Goal: Task Accomplishment & Management: Use online tool/utility

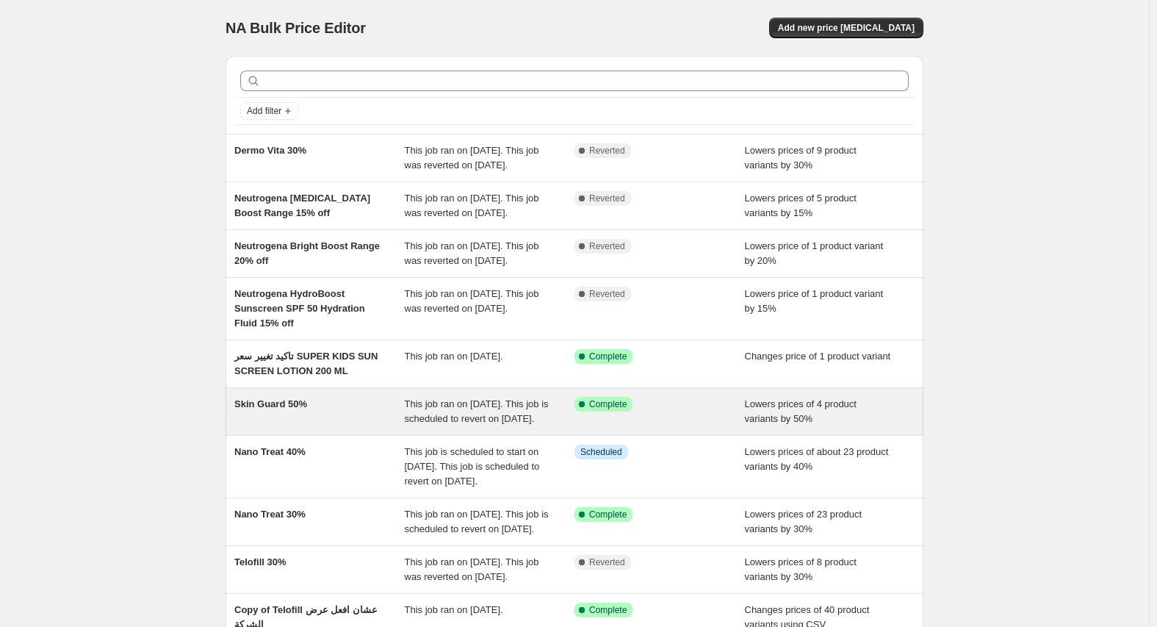
drag, startPoint x: 274, startPoint y: 449, endPoint x: 261, endPoint y: 458, distance: 16.3
drag, startPoint x: 259, startPoint y: 453, endPoint x: 251, endPoint y: 450, distance: 8.9
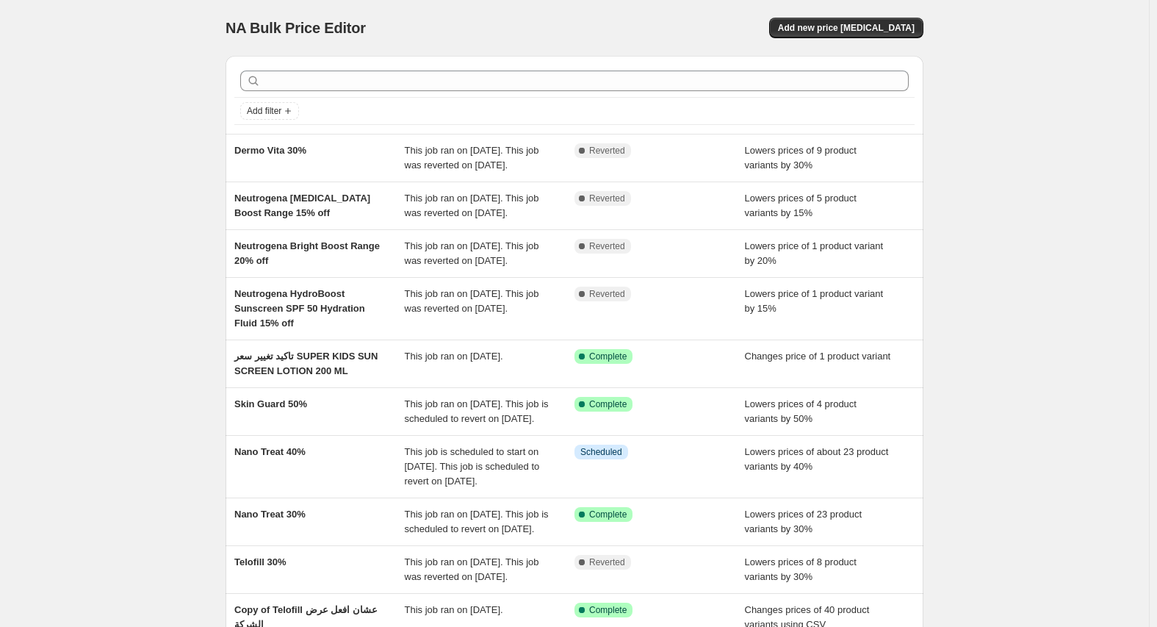
drag, startPoint x: 251, startPoint y: 450, endPoint x: 184, endPoint y: 436, distance: 68.3
click at [184, 436] on div "NA Bulk Price Editor. This page is ready NA Bulk Price Editor Add new price [ME…" at bounding box center [574, 393] width 1149 height 786
drag, startPoint x: 304, startPoint y: 447, endPoint x: 184, endPoint y: 434, distance: 121.2
click at [184, 434] on div "NA Bulk Price Editor. This page is ready NA Bulk Price Editor Add new price [ME…" at bounding box center [574, 393] width 1149 height 786
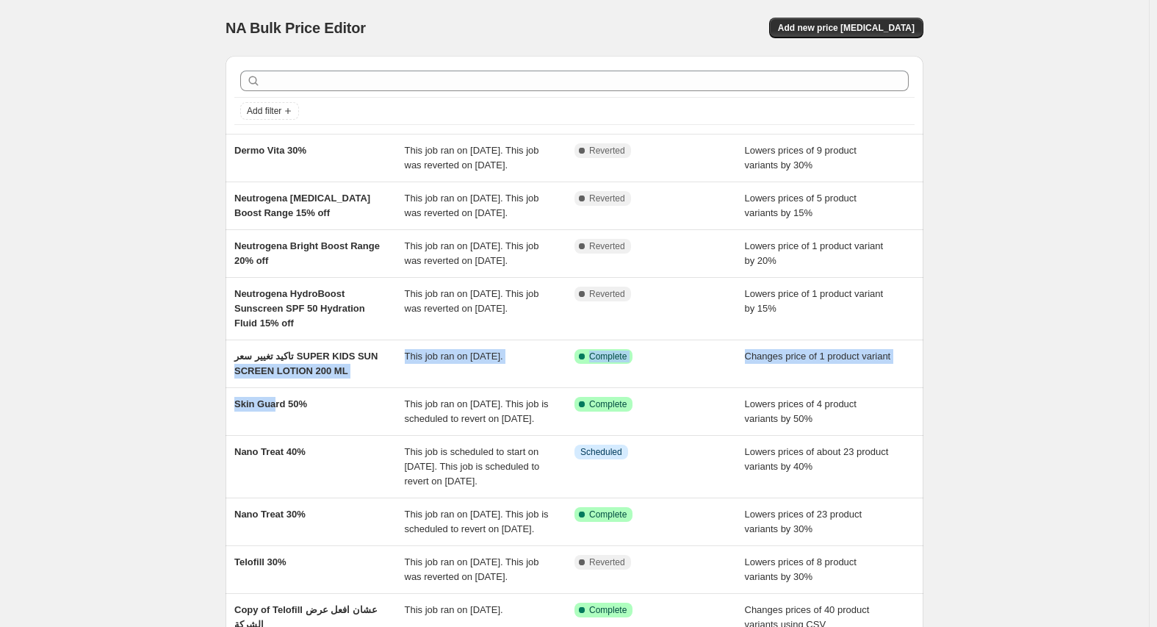
drag, startPoint x: 278, startPoint y: 444, endPoint x: 193, endPoint y: 422, distance: 88.0
click at [193, 422] on div "NA Bulk Price Editor. This page is ready NA Bulk Price Editor Add new price [ME…" at bounding box center [574, 393] width 1149 height 786
click at [189, 425] on div "NA Bulk Price Editor. This page is ready NA Bulk Price Editor Add new price [ME…" at bounding box center [574, 393] width 1149 height 786
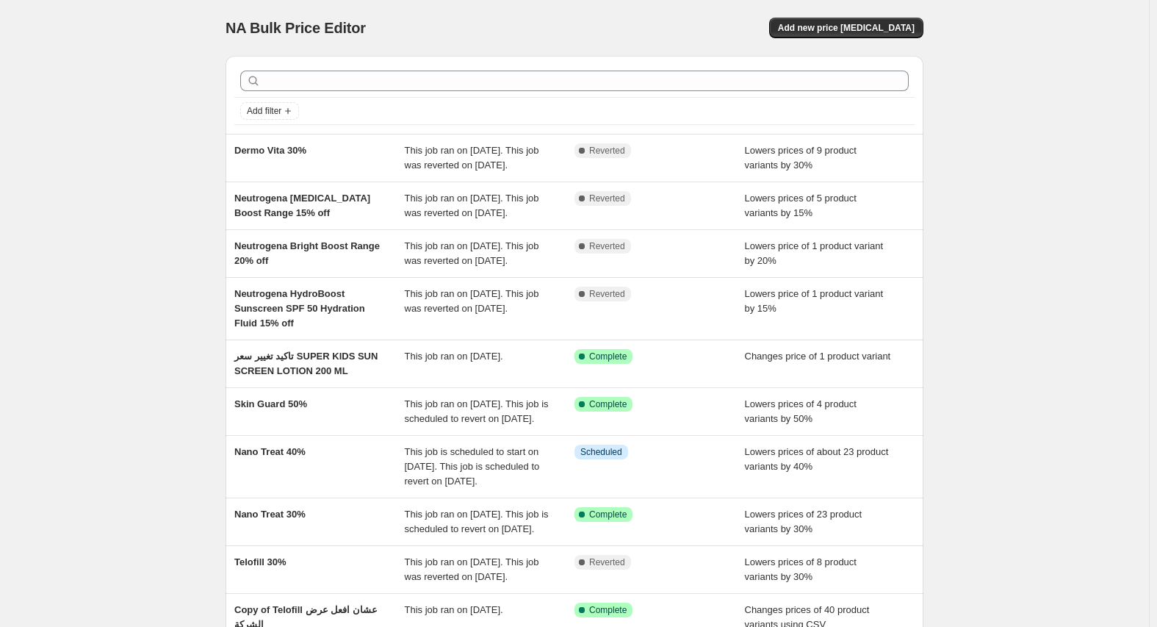
scroll to position [73, 0]
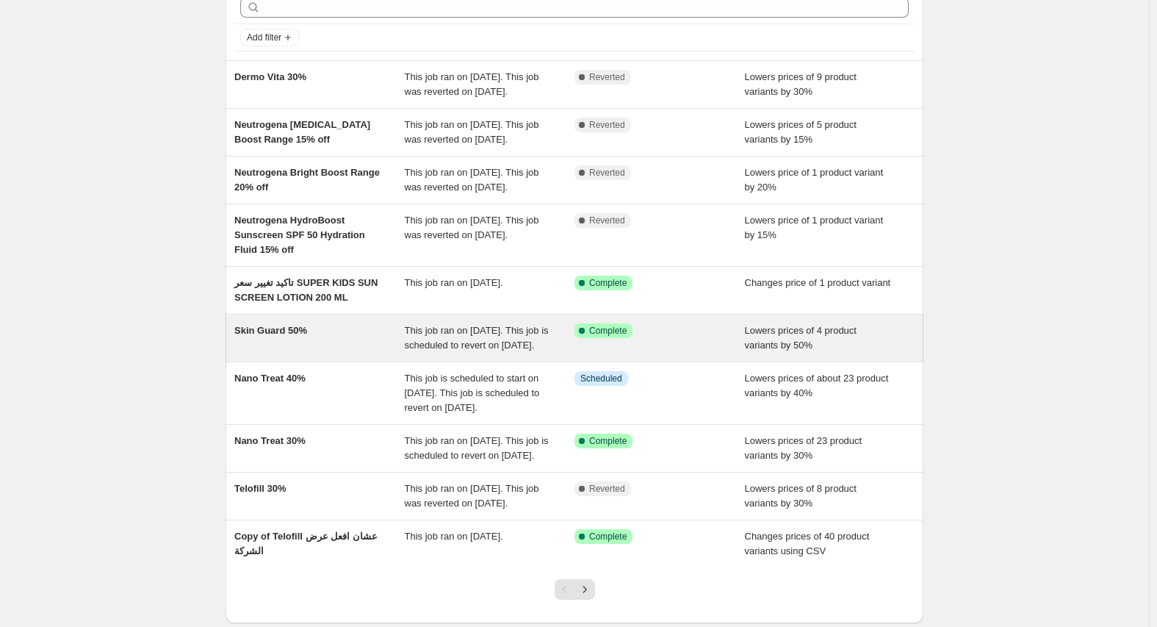
click at [278, 336] on span "Skin Guard 50%" at bounding box center [270, 330] width 73 height 11
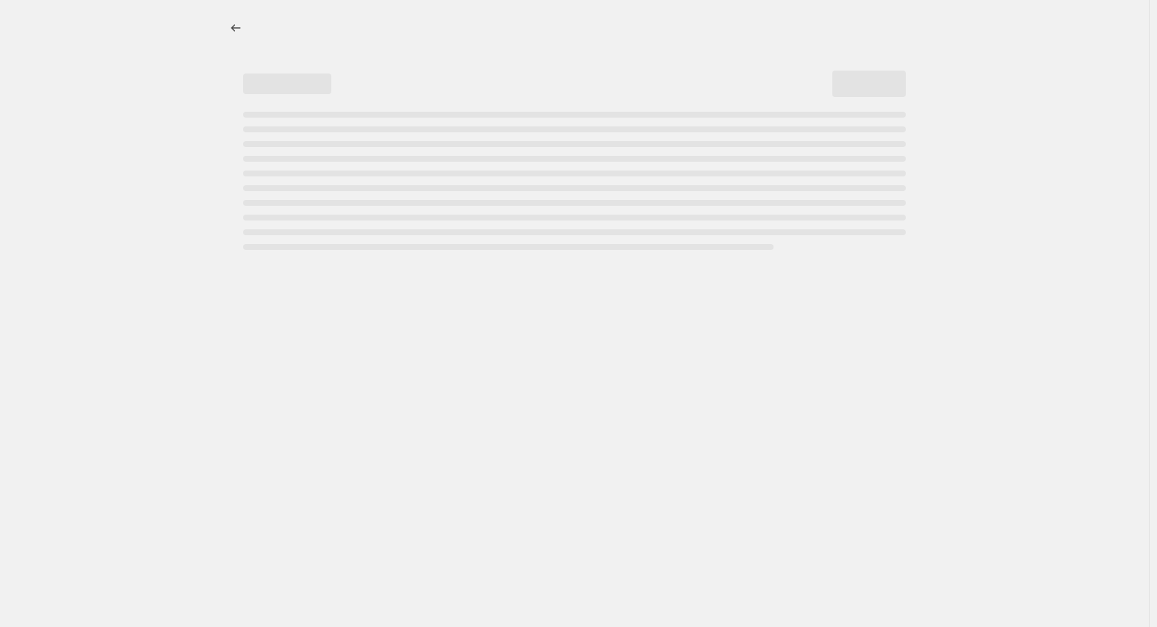
select select "percentage"
select select "vendor"
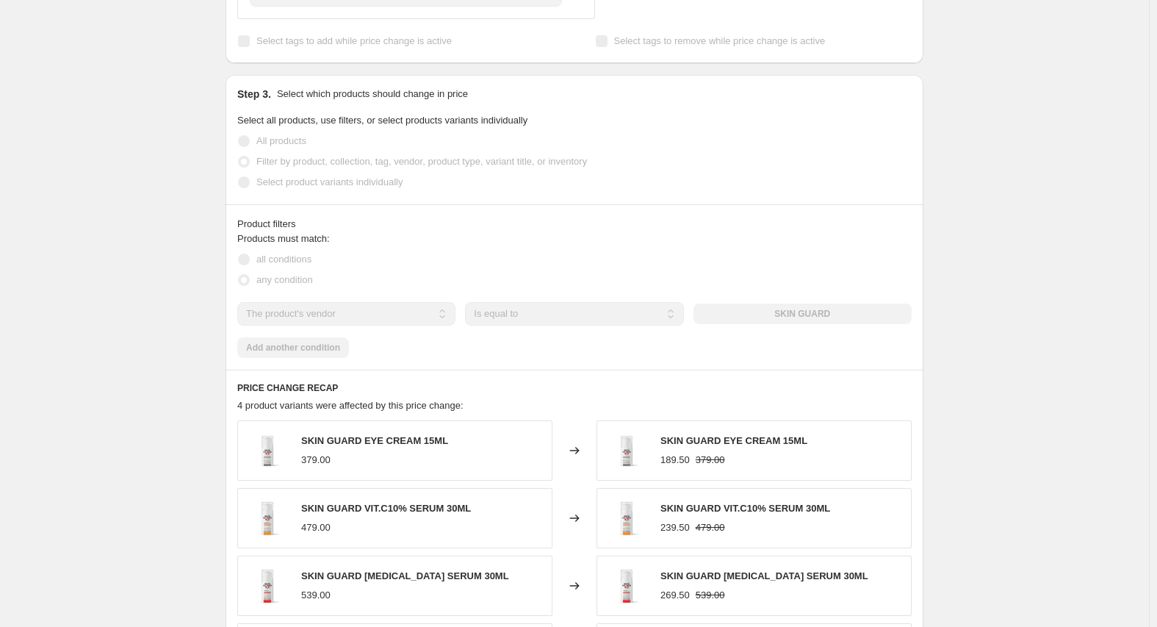
scroll to position [882, 0]
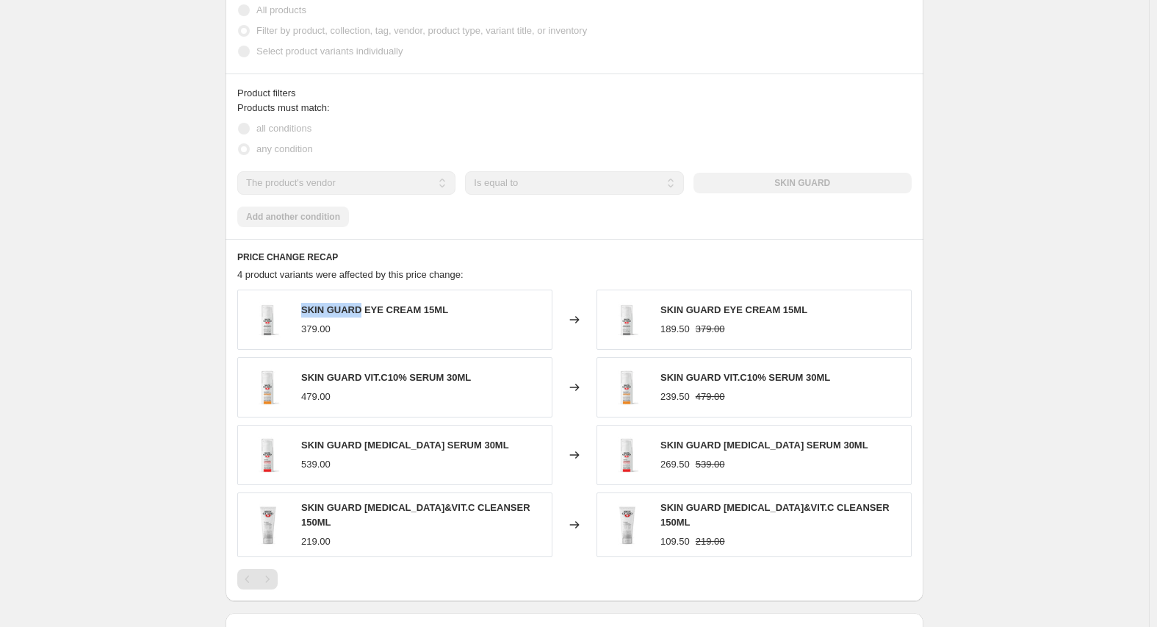
drag, startPoint x: 325, startPoint y: 324, endPoint x: 362, endPoint y: 323, distance: 36.7
click at [362, 315] on span "SKIN GUARD EYE CREAM 15ML" at bounding box center [374, 309] width 147 height 11
copy span "SKIN GUARD"
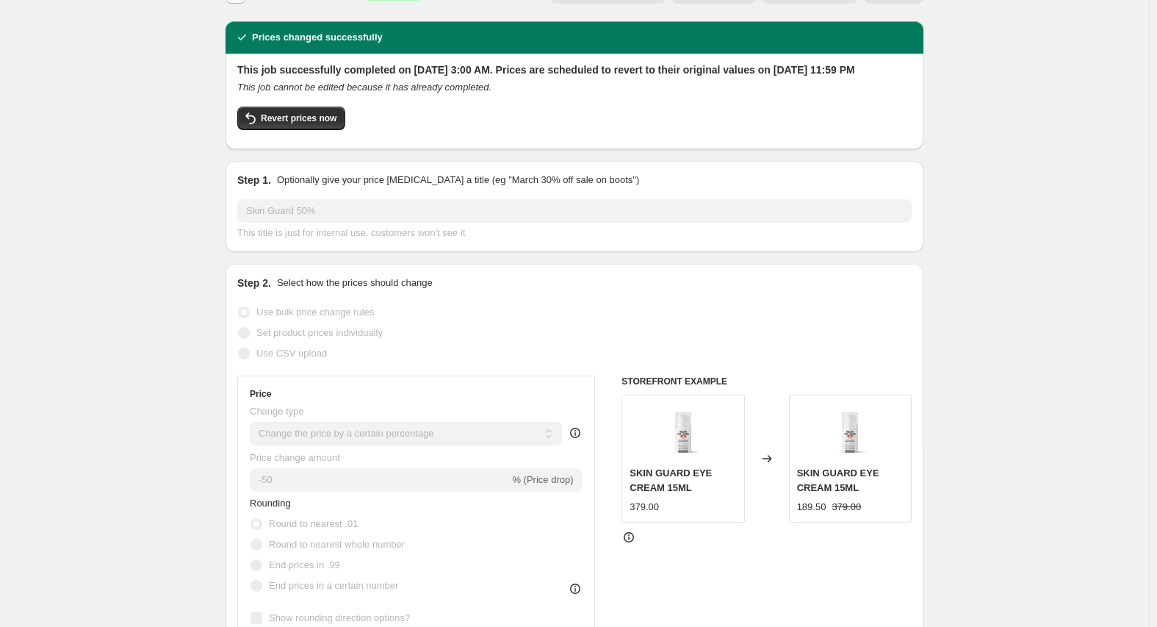
scroll to position [0, 0]
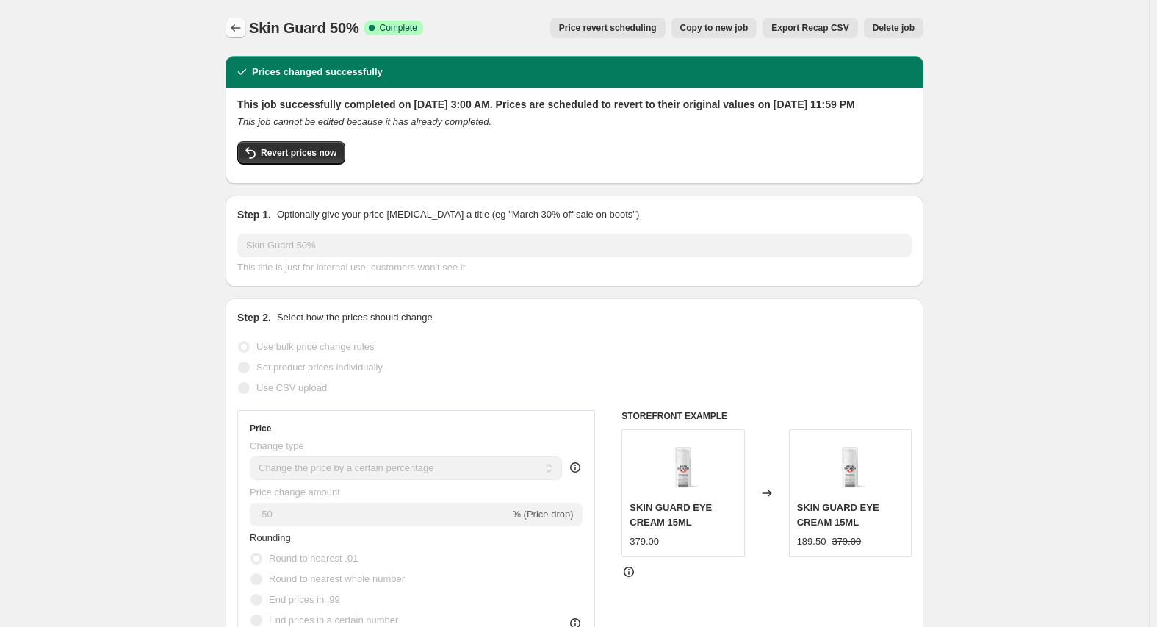
click at [242, 24] on icon "Price change jobs" at bounding box center [235, 28] width 15 height 15
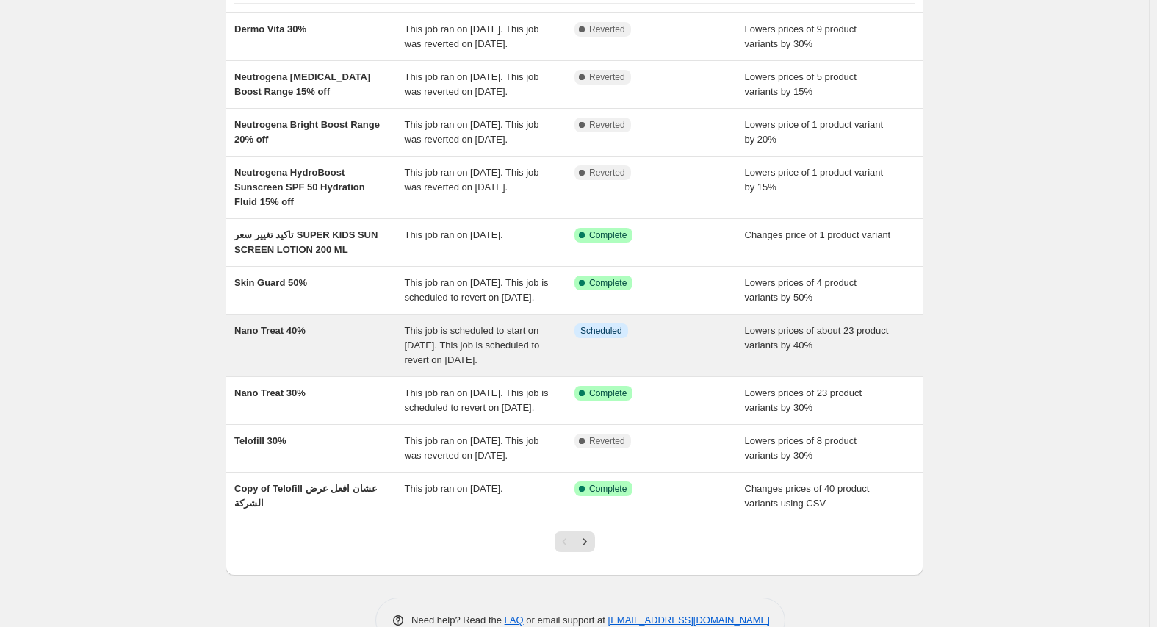
scroll to position [147, 0]
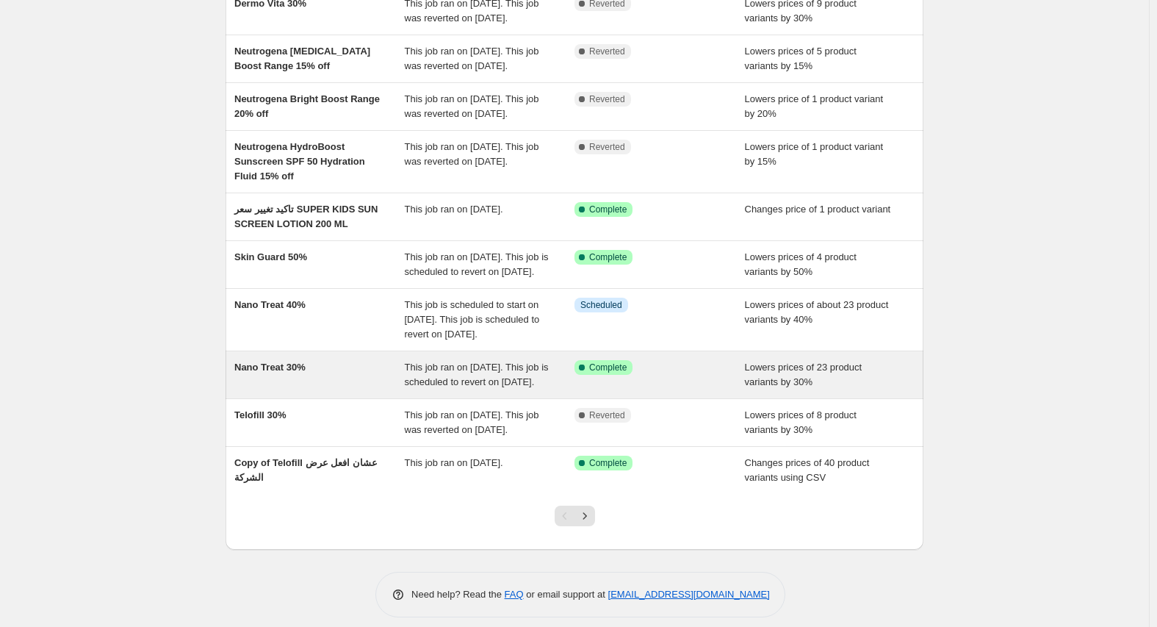
click at [302, 389] on div "Nano Treat 30%" at bounding box center [319, 374] width 170 height 29
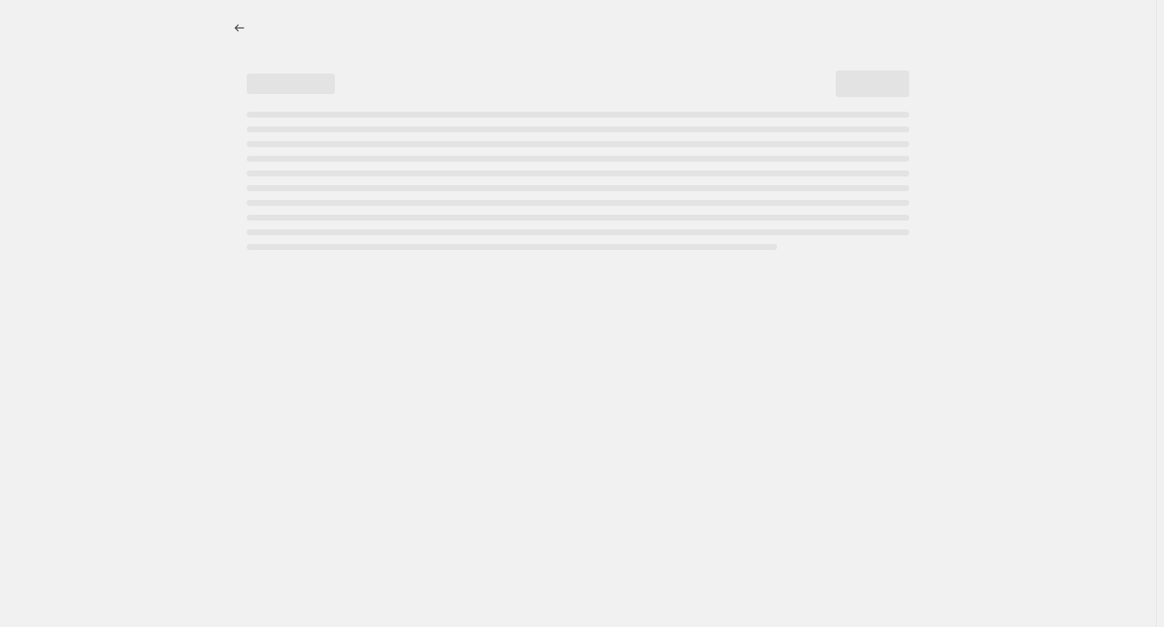
select select "percentage"
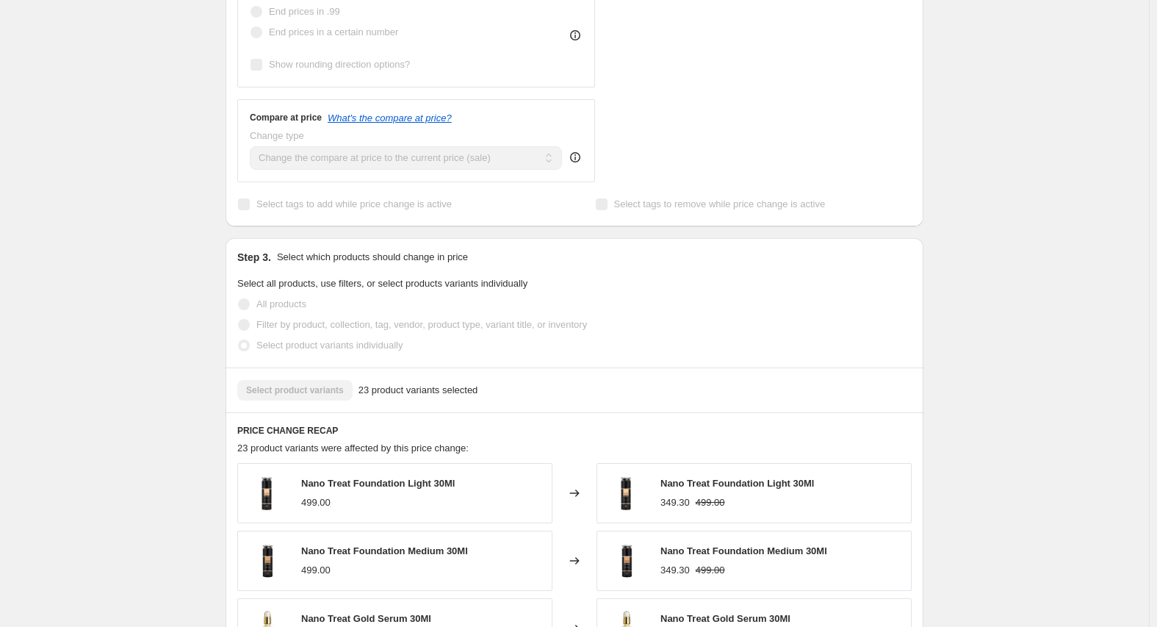
scroll to position [661, 0]
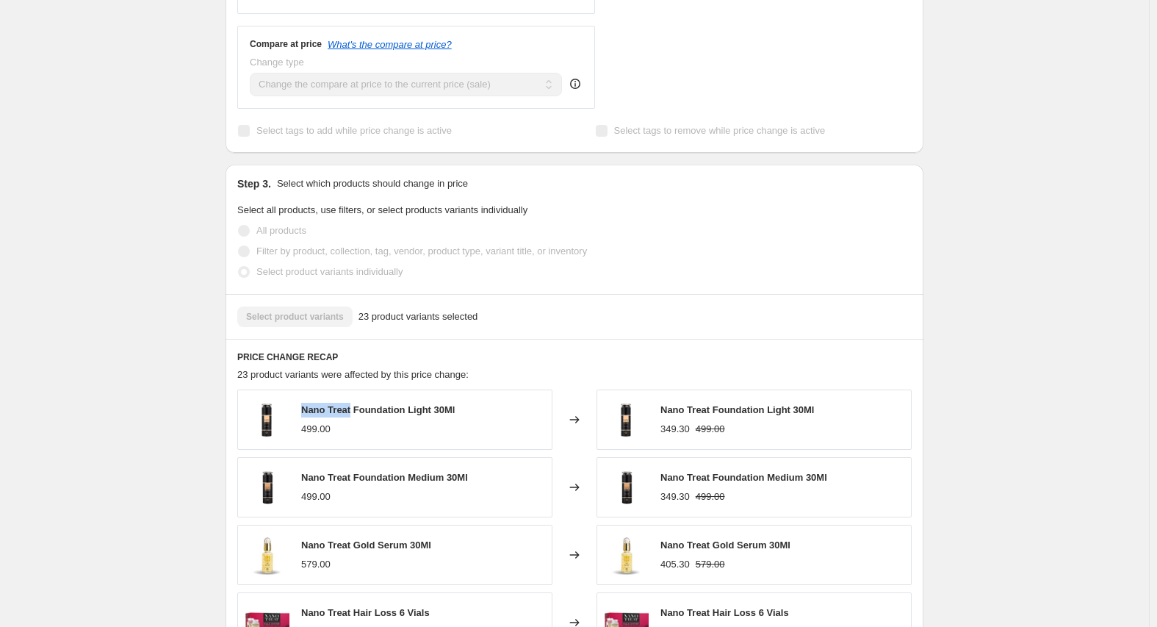
drag, startPoint x: 307, startPoint y: 428, endPoint x: 354, endPoint y: 427, distance: 47.0
click at [354, 415] on span "Nano Treat Foundation Light 30Ml" at bounding box center [378, 409] width 154 height 11
copy span "Nano Treat"
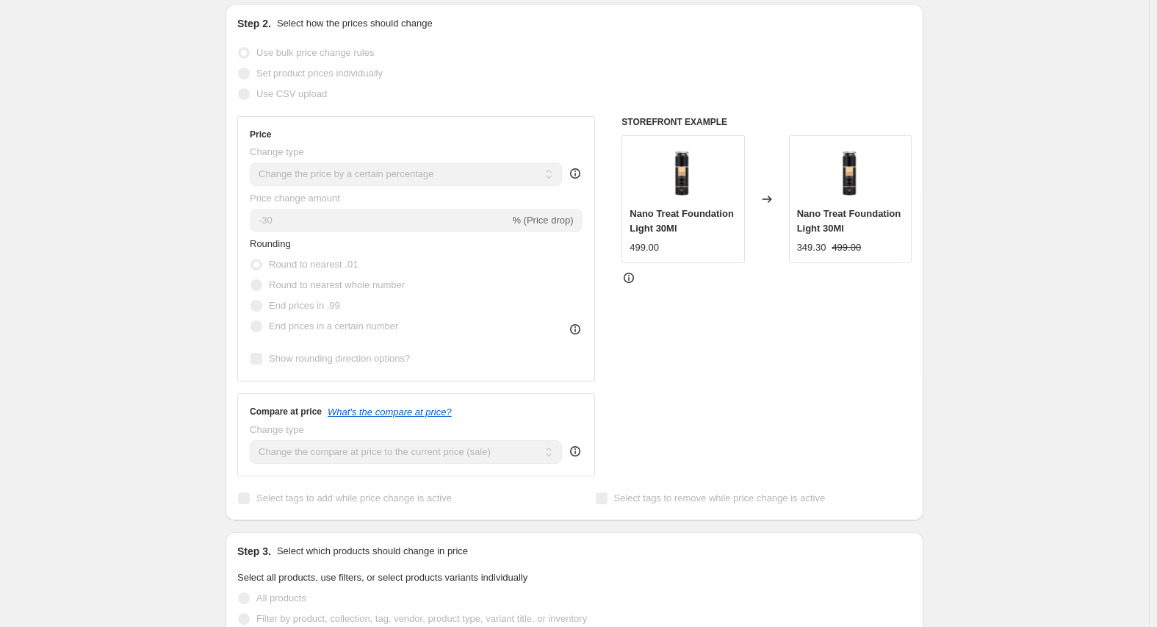
scroll to position [0, 0]
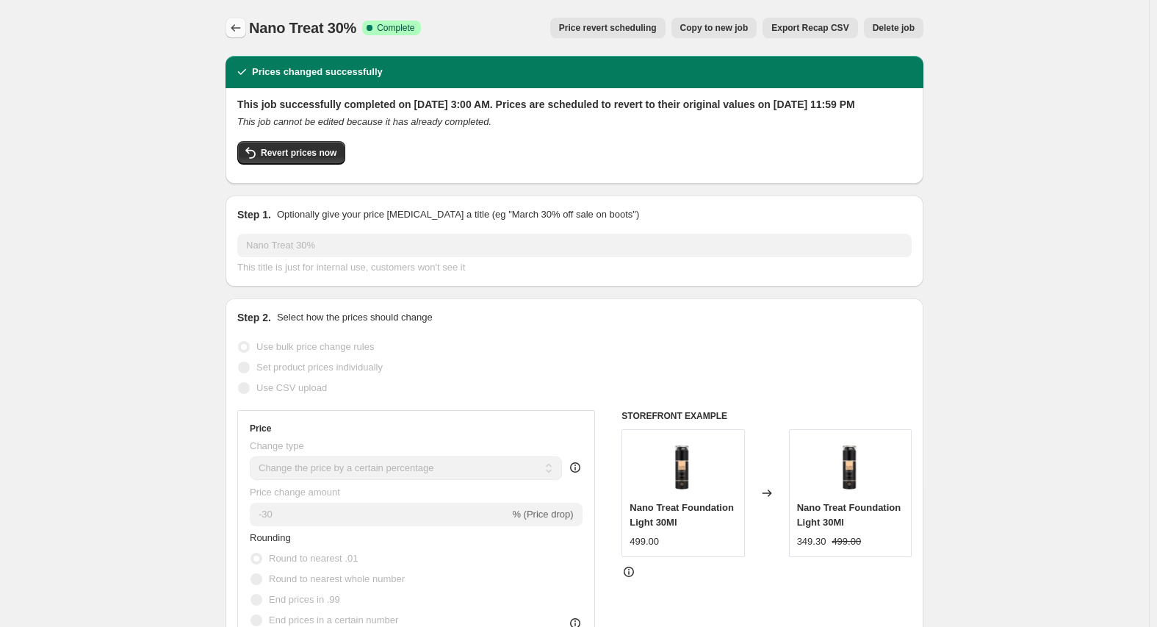
click at [234, 28] on icon "Price change jobs" at bounding box center [235, 28] width 15 height 15
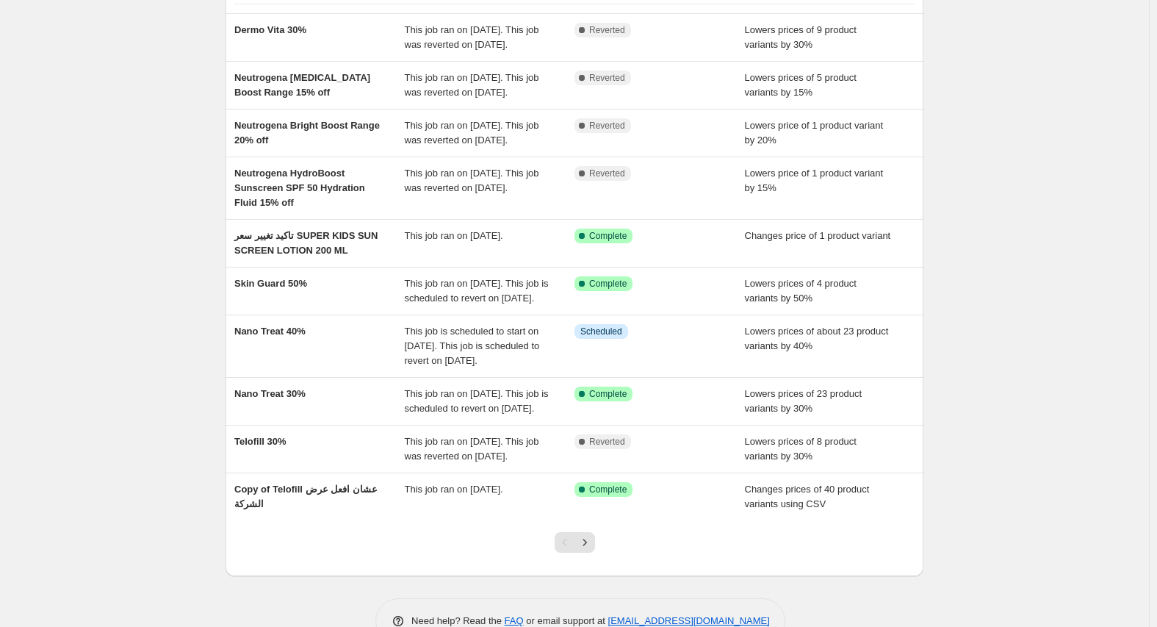
scroll to position [147, 0]
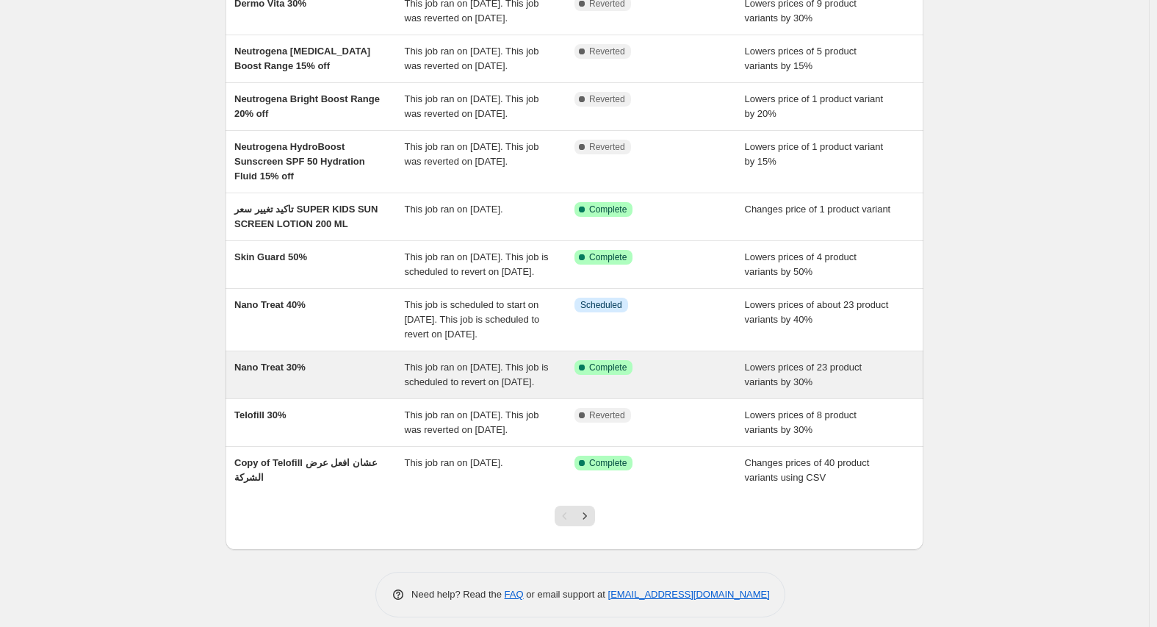
click at [288, 372] on span "Nano Treat 30%" at bounding box center [269, 366] width 71 height 11
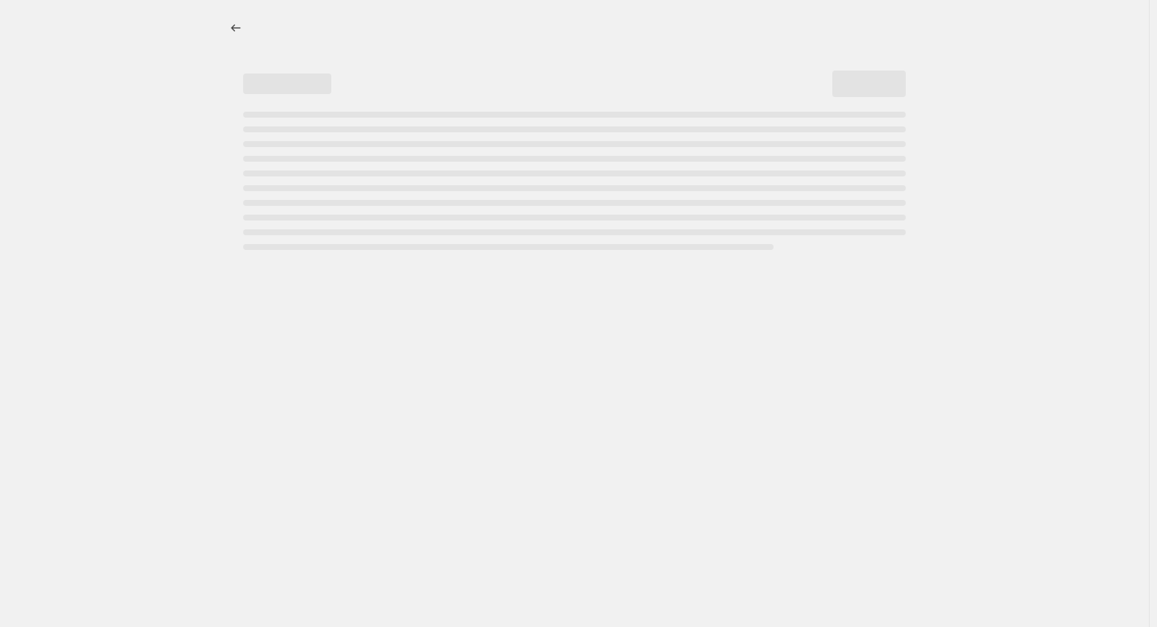
select select "percentage"
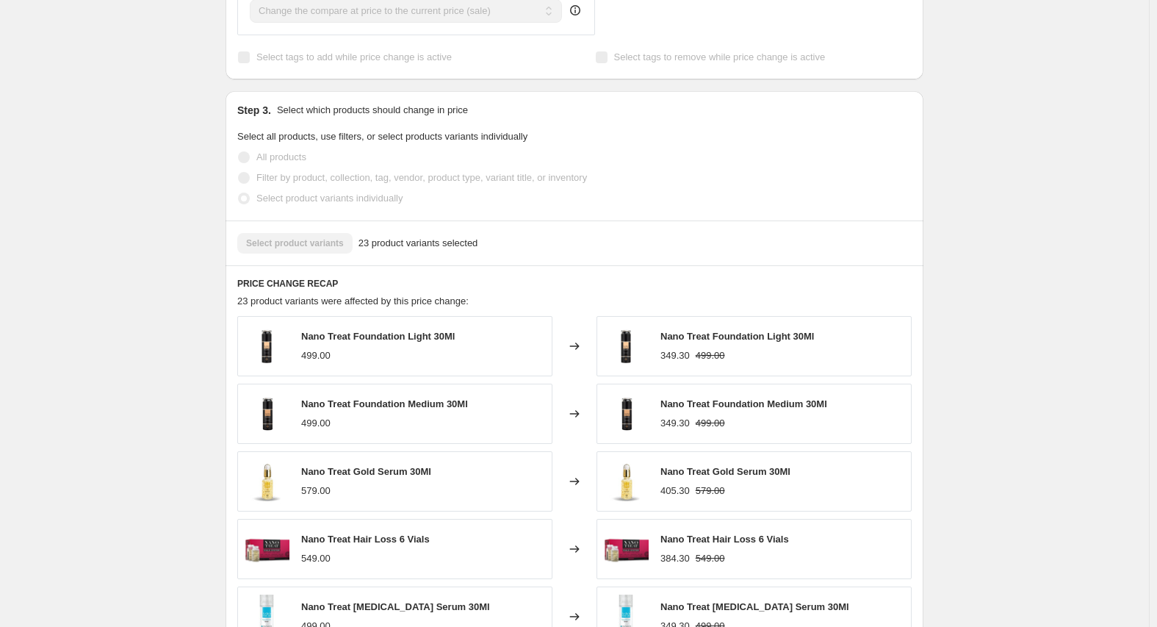
scroll to position [882, 0]
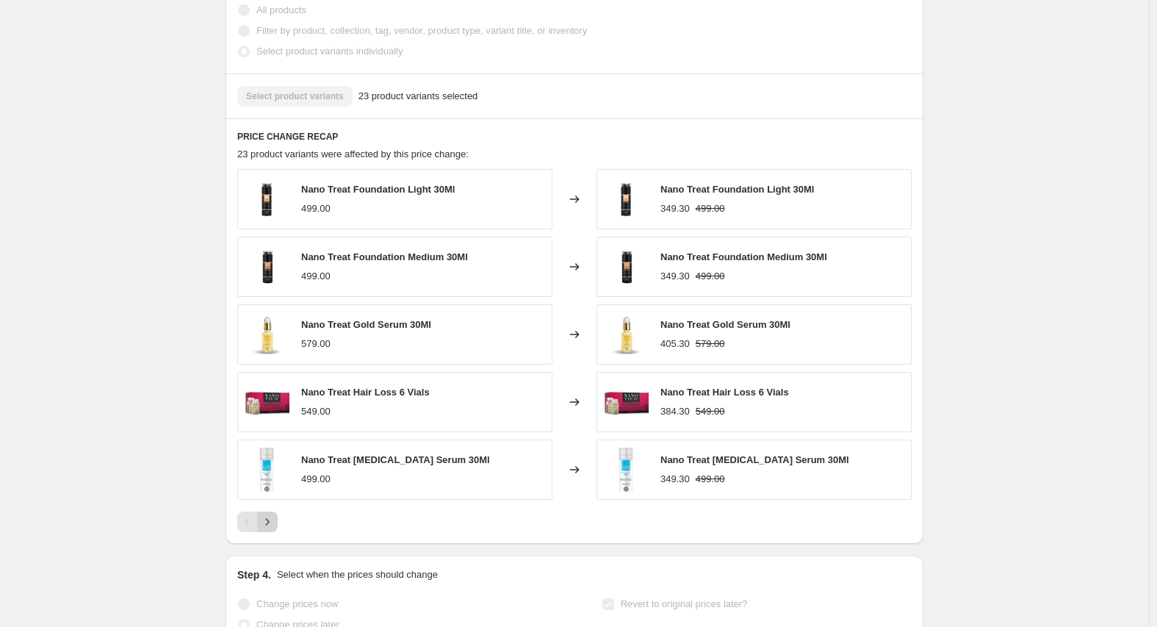
click at [275, 529] on icon "Next" at bounding box center [267, 521] width 15 height 15
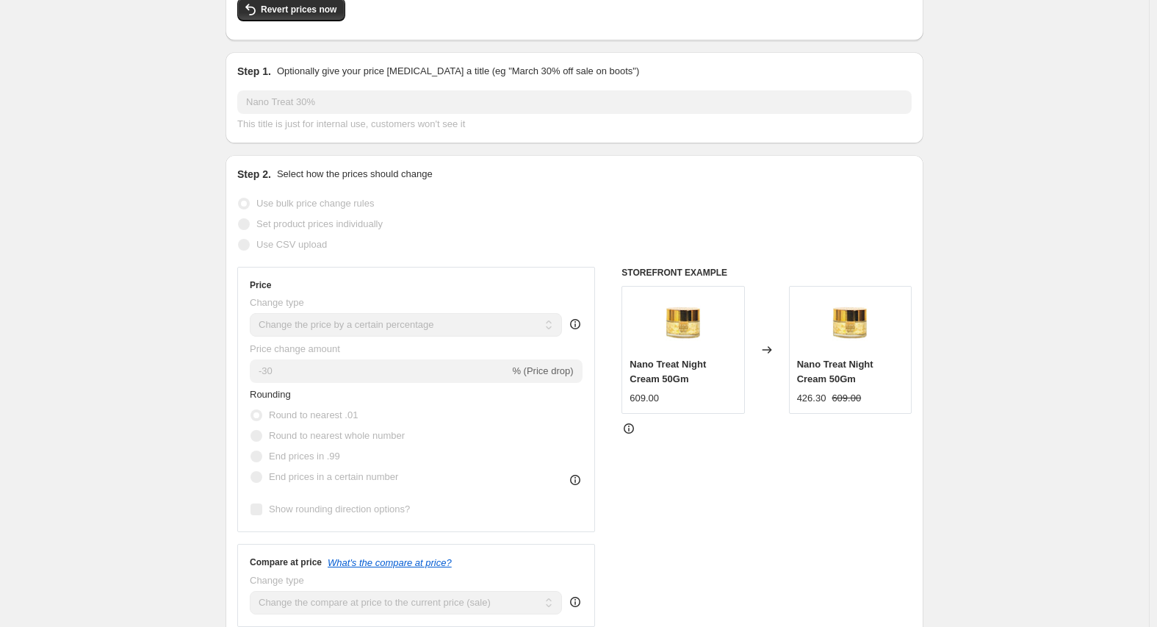
scroll to position [0, 0]
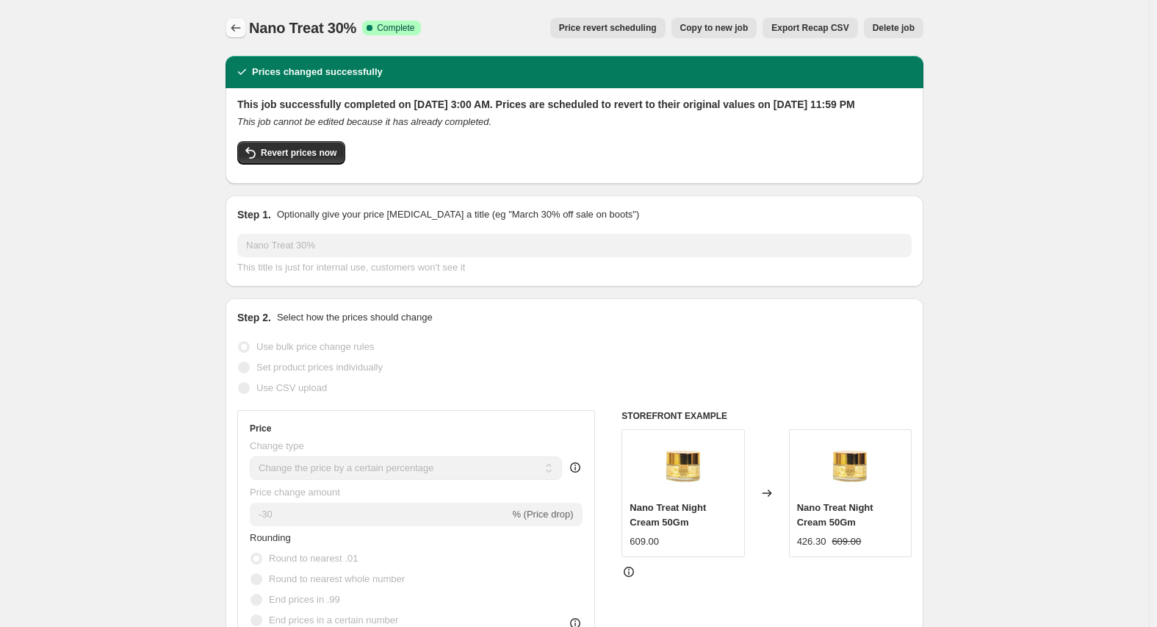
click at [239, 28] on icon "Price change jobs" at bounding box center [235, 28] width 15 height 15
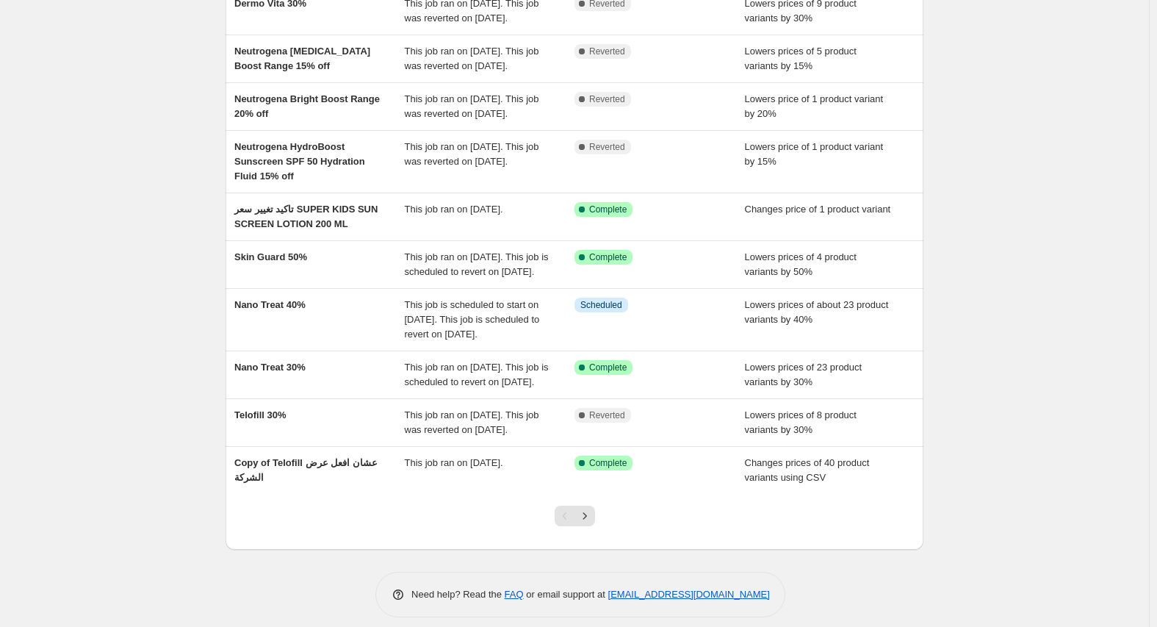
scroll to position [220, 0]
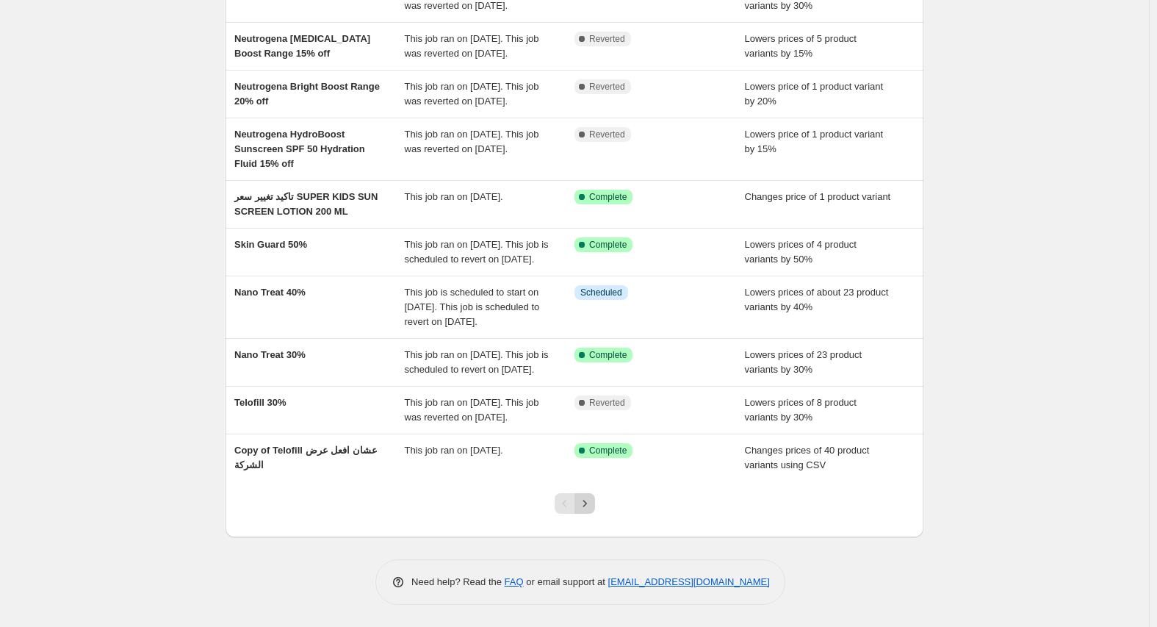
click at [588, 511] on icon "Next" at bounding box center [584, 503] width 15 height 15
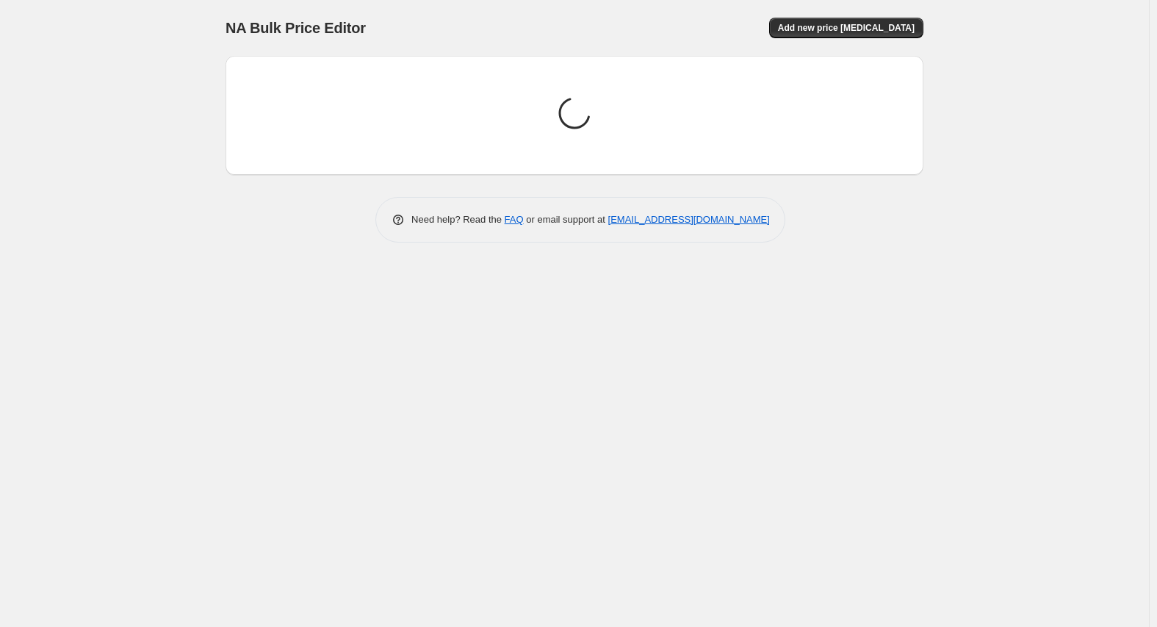
scroll to position [0, 0]
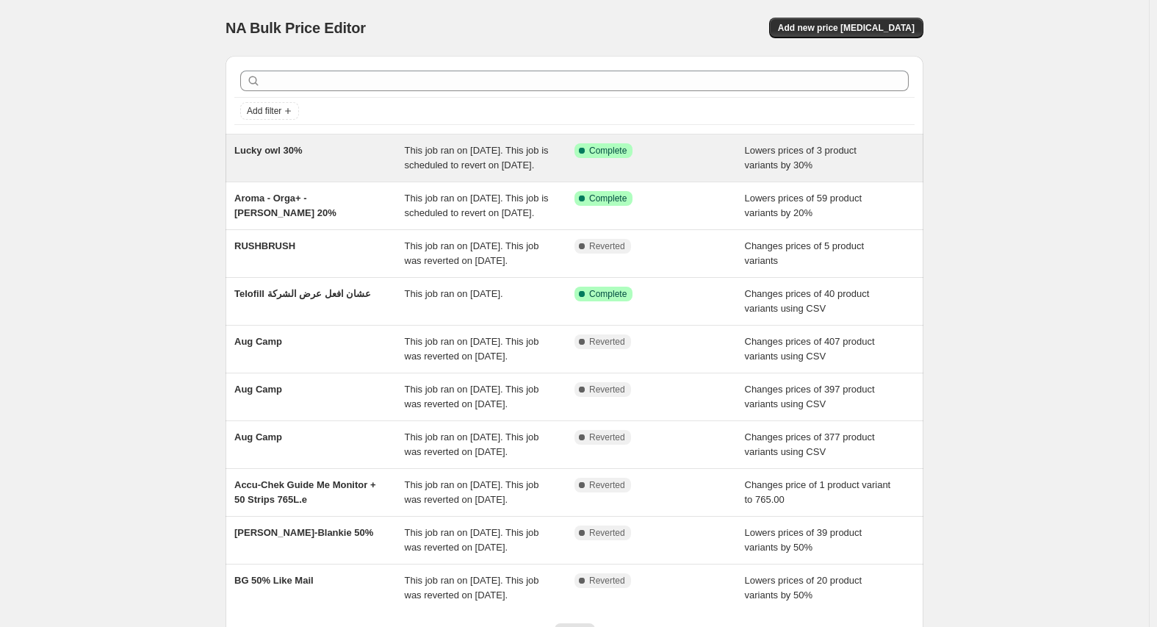
click at [313, 161] on div "Lucky owl 30%" at bounding box center [319, 157] width 170 height 29
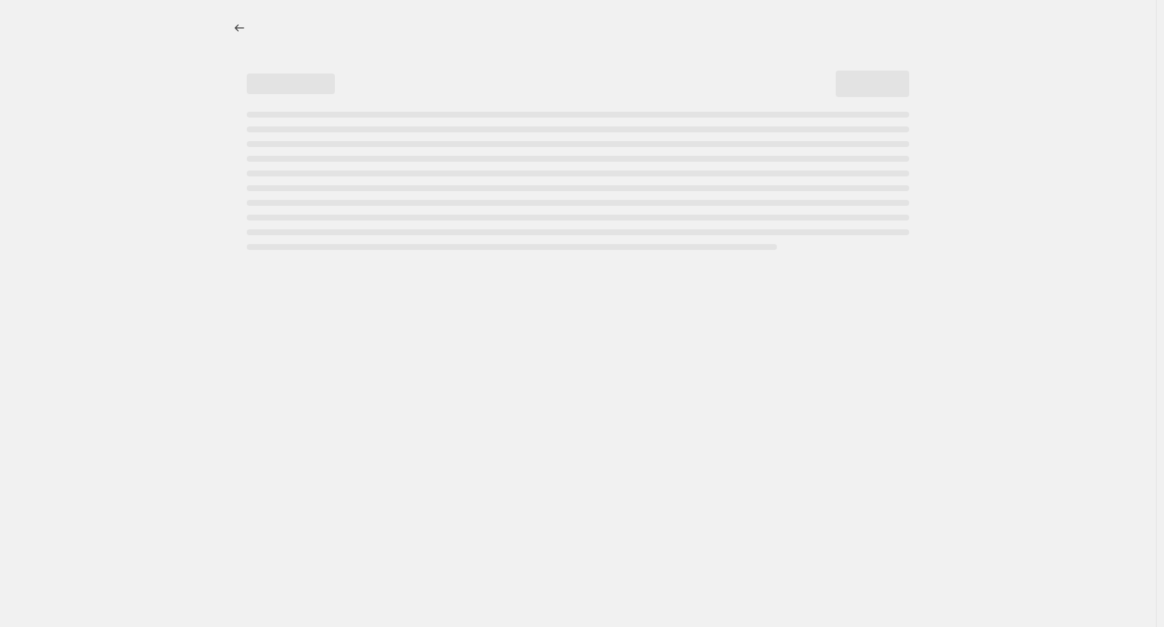
select select "percentage"
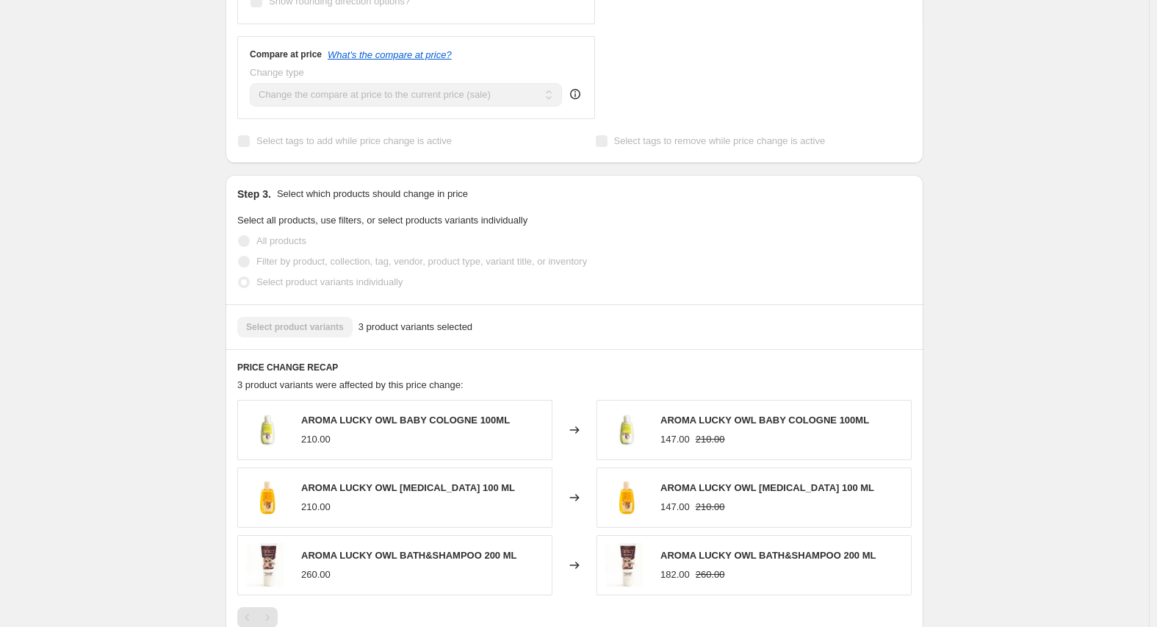
scroll to position [735, 0]
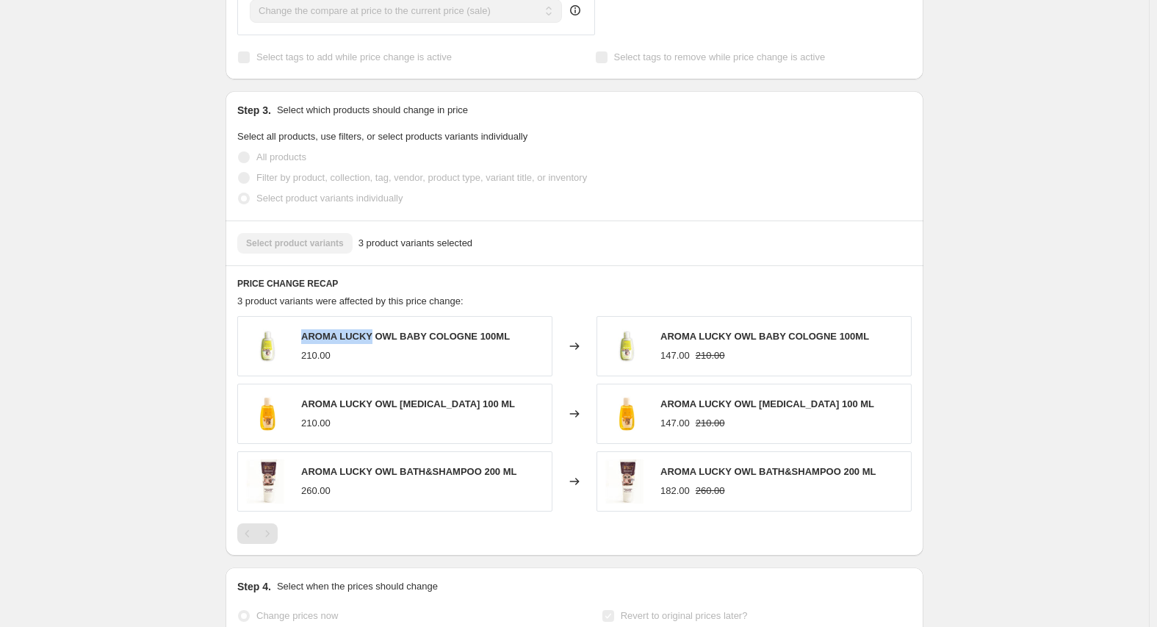
drag, startPoint x: 305, startPoint y: 348, endPoint x: 373, endPoint y: 353, distance: 68.5
click at [373, 342] on span "AROMA LUCKY OWL BABY COLOGNE 100ML" at bounding box center [405, 336] width 209 height 11
copy span "AROMA LUCKY"
click at [397, 342] on span "AROMA LUCKY OWL BABY COLOGNE 100ML" at bounding box center [405, 336] width 209 height 11
copy span "AROMA LUCKY OWL"
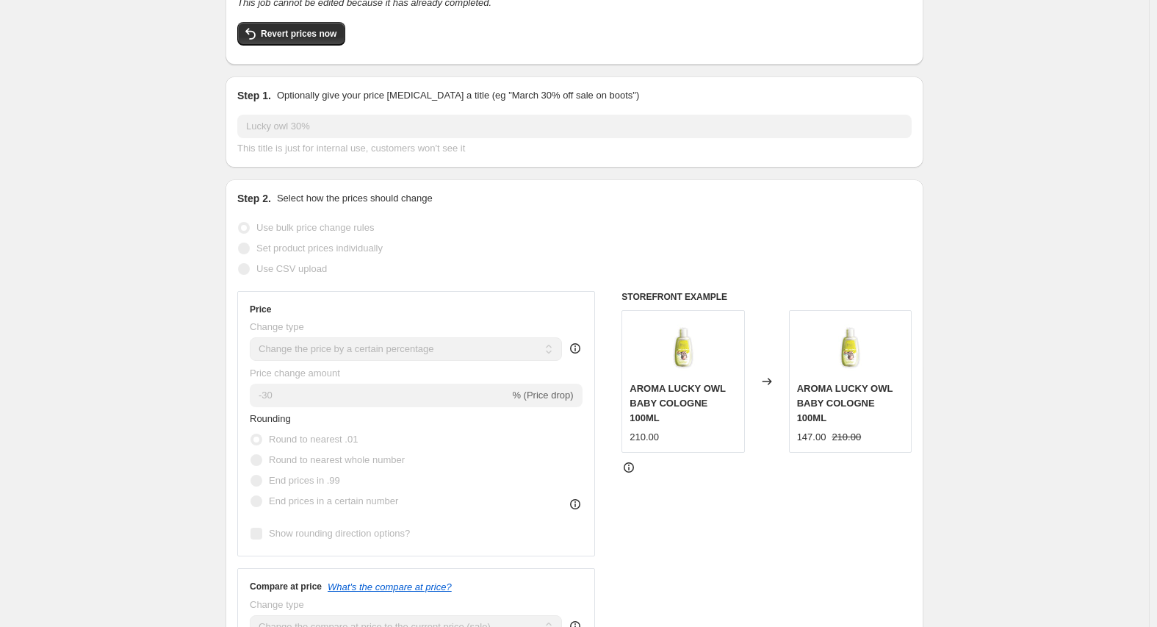
scroll to position [0, 0]
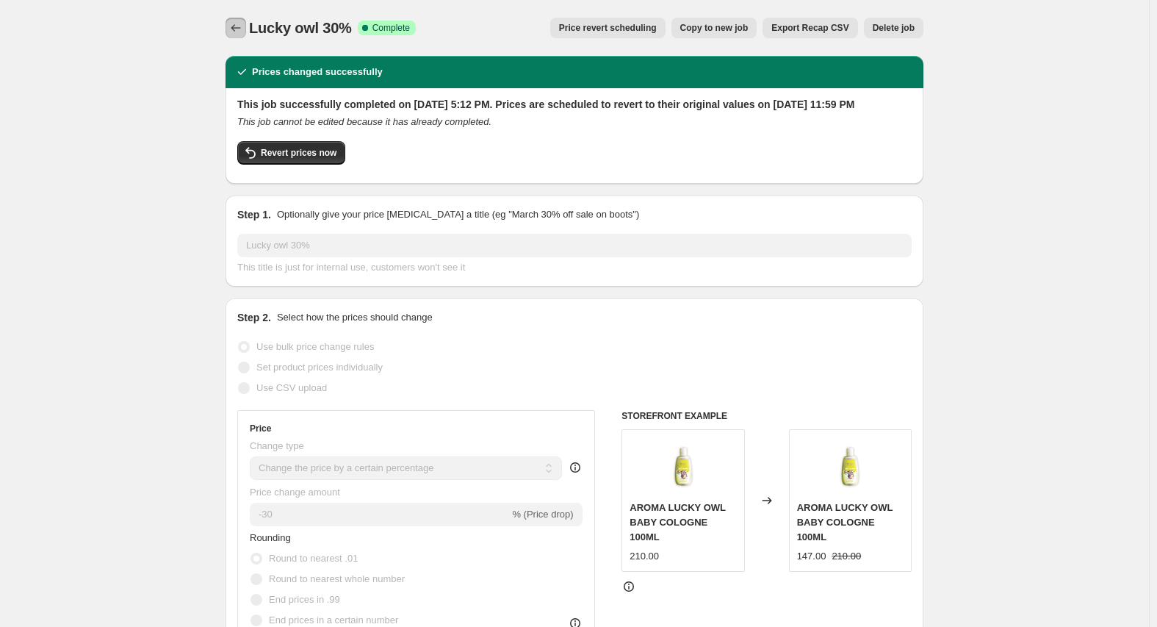
click at [243, 26] on icon "Price change jobs" at bounding box center [235, 28] width 15 height 15
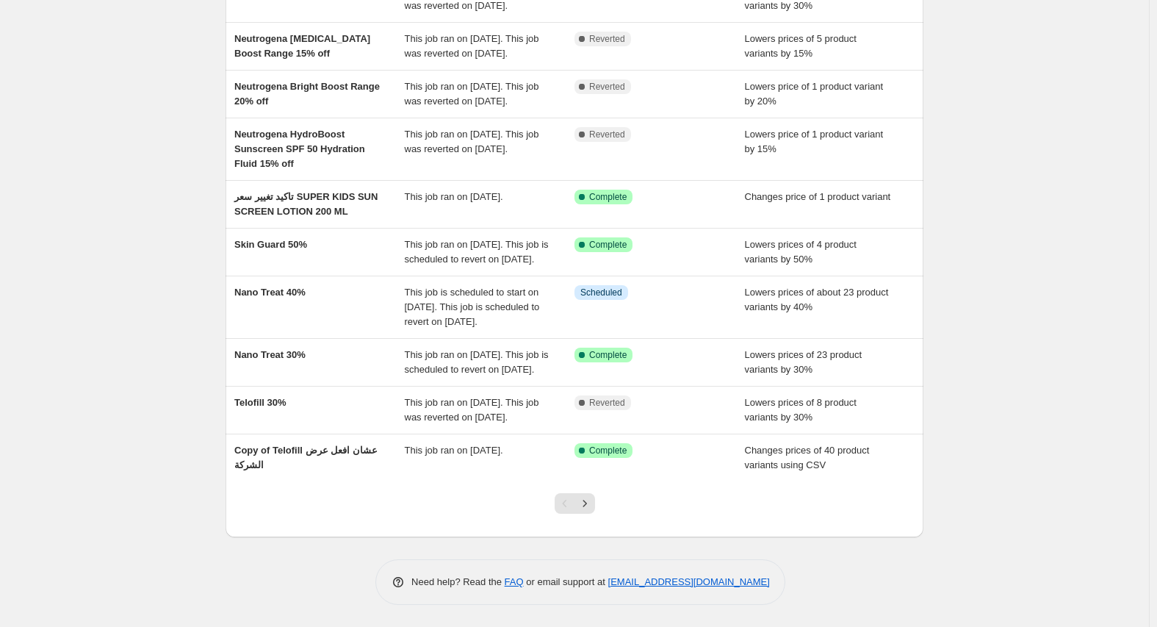
scroll to position [262, 0]
click at [580, 505] on button "Next" at bounding box center [584, 503] width 21 height 21
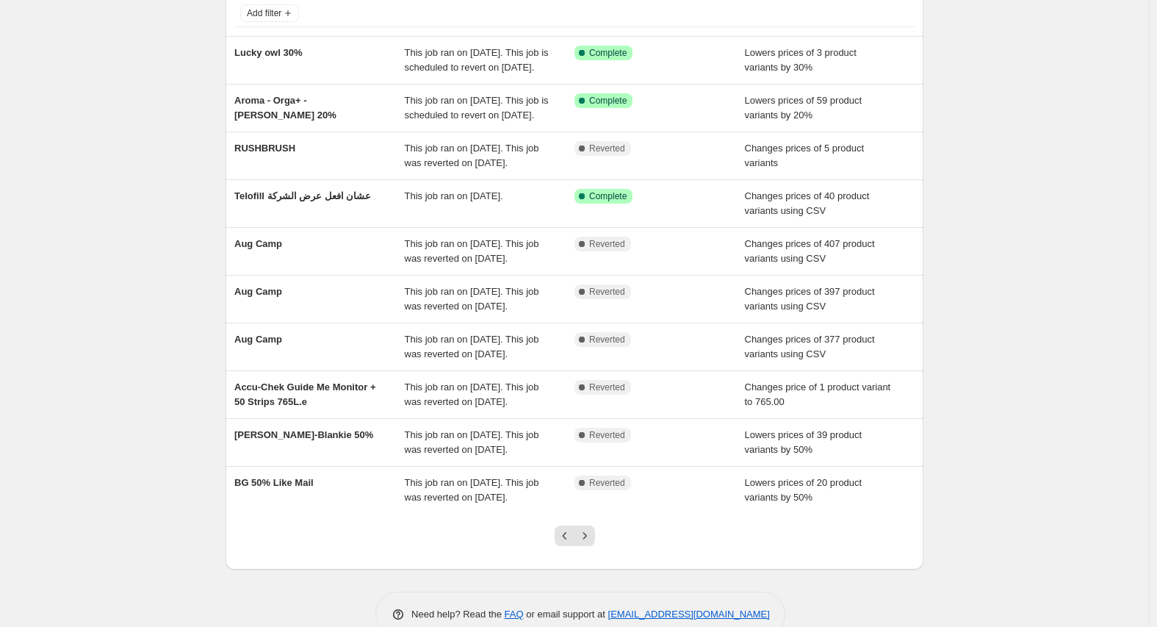
scroll to position [73, 0]
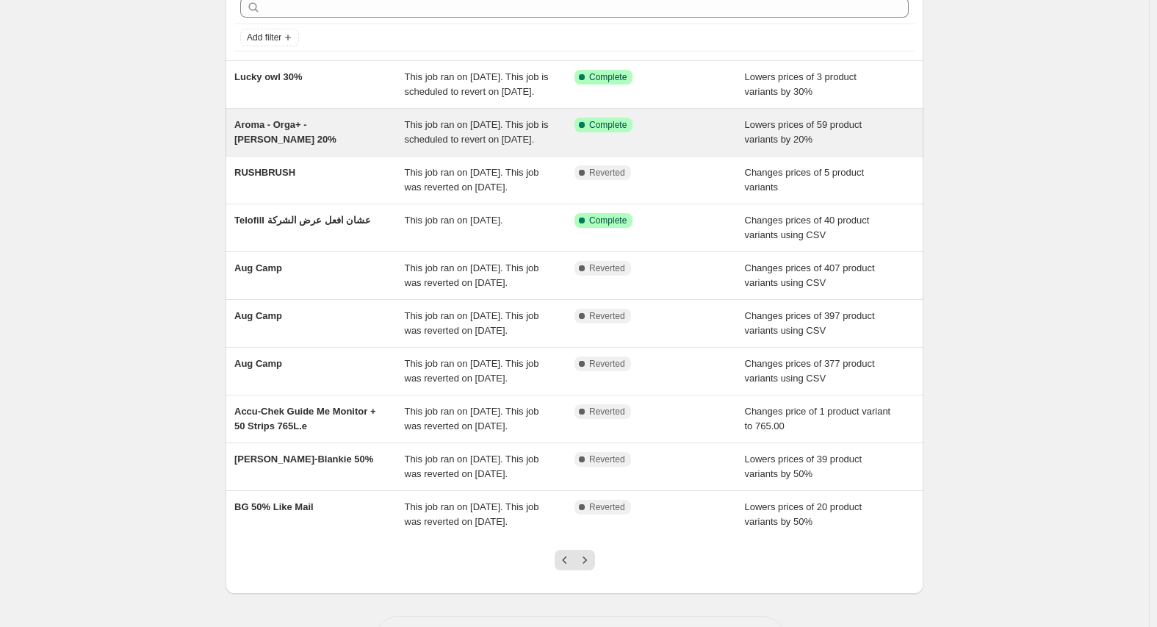
click at [271, 147] on div "Aroma - Orga+ - [PERSON_NAME] 20%" at bounding box center [319, 132] width 170 height 29
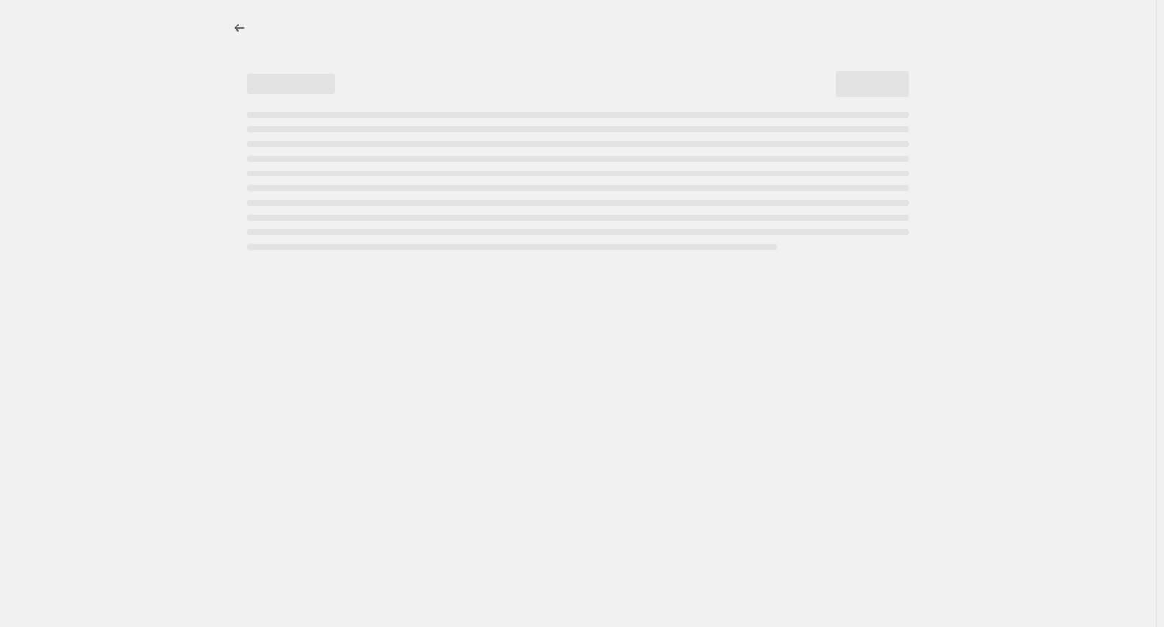
select select "percentage"
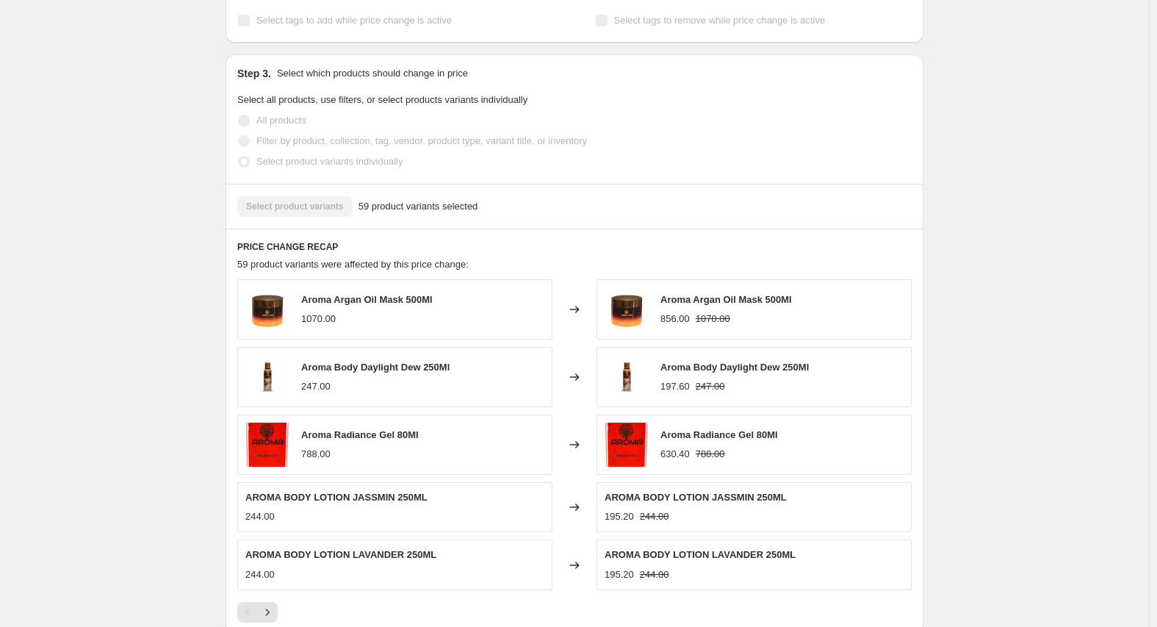
scroll to position [808, 0]
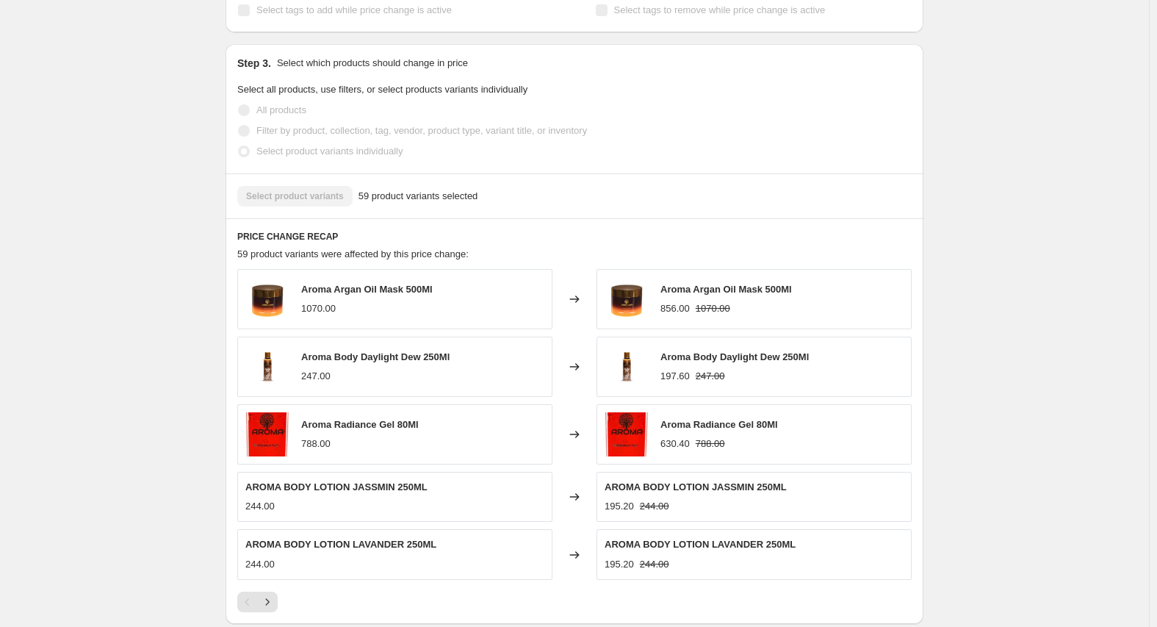
click at [315, 284] on span "Aroma Argan Oil Mask 500Ml" at bounding box center [367, 289] width 132 height 11
copy span "Aroma"
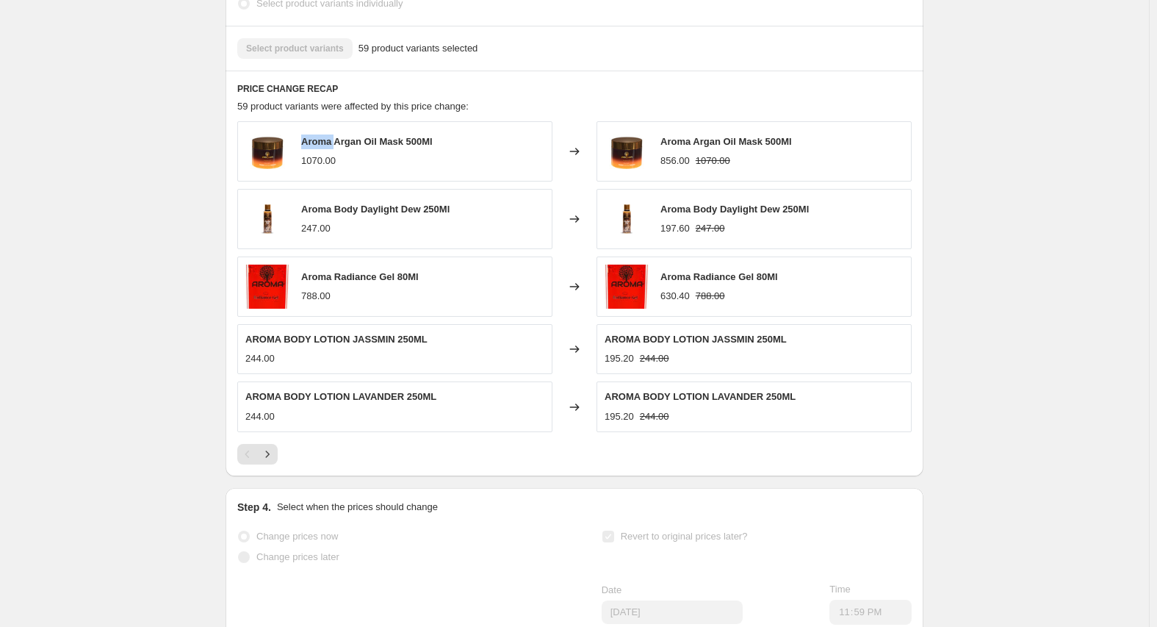
scroll to position [1102, 0]
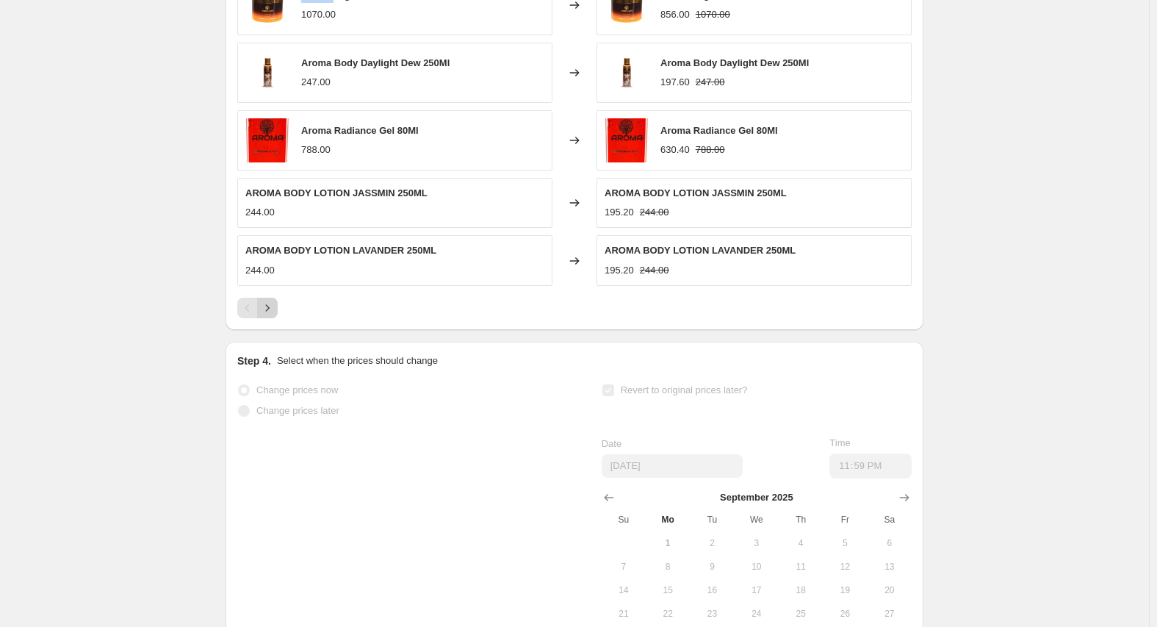
click at [275, 303] on icon "Next" at bounding box center [267, 307] width 15 height 15
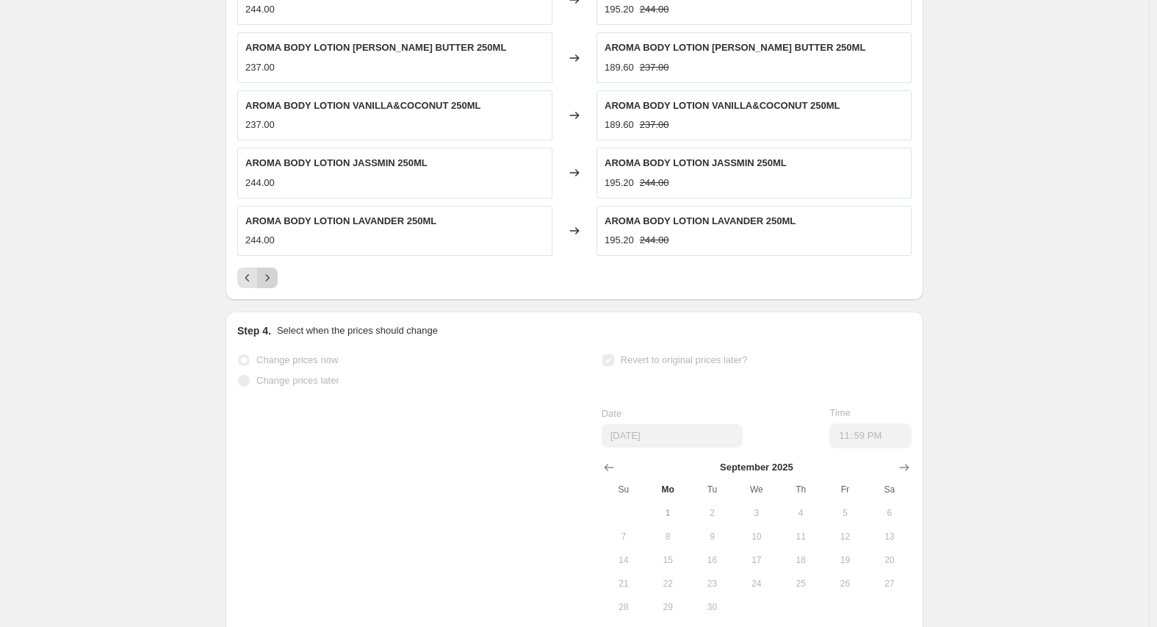
click at [275, 270] on icon "Next" at bounding box center [267, 277] width 15 height 15
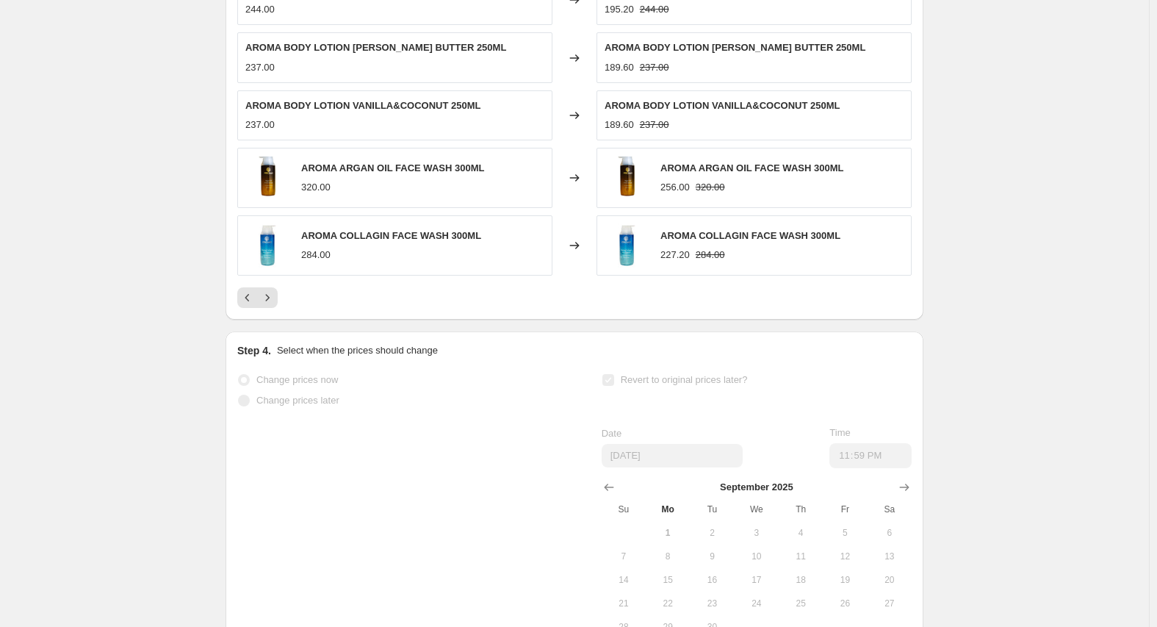
click at [284, 287] on div at bounding box center [574, 297] width 674 height 21
click at [271, 290] on icon "Next" at bounding box center [267, 297] width 15 height 15
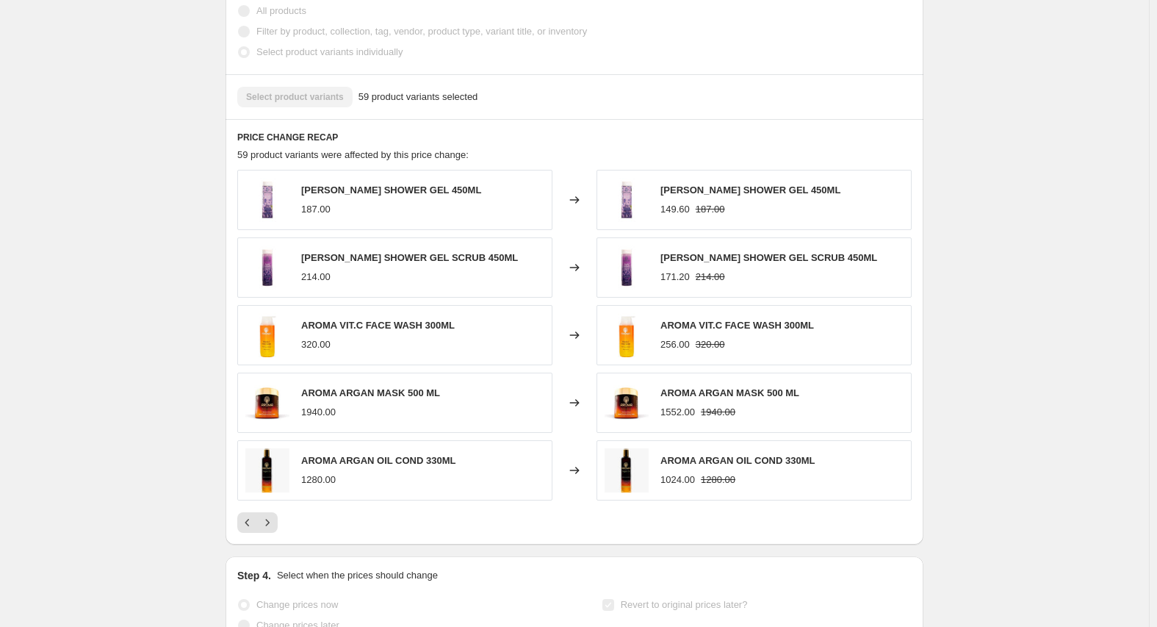
scroll to position [882, 0]
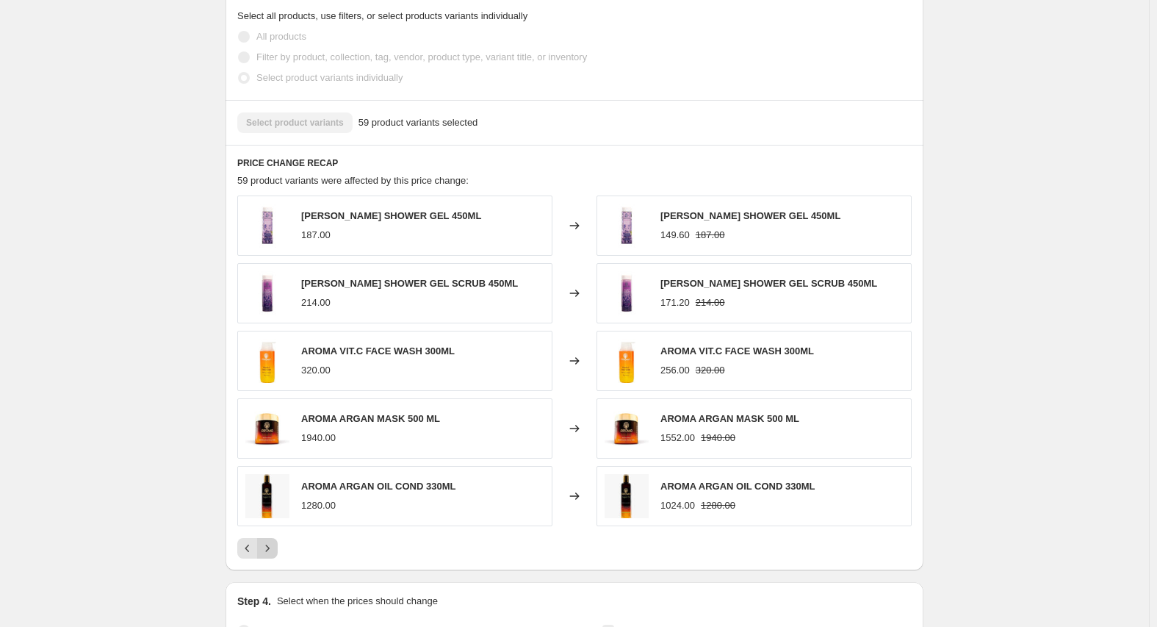
click at [275, 541] on icon "Next" at bounding box center [267, 548] width 15 height 15
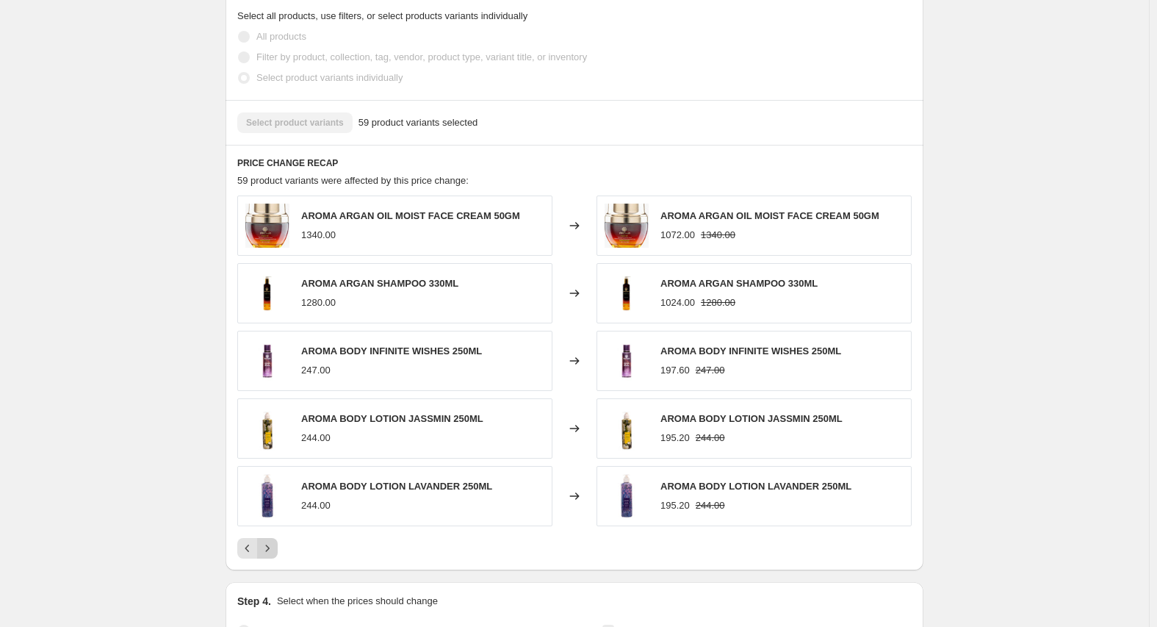
click at [275, 541] on icon "Next" at bounding box center [267, 548] width 15 height 15
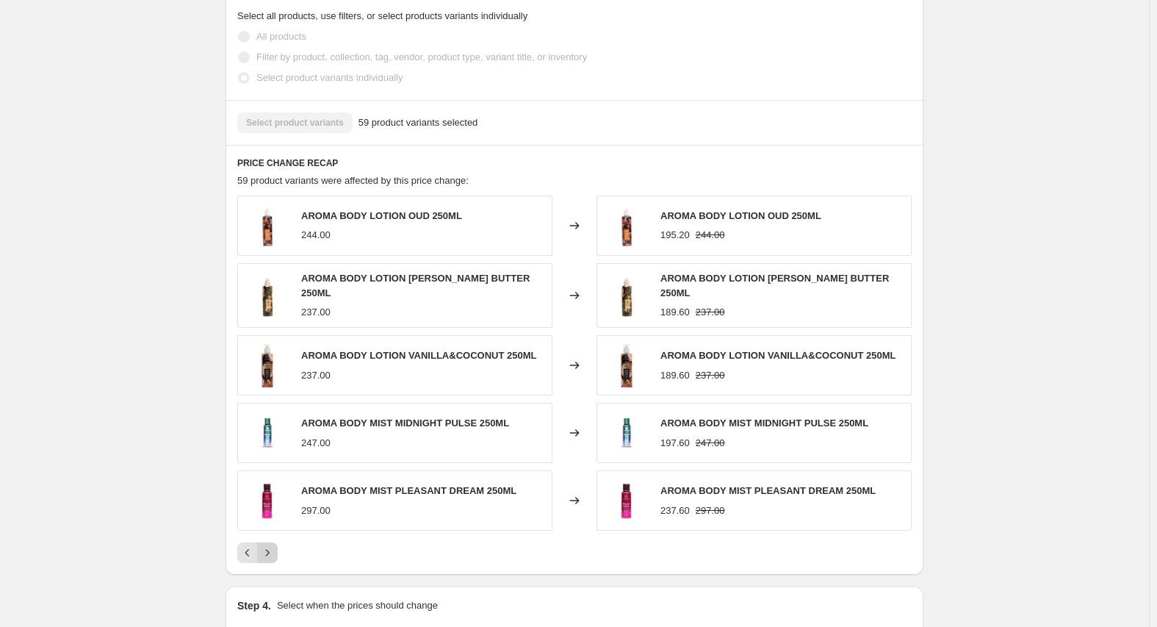
click at [275, 545] on icon "Next" at bounding box center [267, 552] width 15 height 15
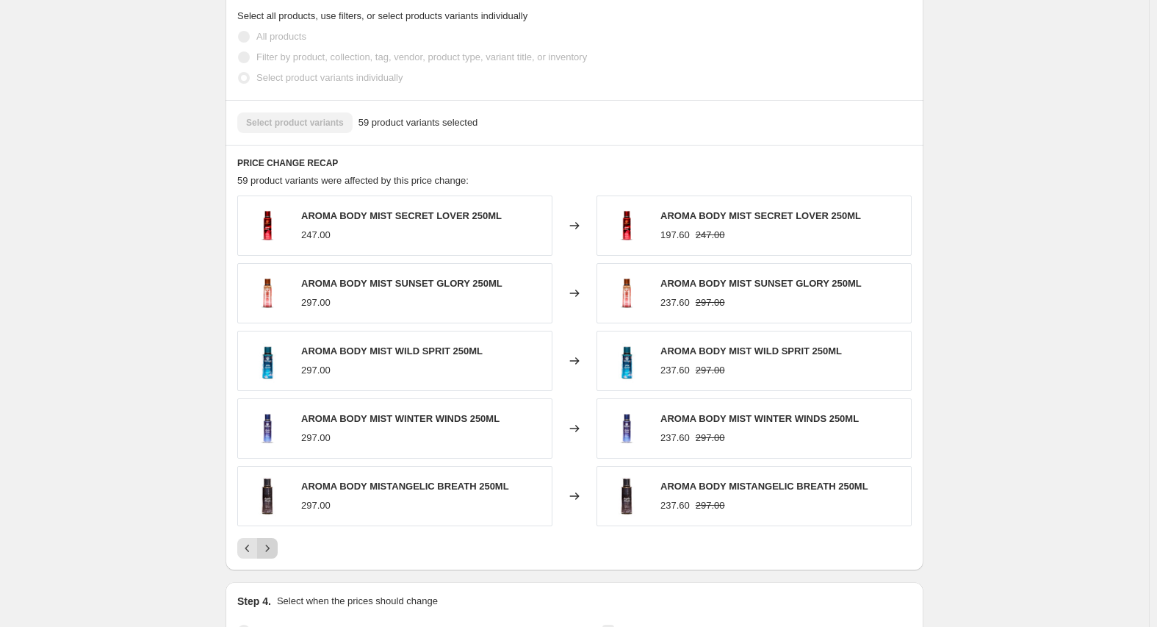
click at [275, 541] on icon "Next" at bounding box center [267, 548] width 15 height 15
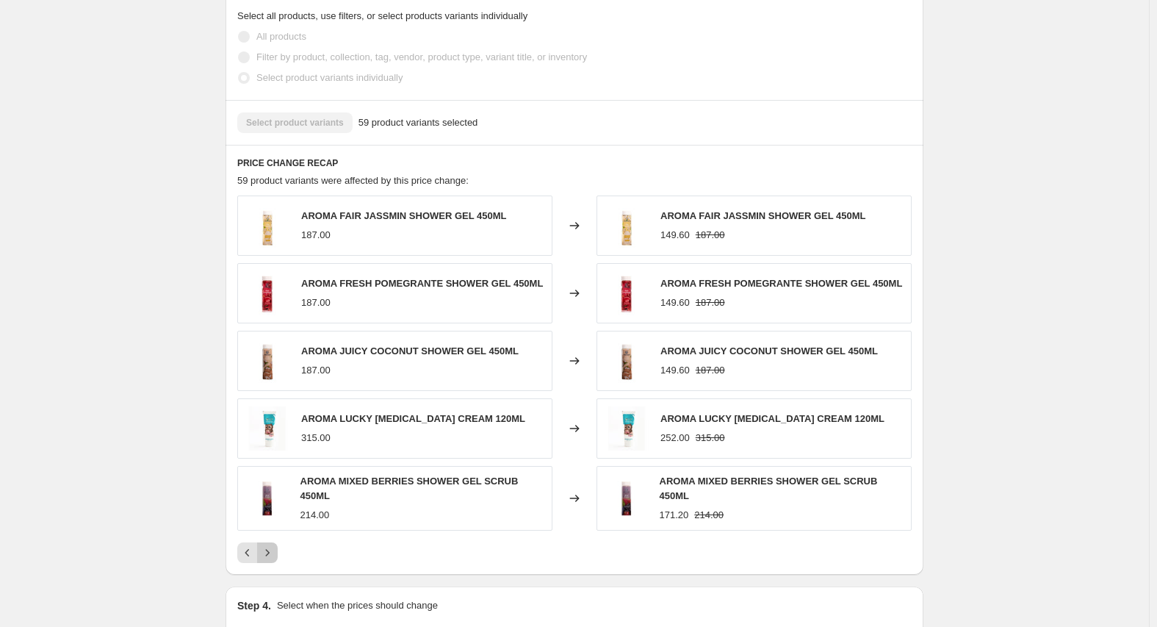
click at [275, 545] on icon "Next" at bounding box center [267, 552] width 15 height 15
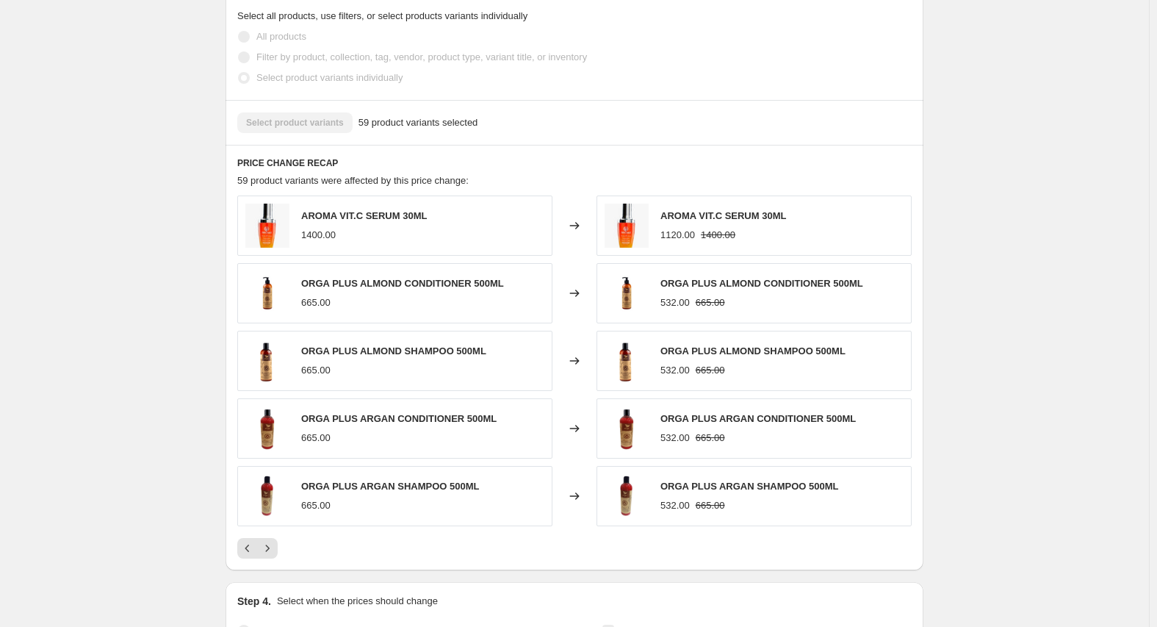
click at [314, 278] on span "ORGA PLUS ALMOND CONDITIONER 500ML" at bounding box center [402, 283] width 203 height 11
click at [317, 278] on span "ORGA PLUS ALMOND CONDITIONER 500ML" at bounding box center [402, 283] width 203 height 11
copy span "ORGA"
click at [285, 539] on div at bounding box center [574, 548] width 674 height 21
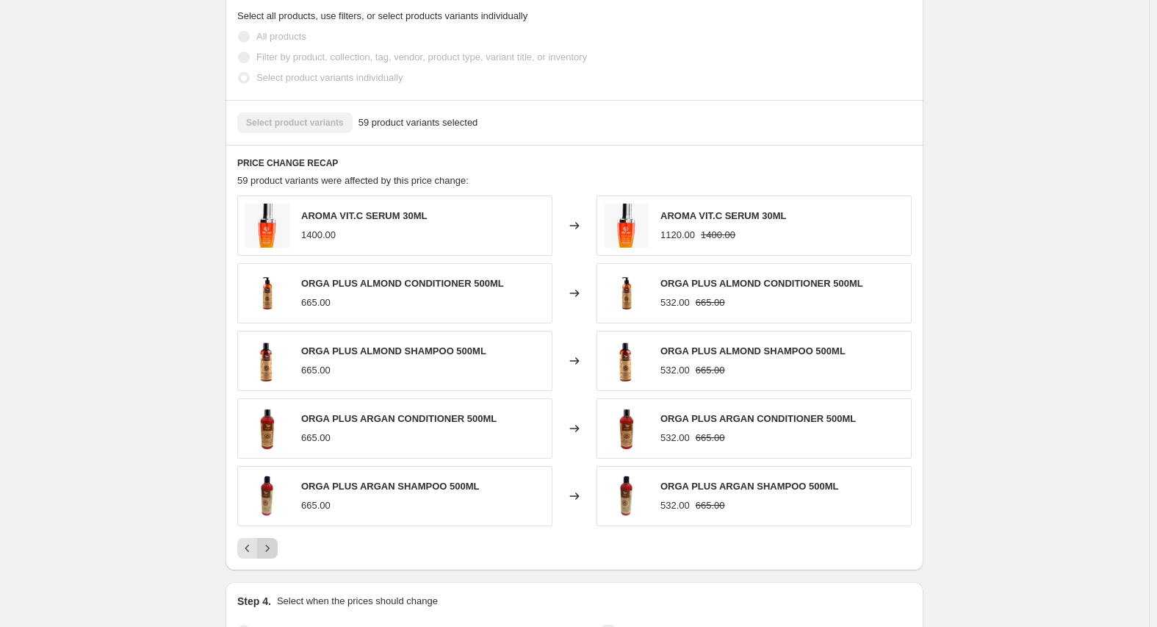
click at [278, 538] on button "Next" at bounding box center [267, 548] width 21 height 21
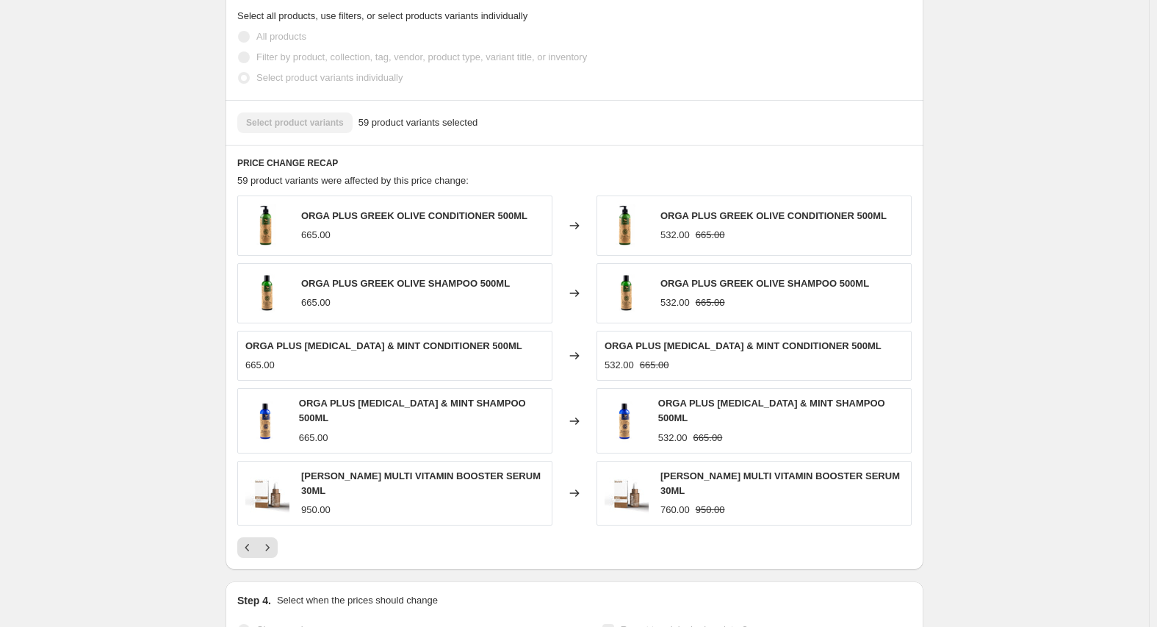
click at [318, 470] on span "[PERSON_NAME] MULTI VITAMIN BOOSTER SERUM 30ML" at bounding box center [420, 483] width 239 height 26
copy span "[PERSON_NAME]"
click at [270, 540] on icon "Next" at bounding box center [267, 547] width 15 height 15
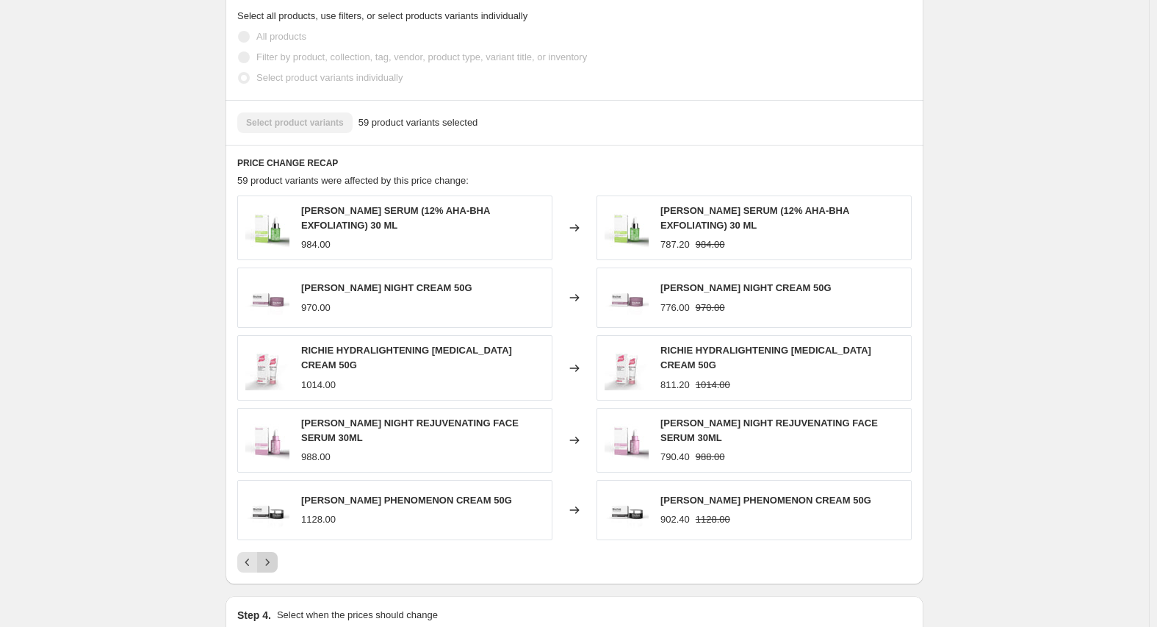
click at [273, 555] on icon "Next" at bounding box center [267, 562] width 15 height 15
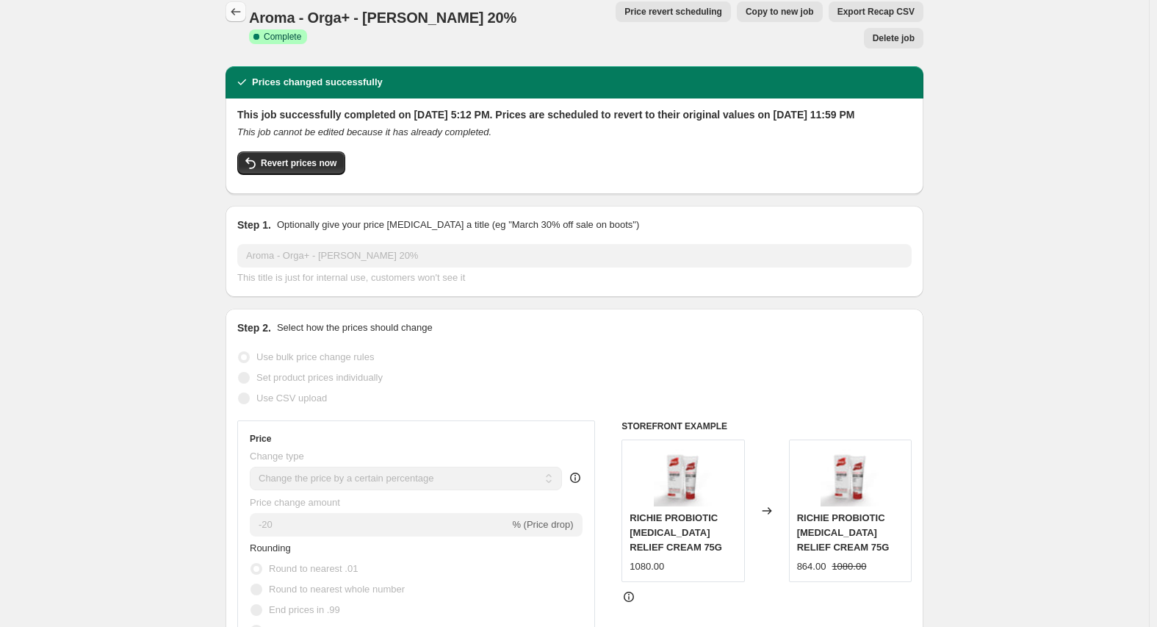
scroll to position [0, 0]
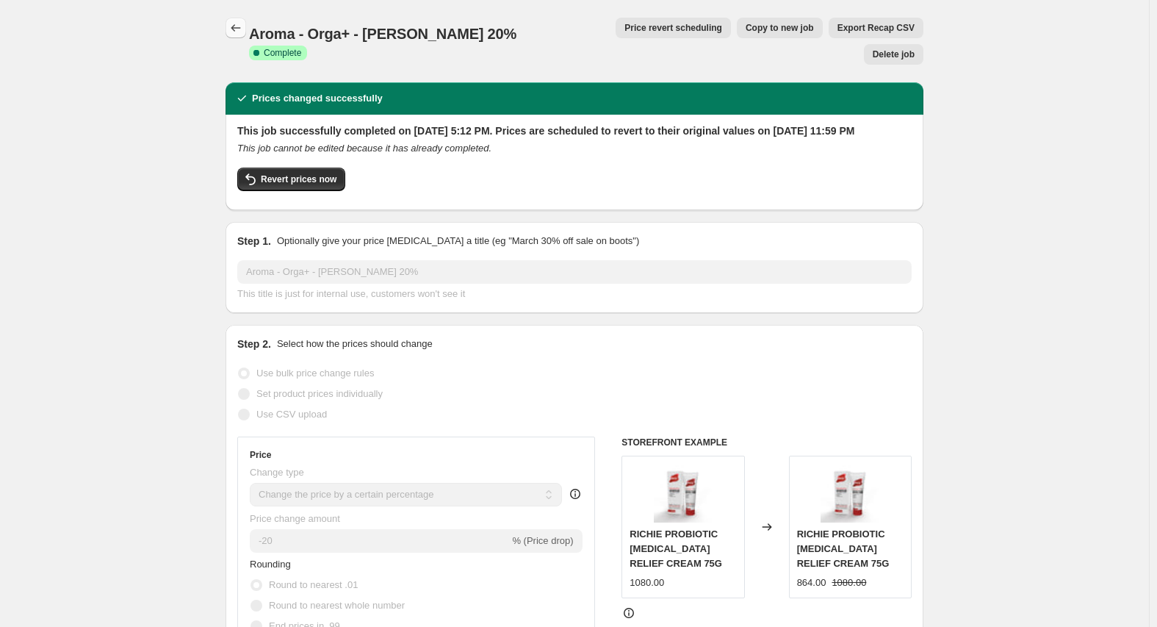
click at [239, 32] on icon "Price change jobs" at bounding box center [235, 28] width 15 height 15
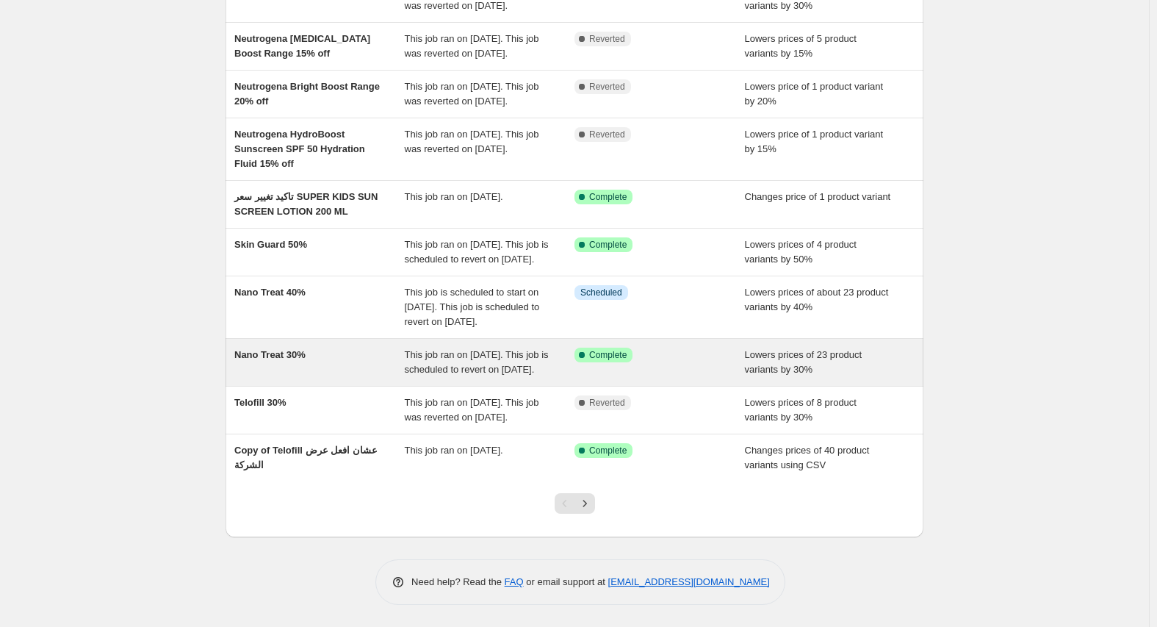
scroll to position [262, 0]
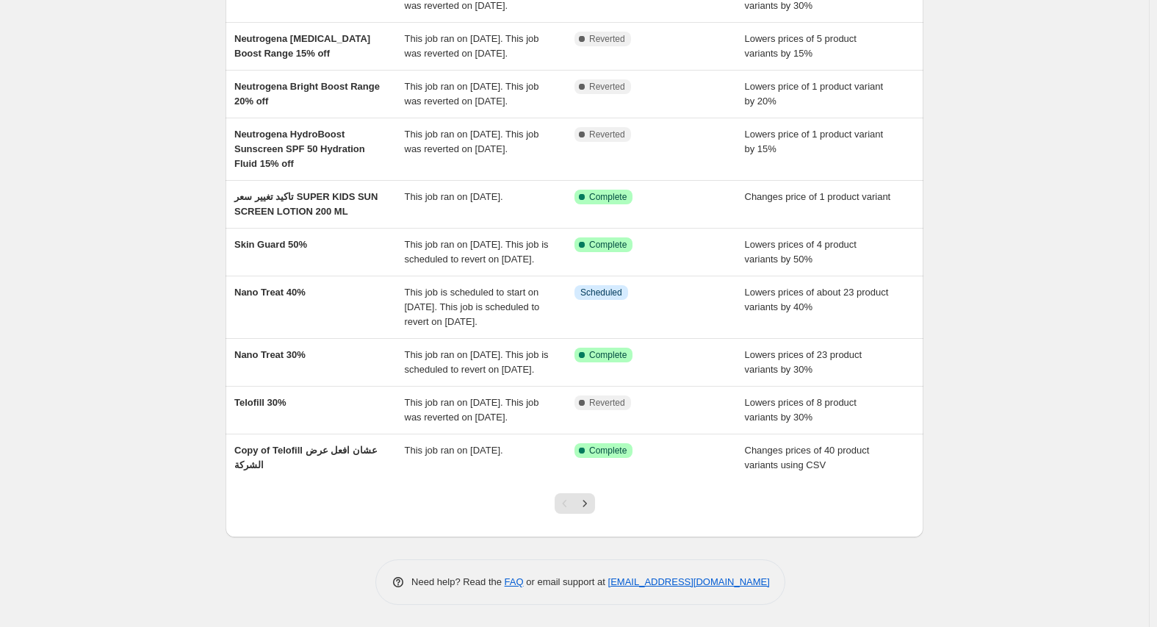
click at [601, 505] on div at bounding box center [575, 509] width 60 height 56
click at [589, 510] on icon "Next" at bounding box center [584, 503] width 15 height 15
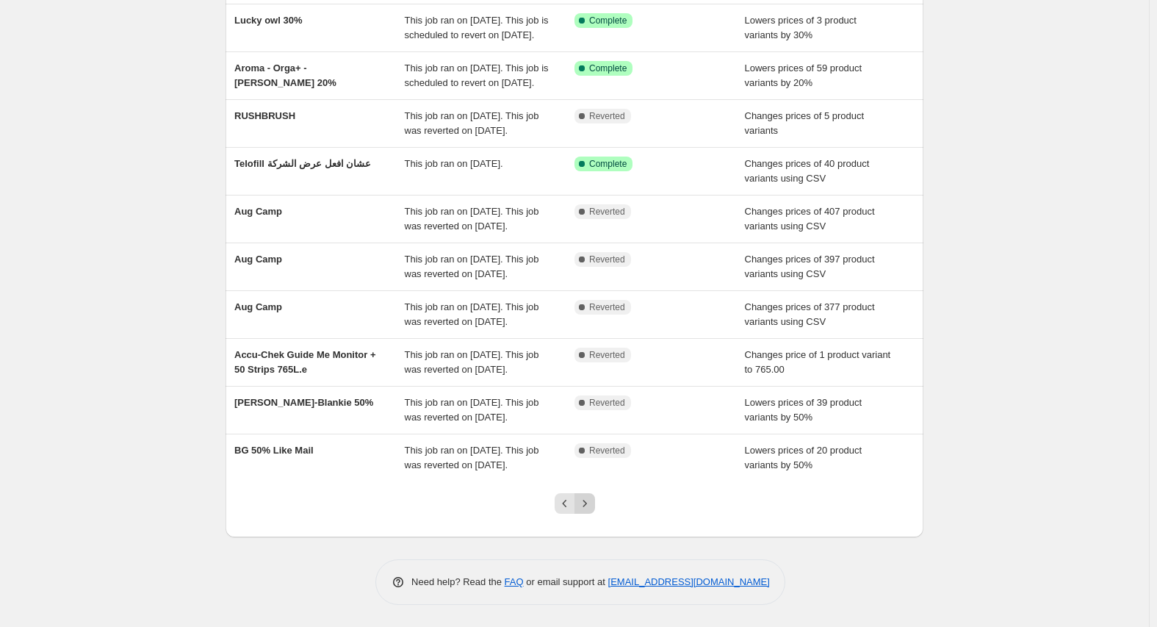
click at [584, 502] on icon "Next" at bounding box center [584, 503] width 15 height 15
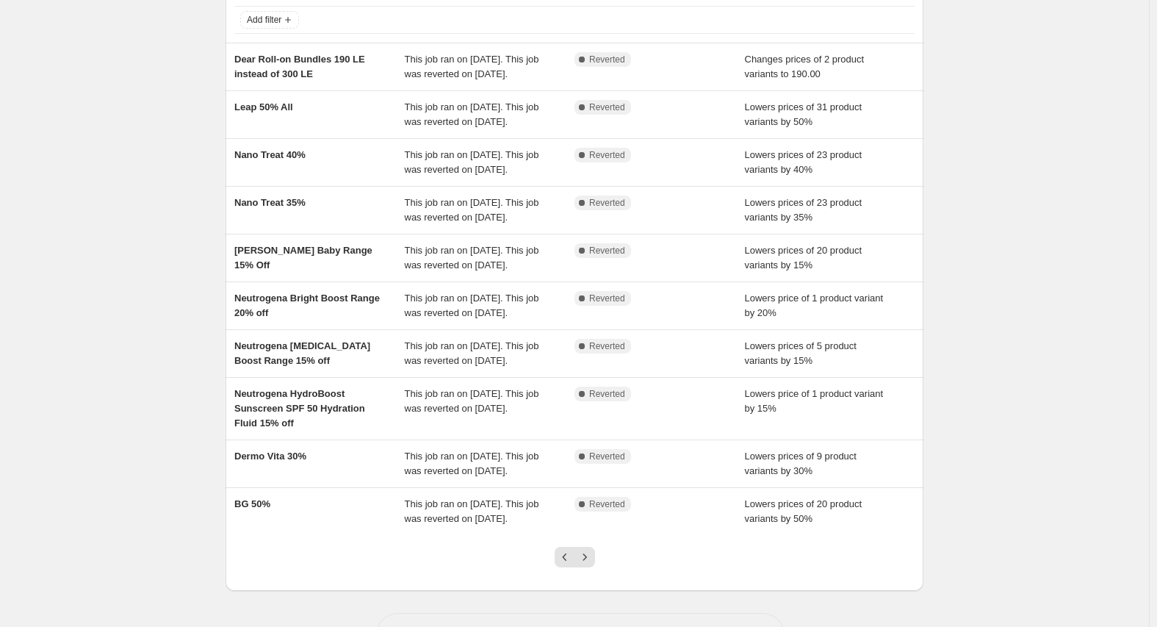
scroll to position [277, 0]
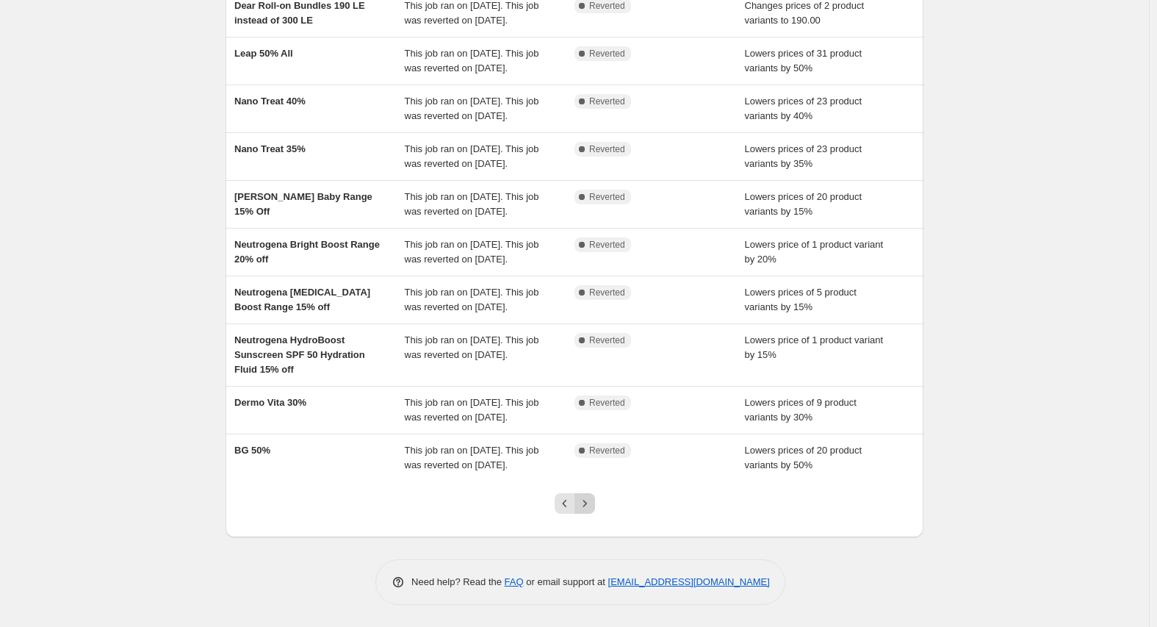
click at [583, 511] on button "Next" at bounding box center [584, 503] width 21 height 21
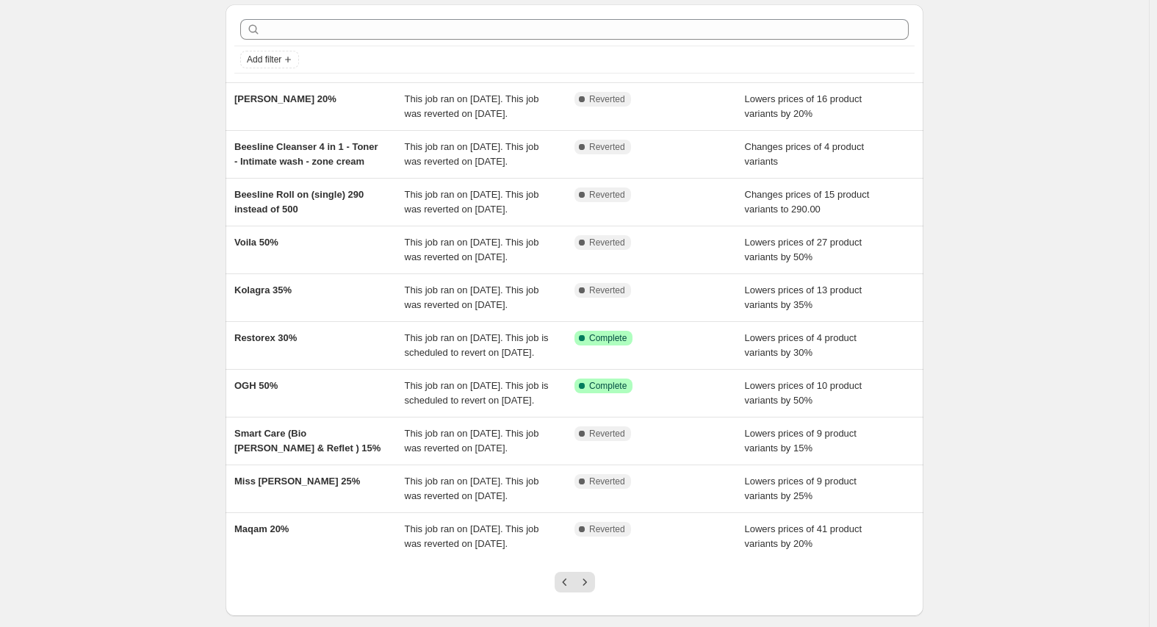
scroll to position [73, 0]
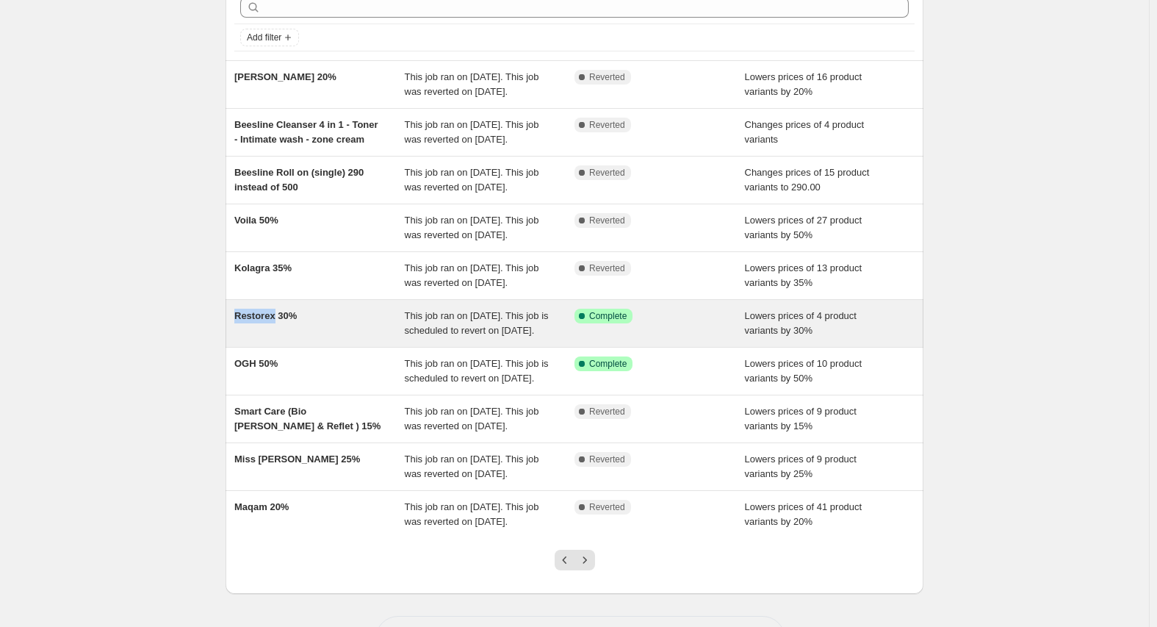
copy span "Restorex"
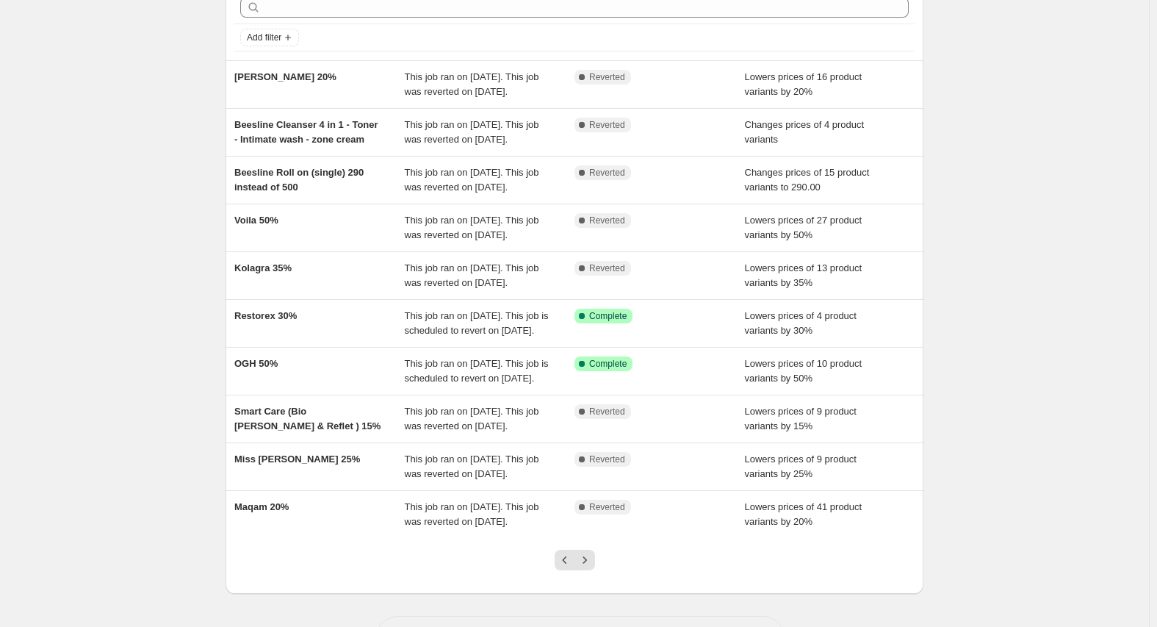
drag, startPoint x: 237, startPoint y: 389, endPoint x: 154, endPoint y: 389, distance: 83.0
click at [154, 389] on div "NA Bulk Price Editor. This page is ready NA Bulk Price Editor Add new price [ME…" at bounding box center [574, 305] width 1149 height 757
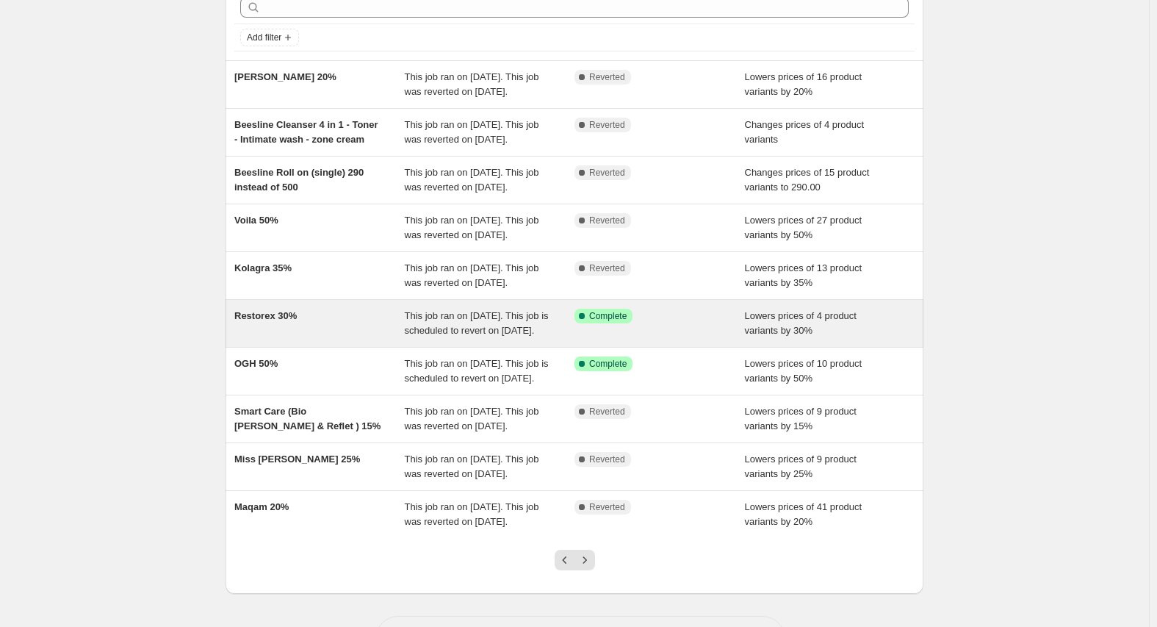
click at [263, 321] on span "Restorex 30%" at bounding box center [265, 315] width 62 height 11
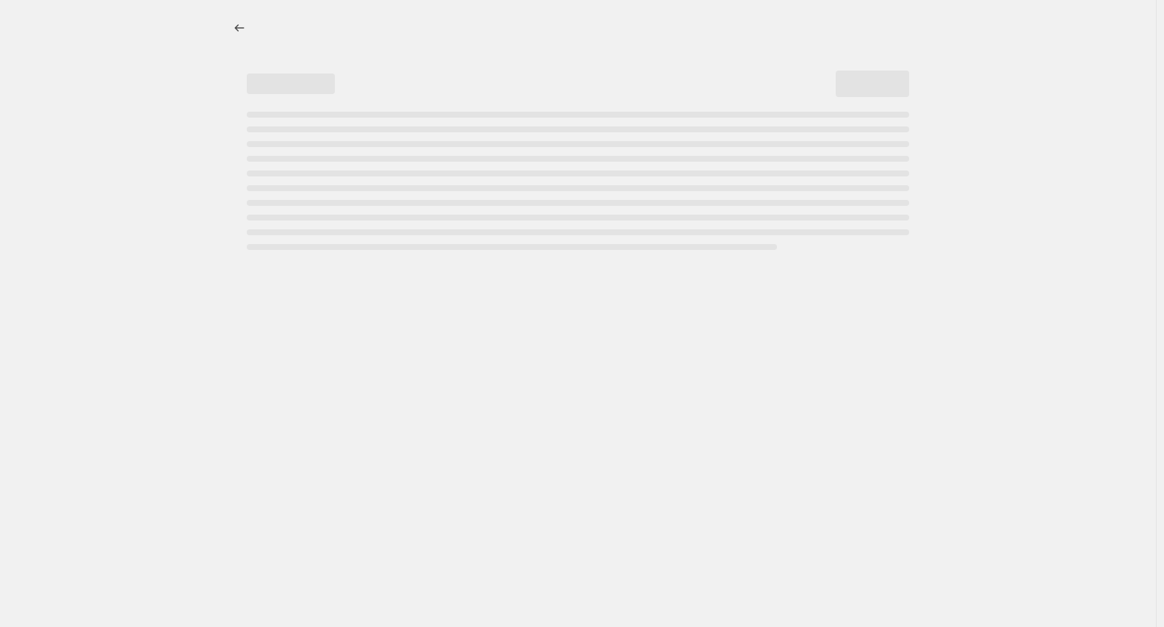
select select "percentage"
select select "vendor"
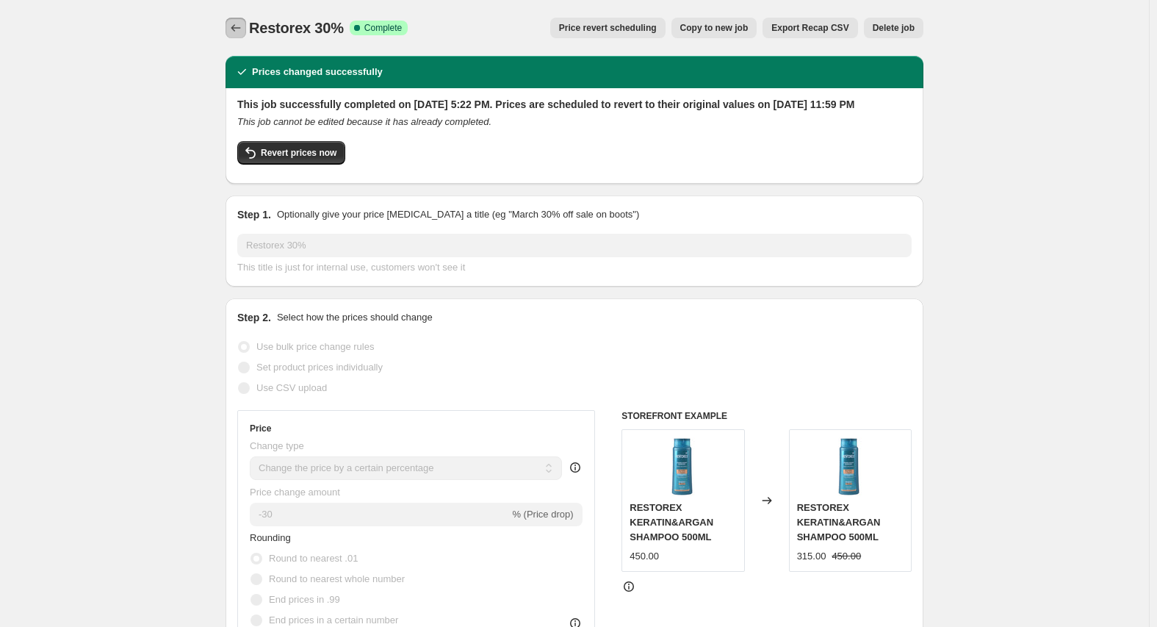
click at [241, 31] on icon "Price change jobs" at bounding box center [235, 28] width 15 height 15
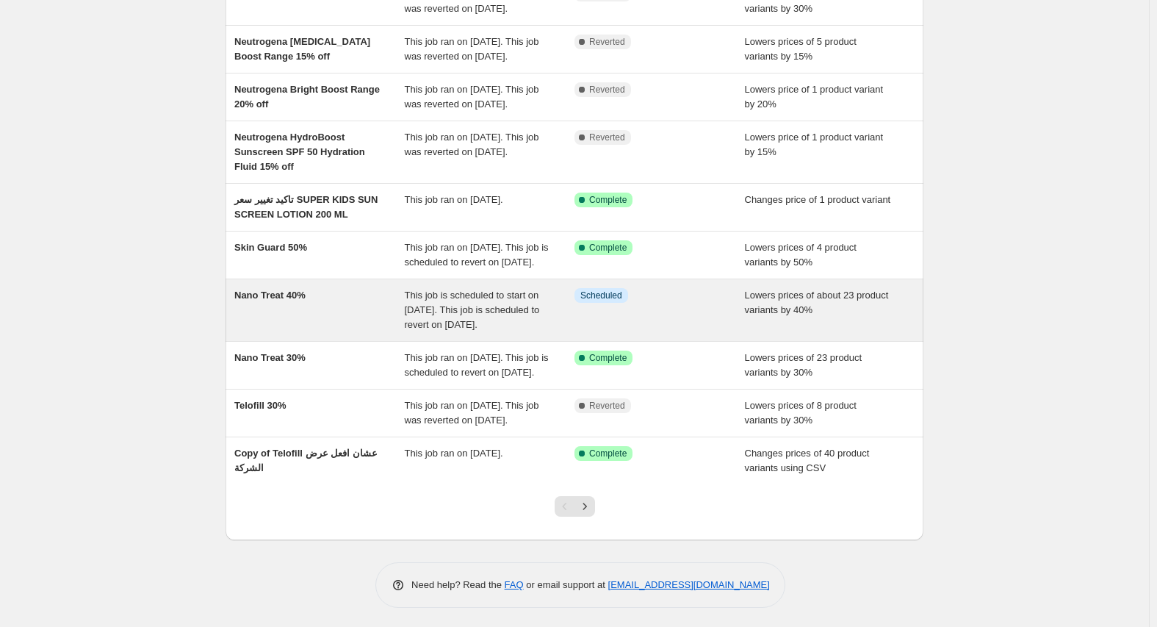
scroll to position [262, 0]
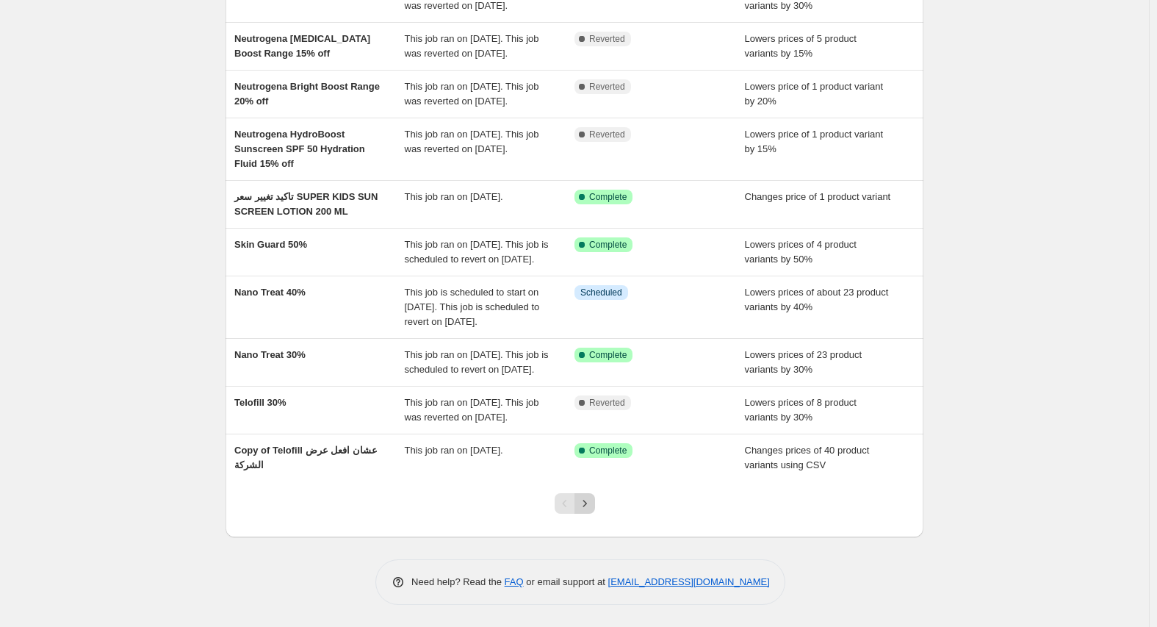
click at [586, 510] on icon "Next" at bounding box center [584, 503] width 15 height 15
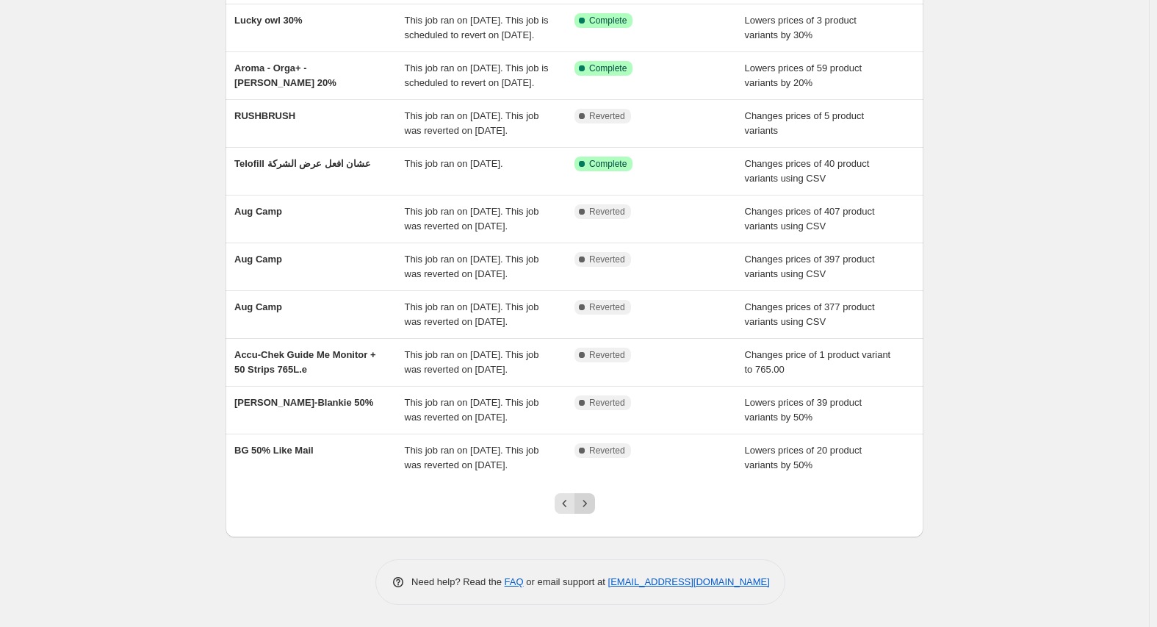
click at [587, 500] on icon "Next" at bounding box center [584, 503] width 15 height 15
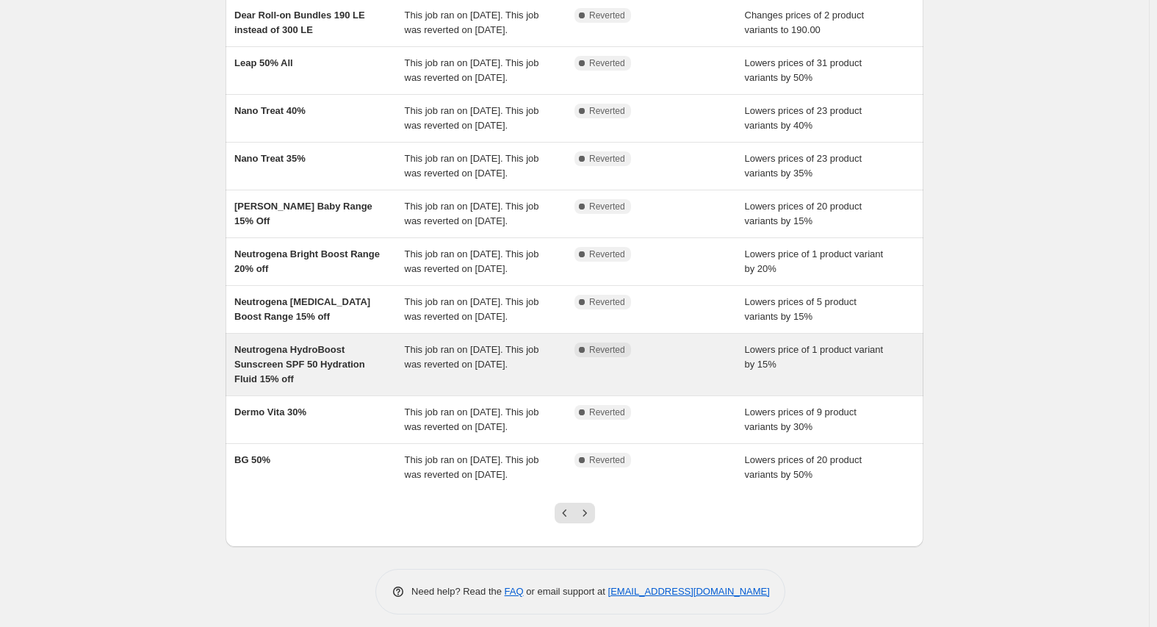
scroll to position [277, 0]
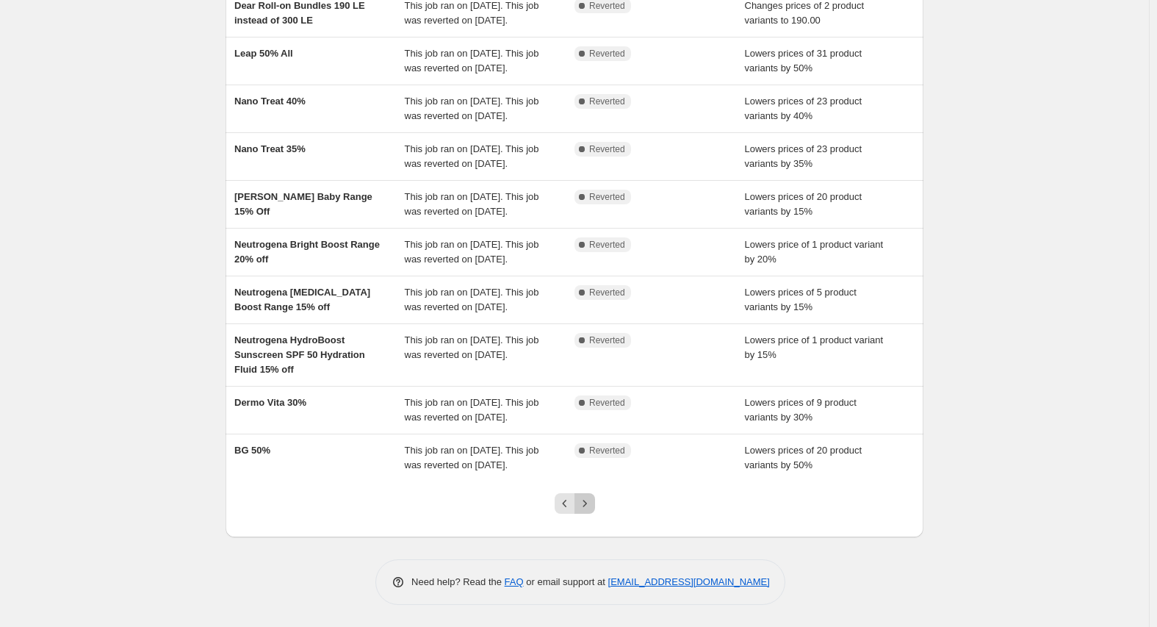
click at [587, 497] on icon "Next" at bounding box center [584, 503] width 15 height 15
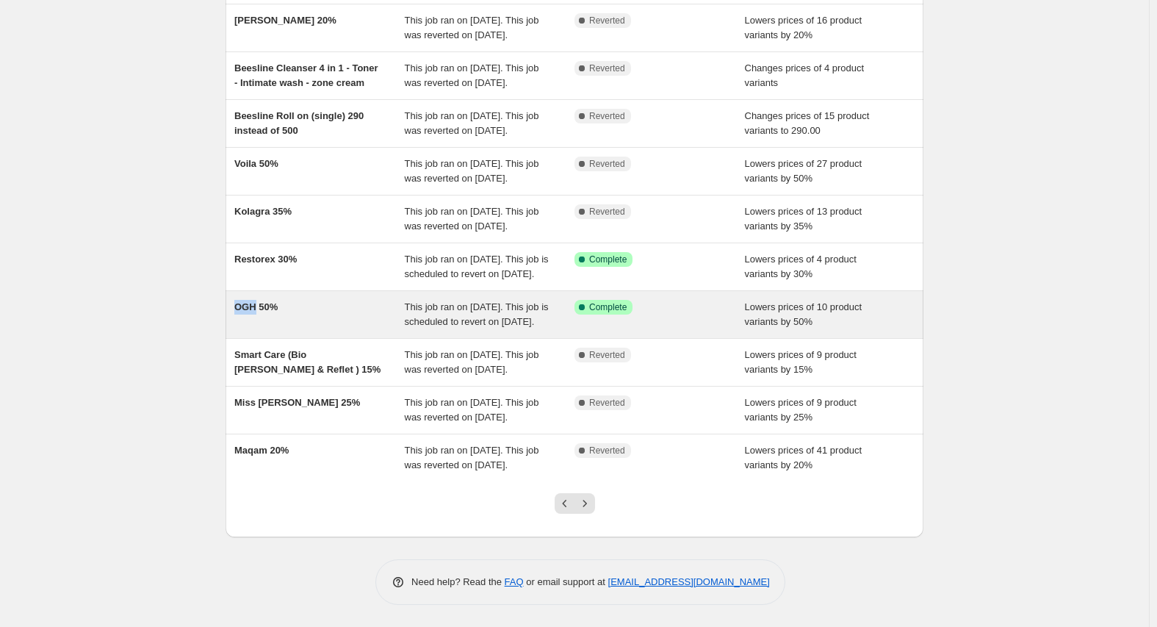
copy span "OGH"
click at [256, 300] on div "OGH 50%" at bounding box center [319, 314] width 170 height 29
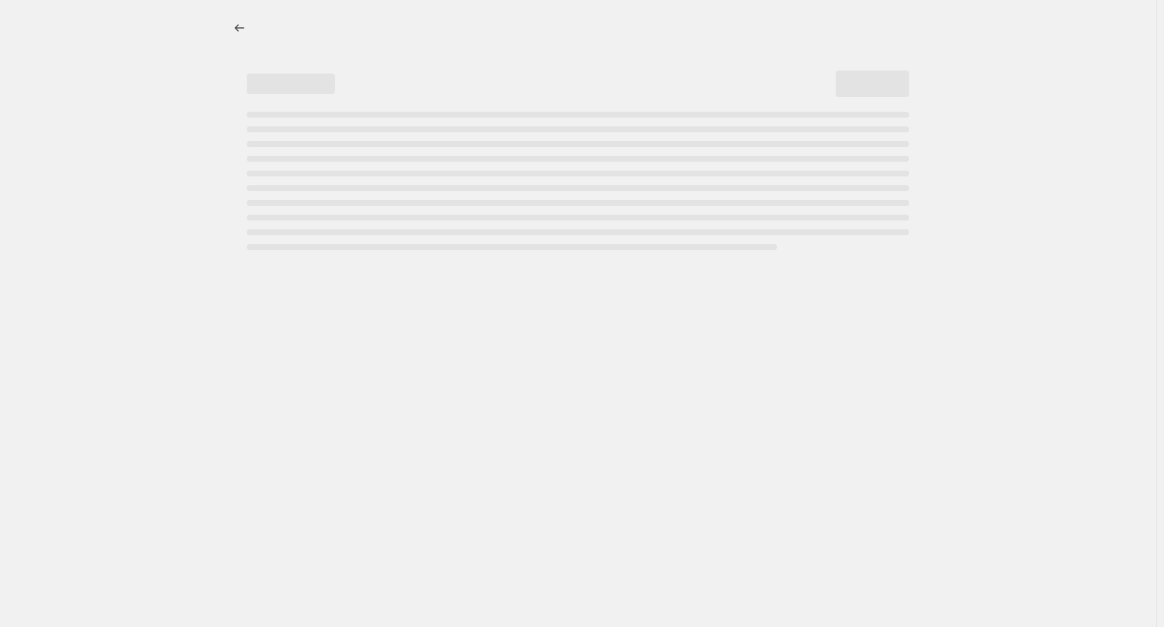
select select "percentage"
select select "vendor"
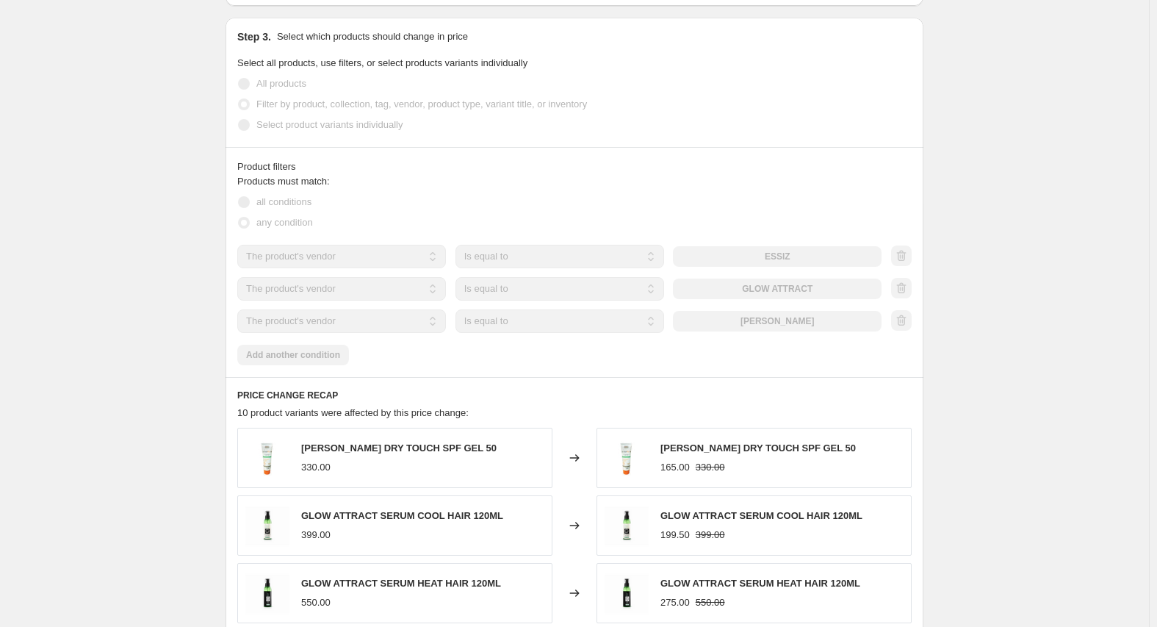
scroll to position [1028, 0]
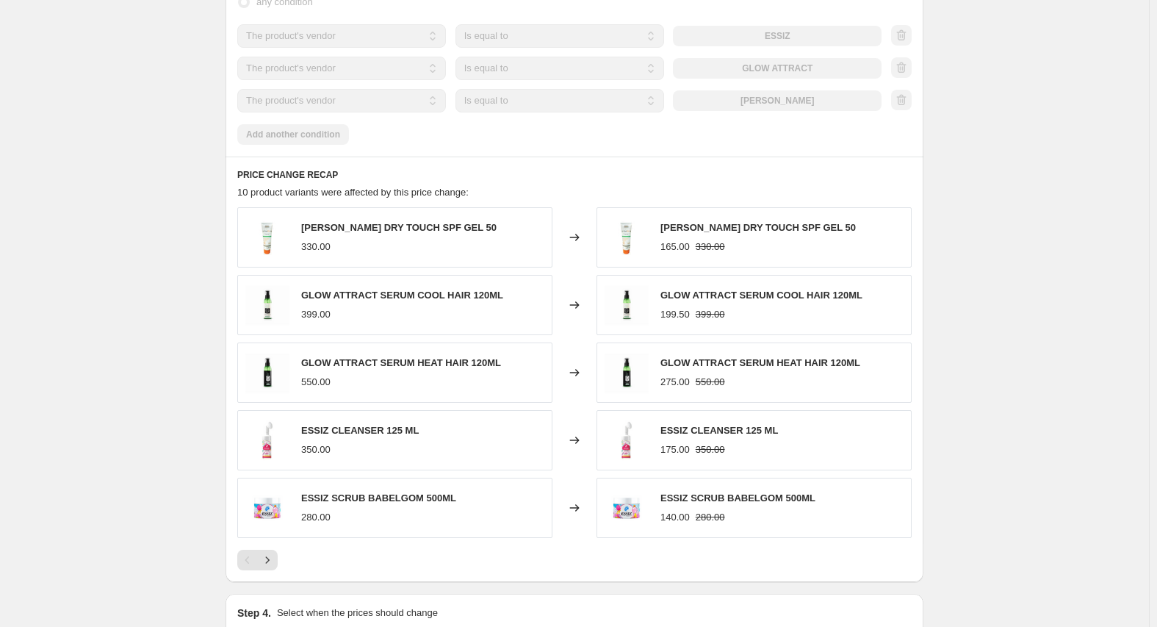
click at [316, 233] on span "[PERSON_NAME] DRY TOUCH SPF GEL 50" at bounding box center [398, 227] width 195 height 11
copy span "ELLYU"
drag, startPoint x: 303, startPoint y: 309, endPoint x: 376, endPoint y: 306, distance: 72.8
click at [376, 306] on div "GLOW ATTRACT SERUM COOL HAIR 120ML 399.00" at bounding box center [394, 305] width 315 height 60
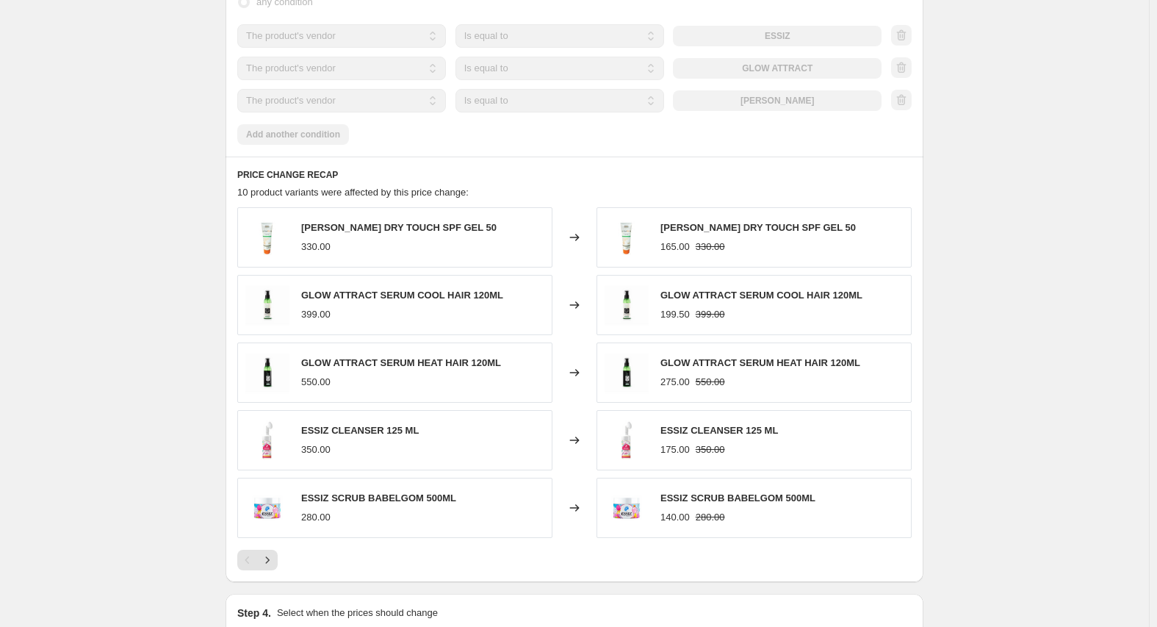
click at [306, 436] on span "ESSIZ CLEANSER 125 ML" at bounding box center [360, 430] width 118 height 11
click at [265, 567] on icon "Next" at bounding box center [267, 559] width 15 height 15
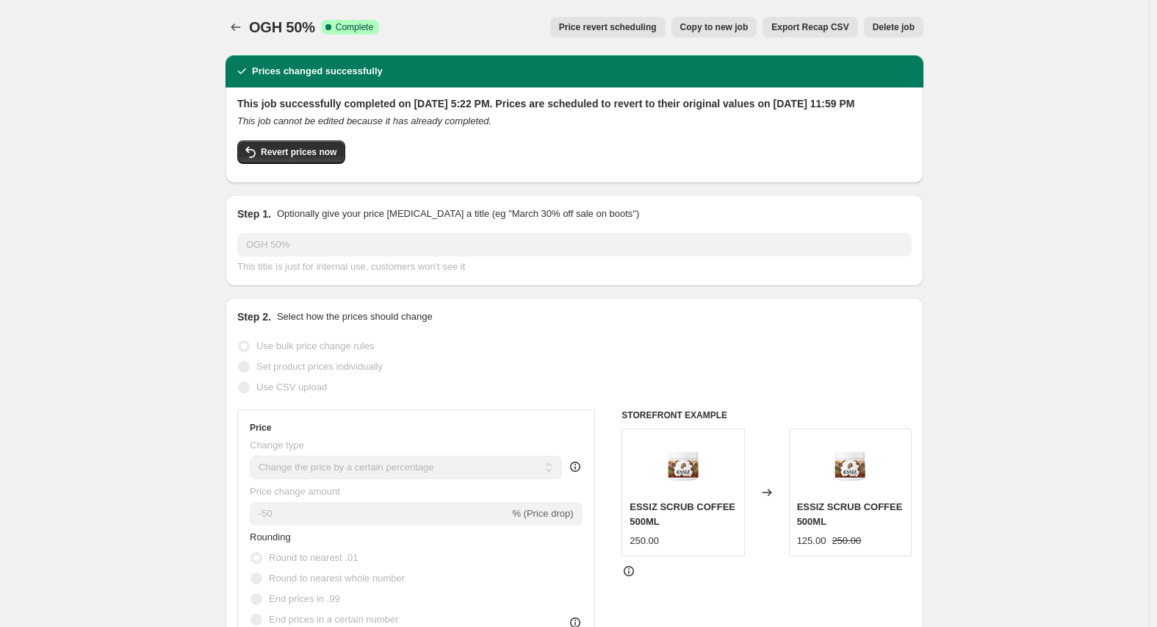
scroll to position [0, 0]
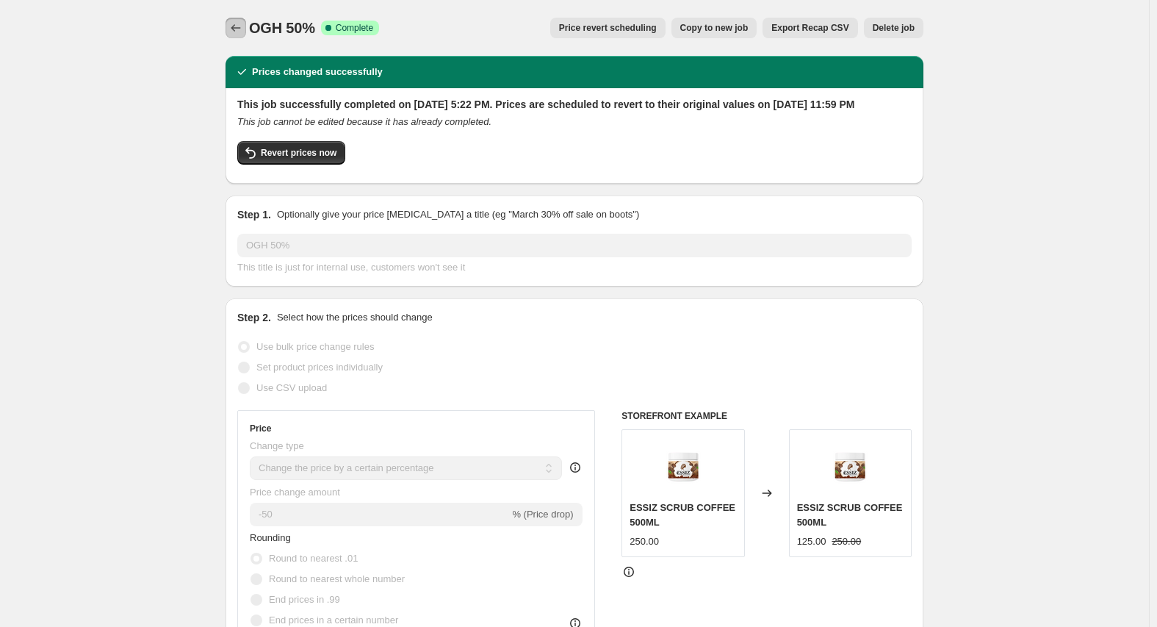
click at [243, 29] on icon "Price change jobs" at bounding box center [235, 28] width 15 height 15
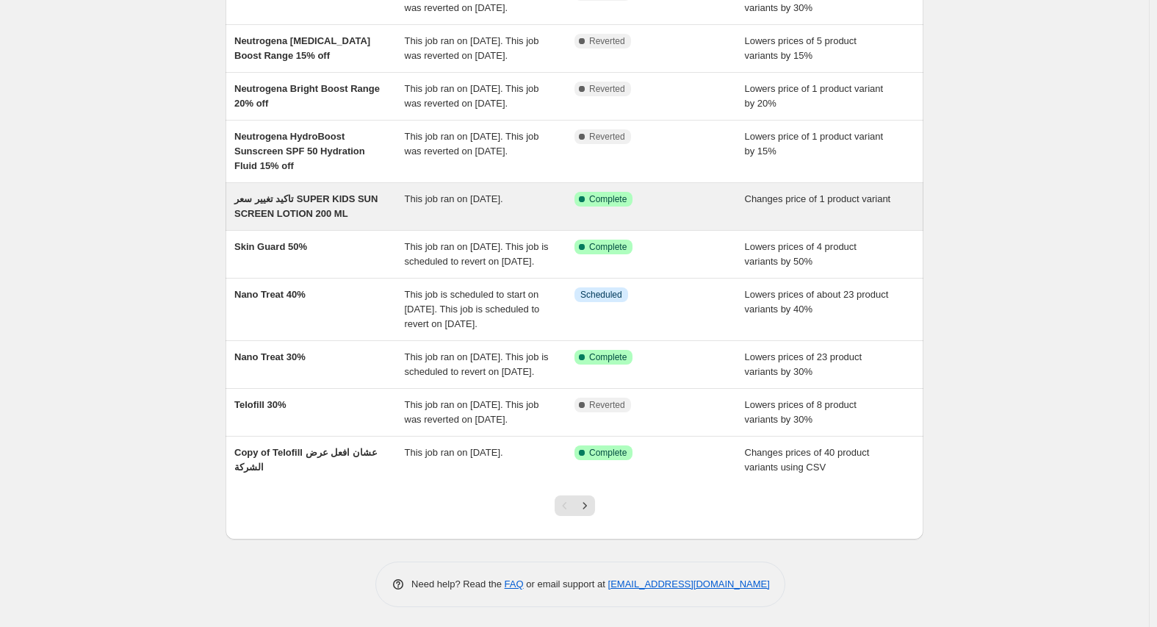
scroll to position [262, 0]
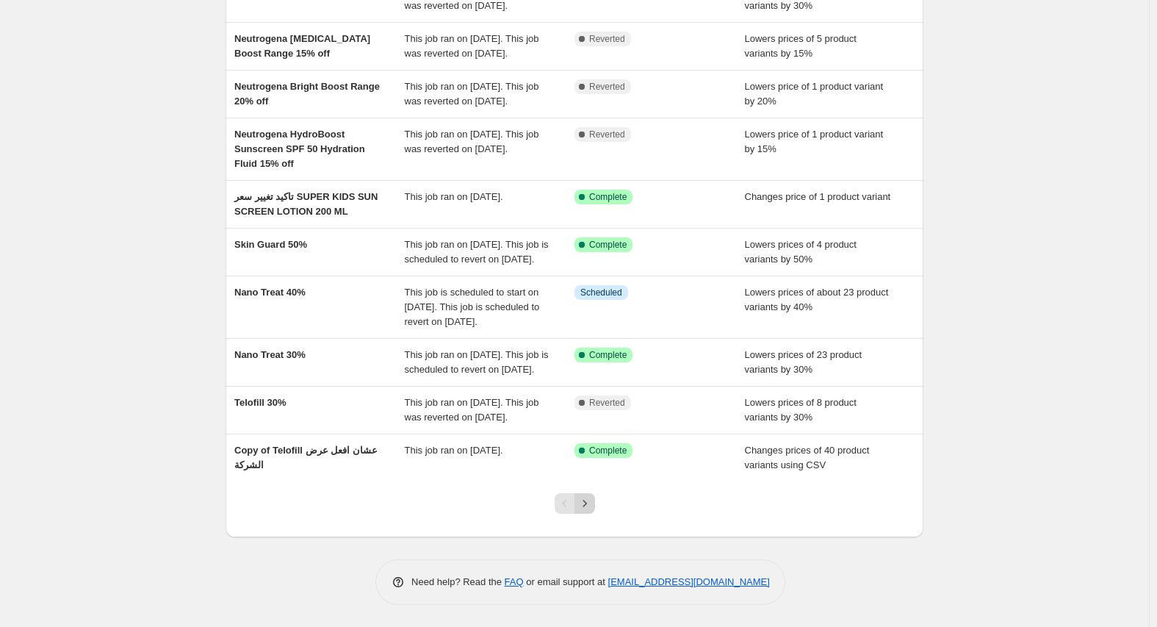
click at [581, 504] on icon "Next" at bounding box center [584, 503] width 15 height 15
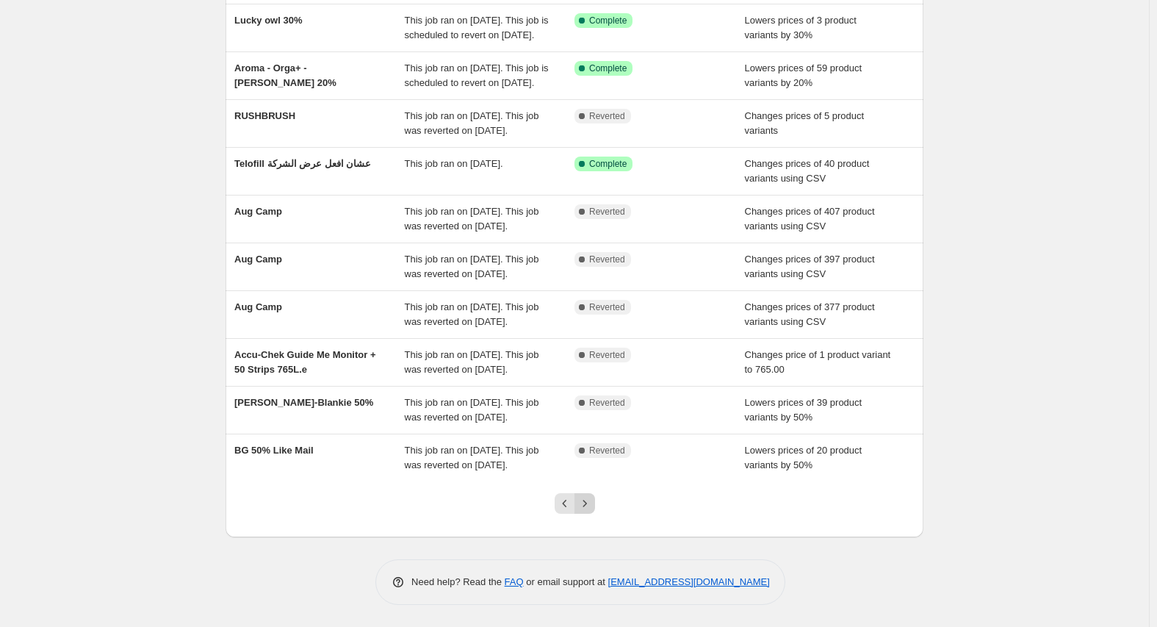
click at [586, 503] on icon "Next" at bounding box center [584, 503] width 15 height 15
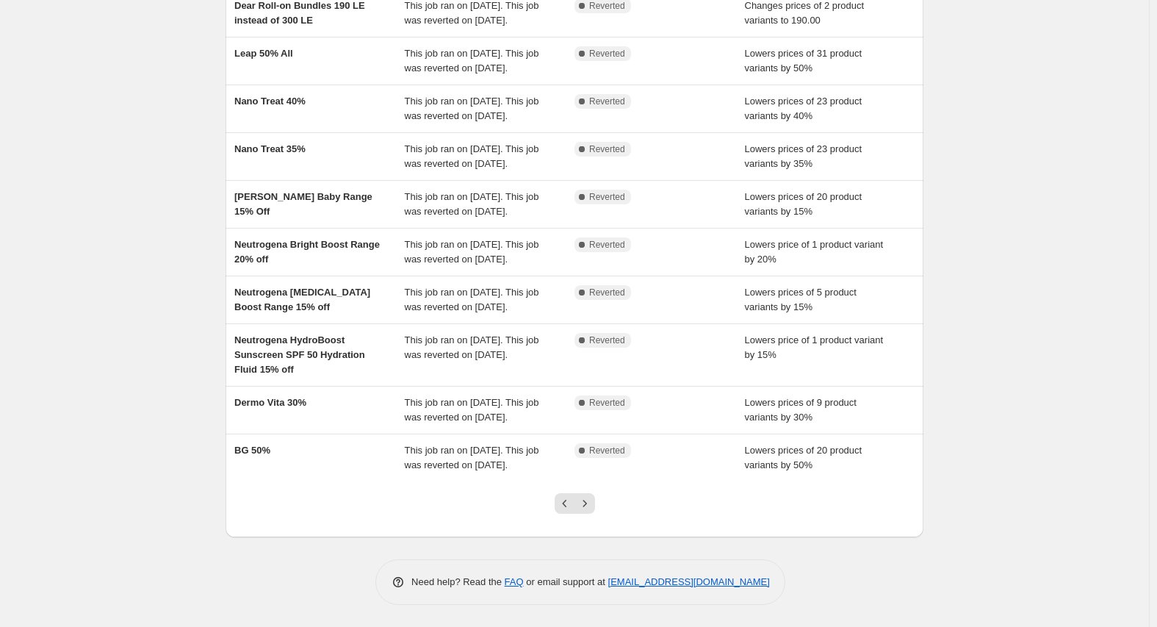
scroll to position [277, 0]
click at [586, 503] on icon "Next" at bounding box center [584, 503] width 15 height 15
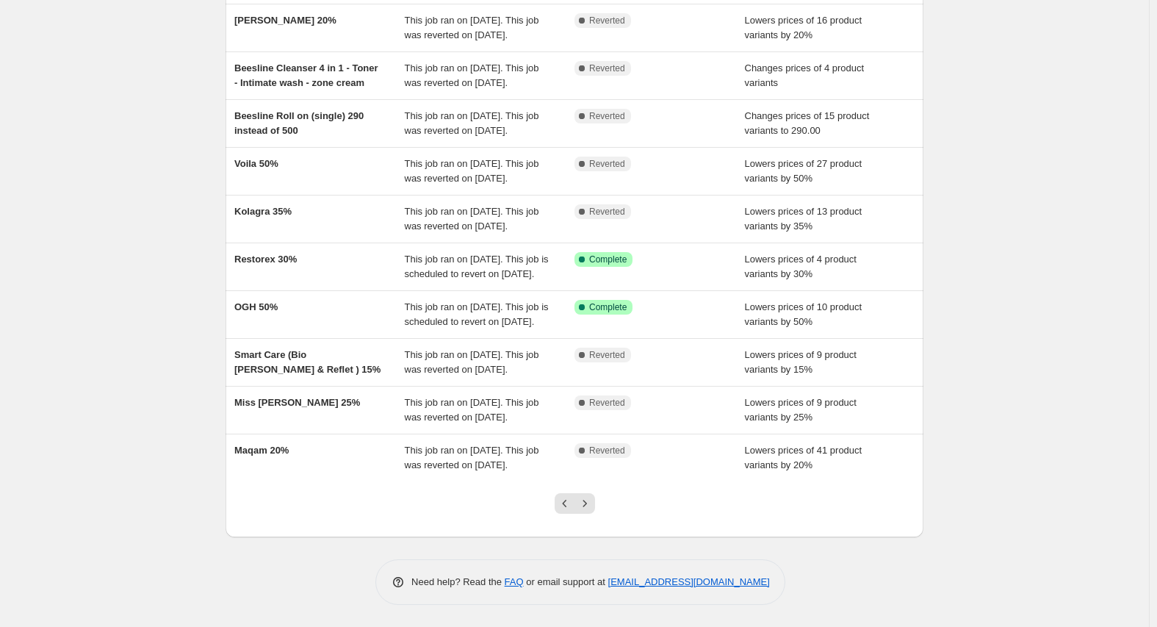
click at [586, 503] on icon "Next" at bounding box center [584, 503] width 15 height 15
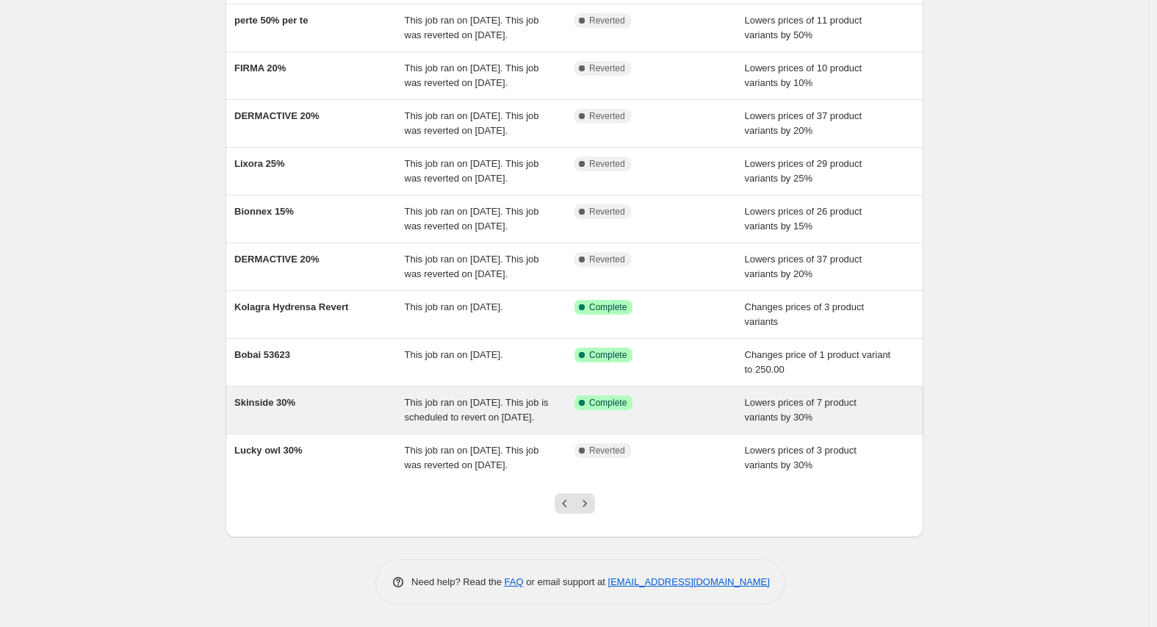
scroll to position [203, 0]
click at [270, 397] on span "Skinside 30%" at bounding box center [264, 402] width 61 height 11
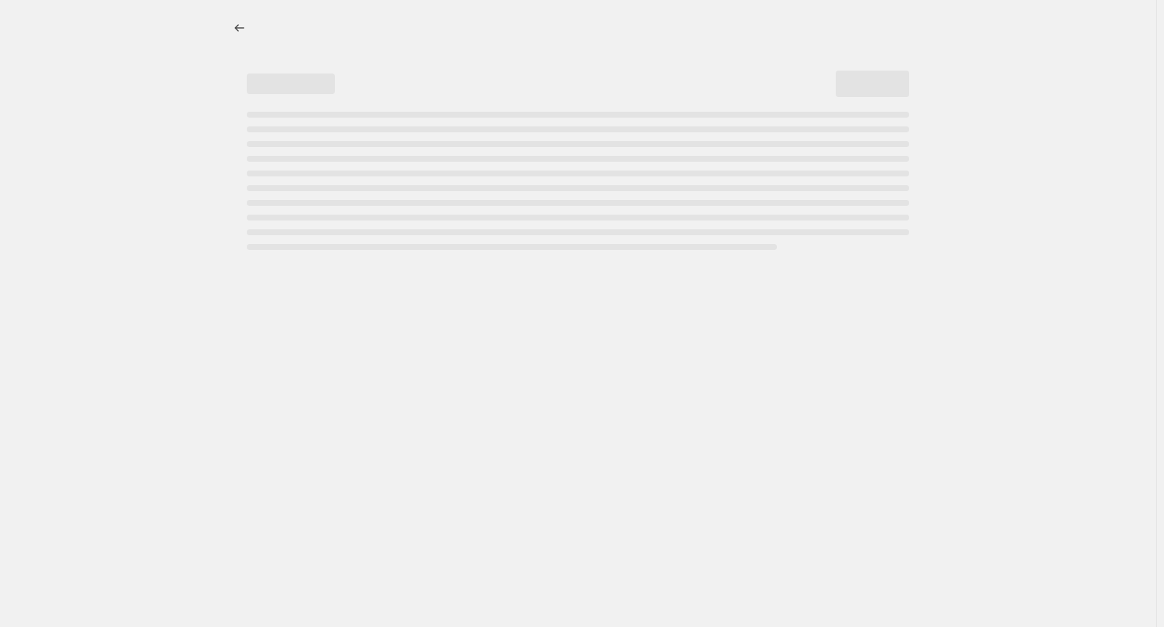
select select "percentage"
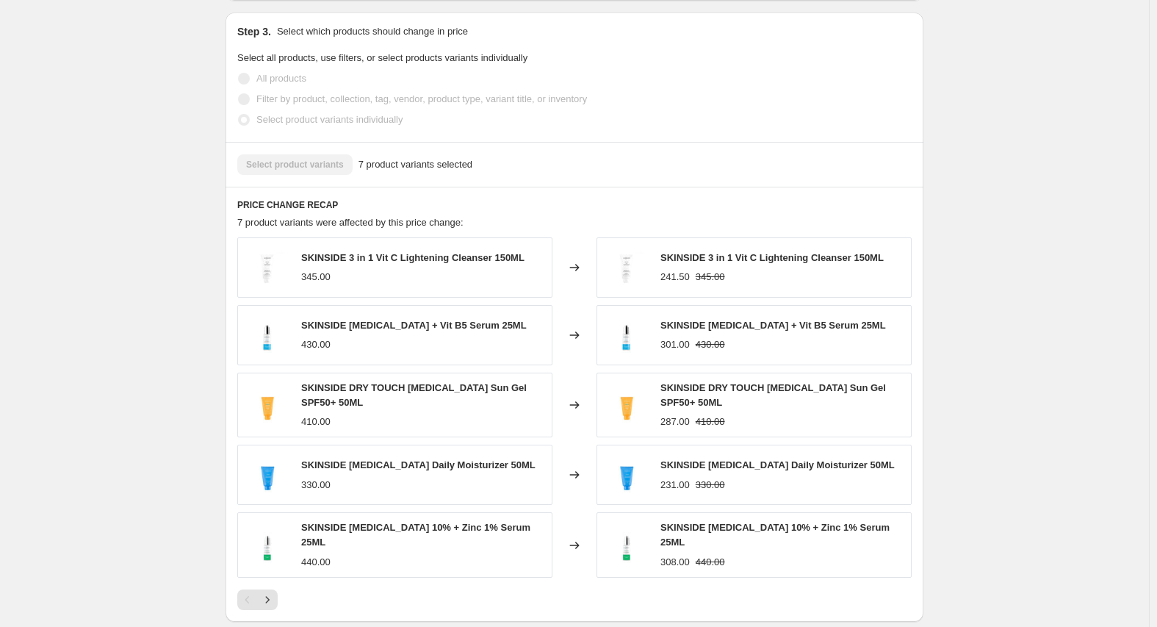
scroll to position [882, 0]
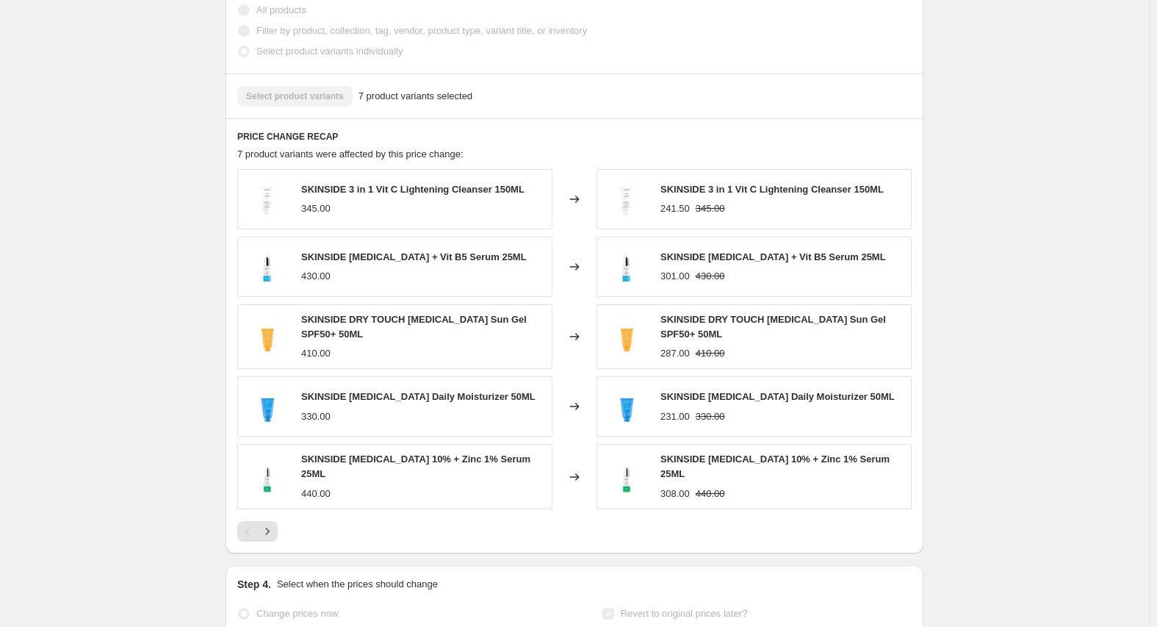
click at [320, 195] on span "SKINSIDE 3 in 1 Vit C Lightening Cleanser 150ML" at bounding box center [412, 189] width 223 height 11
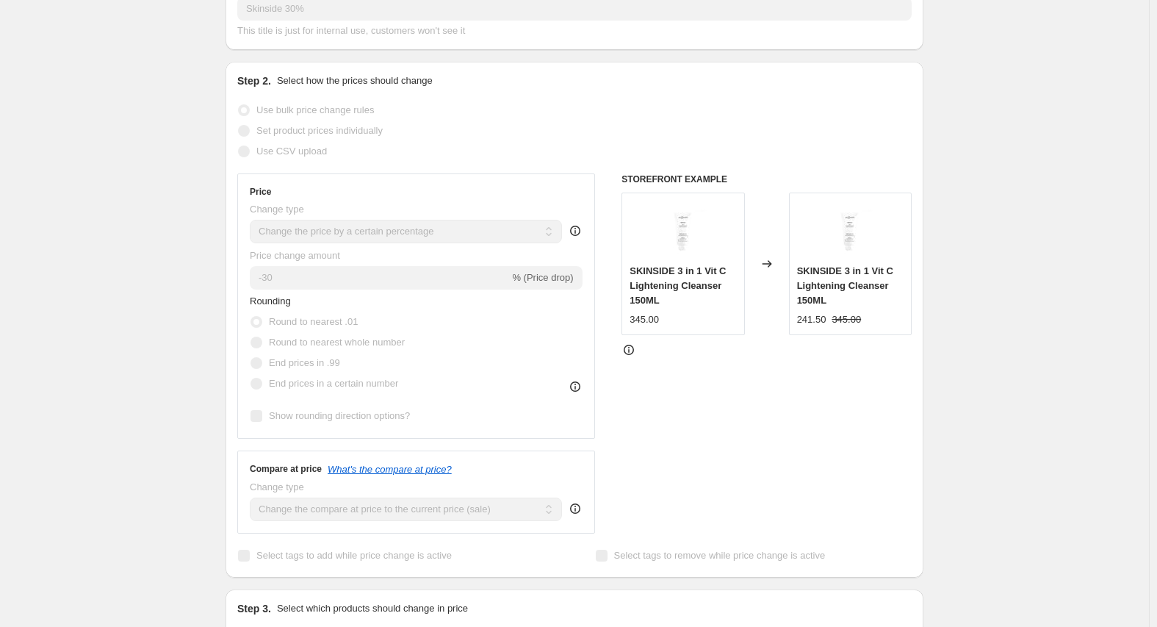
scroll to position [0, 0]
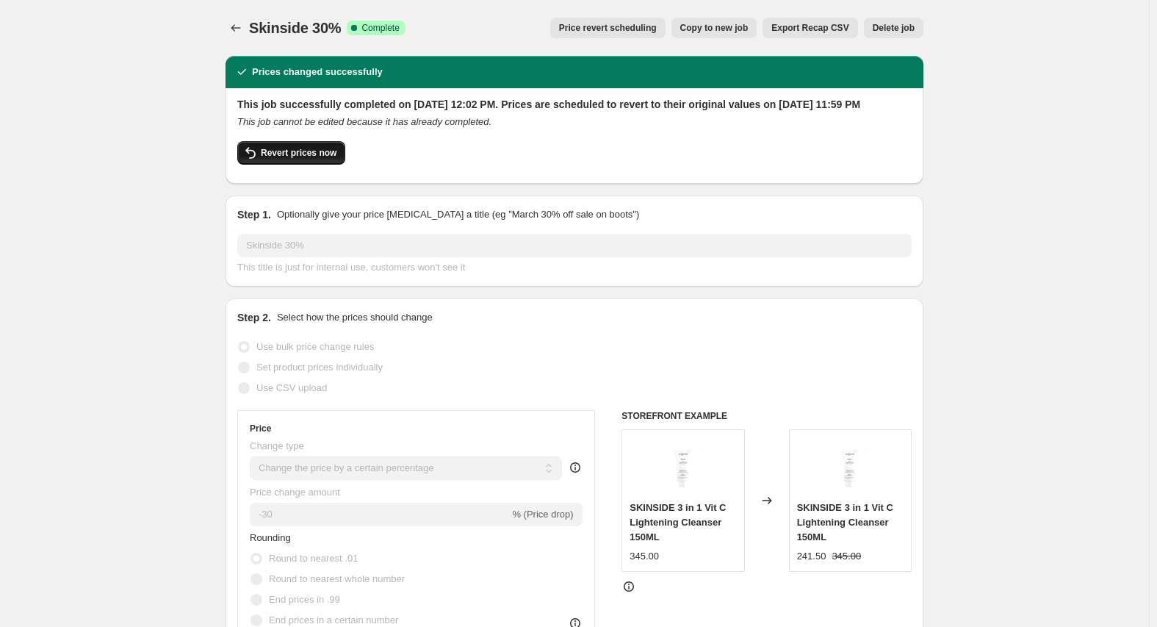
click at [294, 159] on span "Revert prices now" at bounding box center [299, 153] width 76 height 12
checkbox input "false"
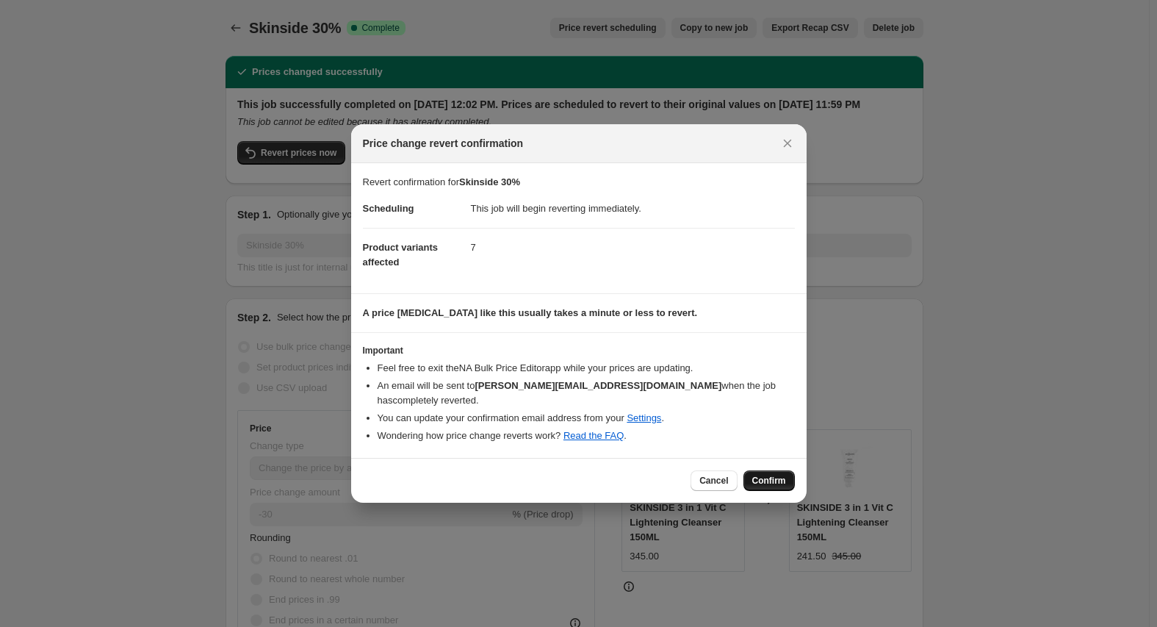
click at [763, 475] on span "Confirm" at bounding box center [769, 481] width 34 height 12
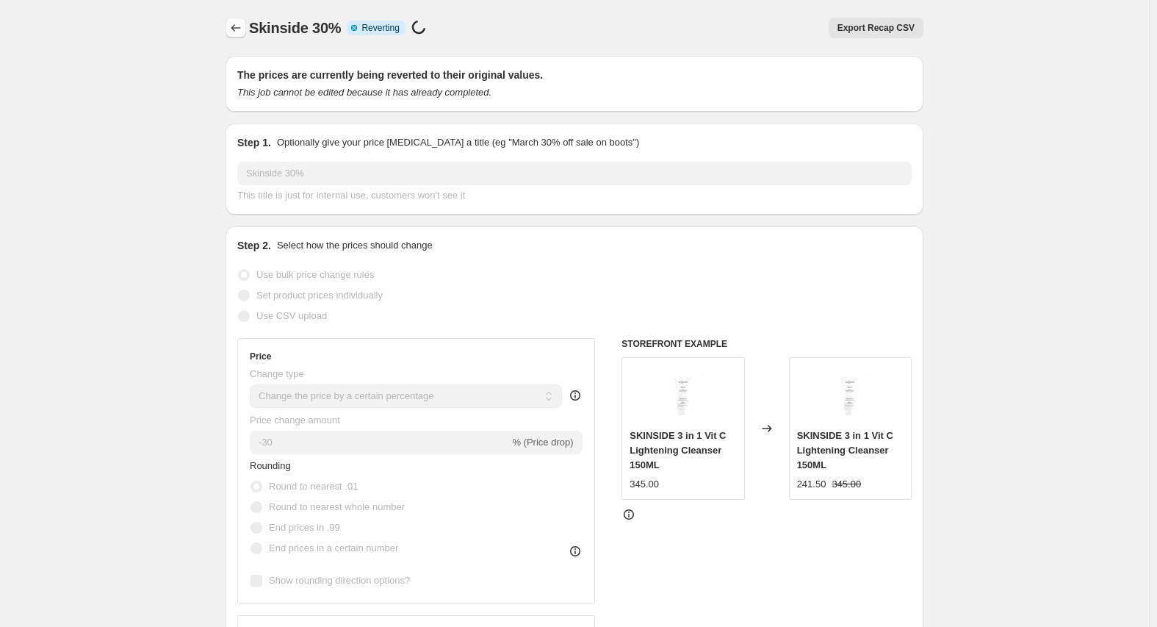
click at [243, 29] on icon "Price change jobs" at bounding box center [235, 28] width 15 height 15
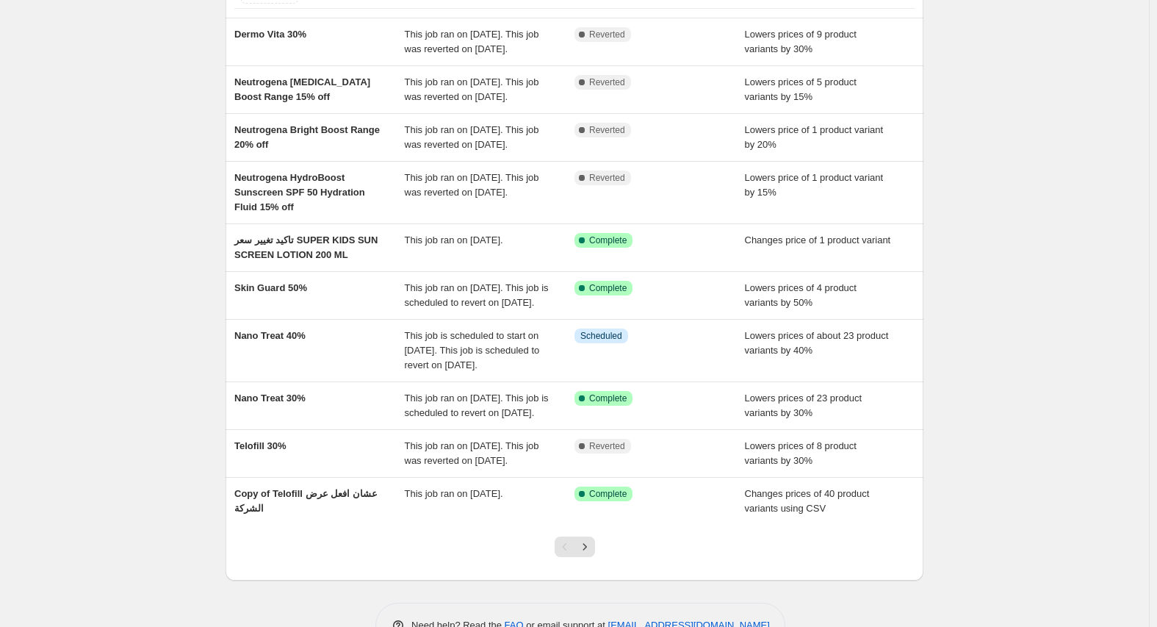
scroll to position [262, 0]
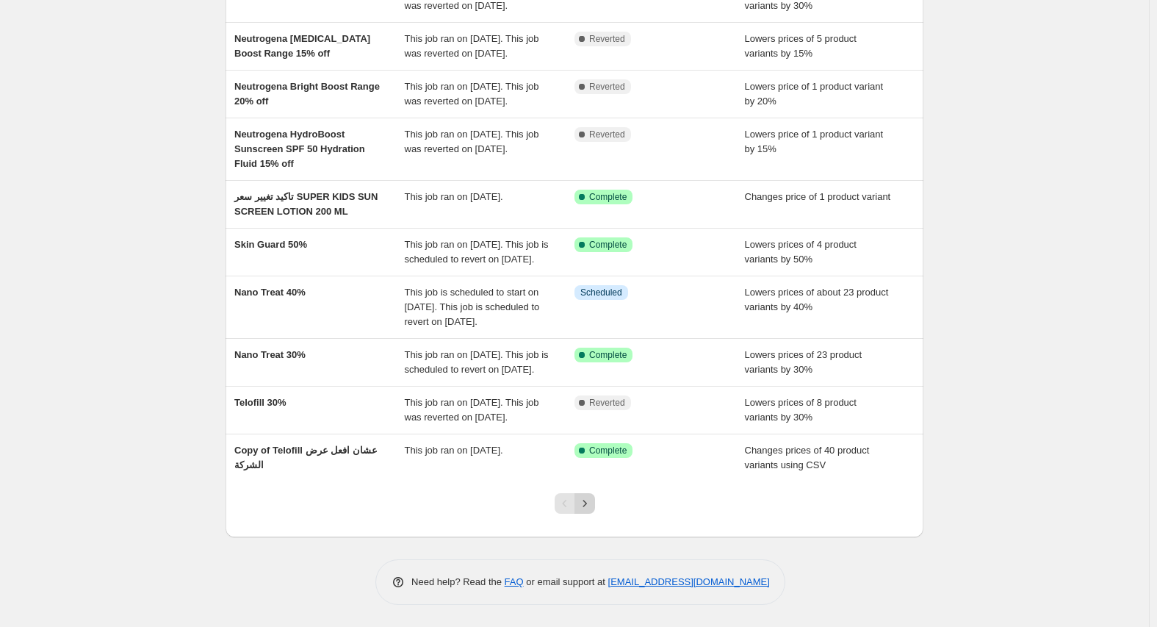
click at [591, 507] on icon "Next" at bounding box center [584, 503] width 15 height 15
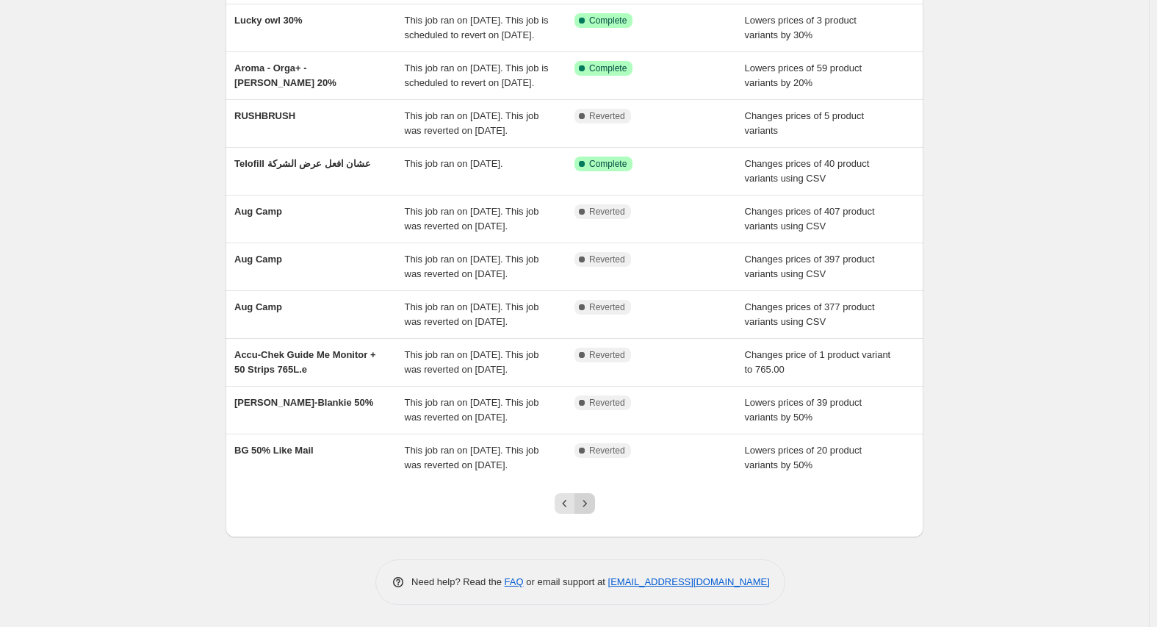
click at [586, 501] on icon "Next" at bounding box center [585, 503] width 4 height 7
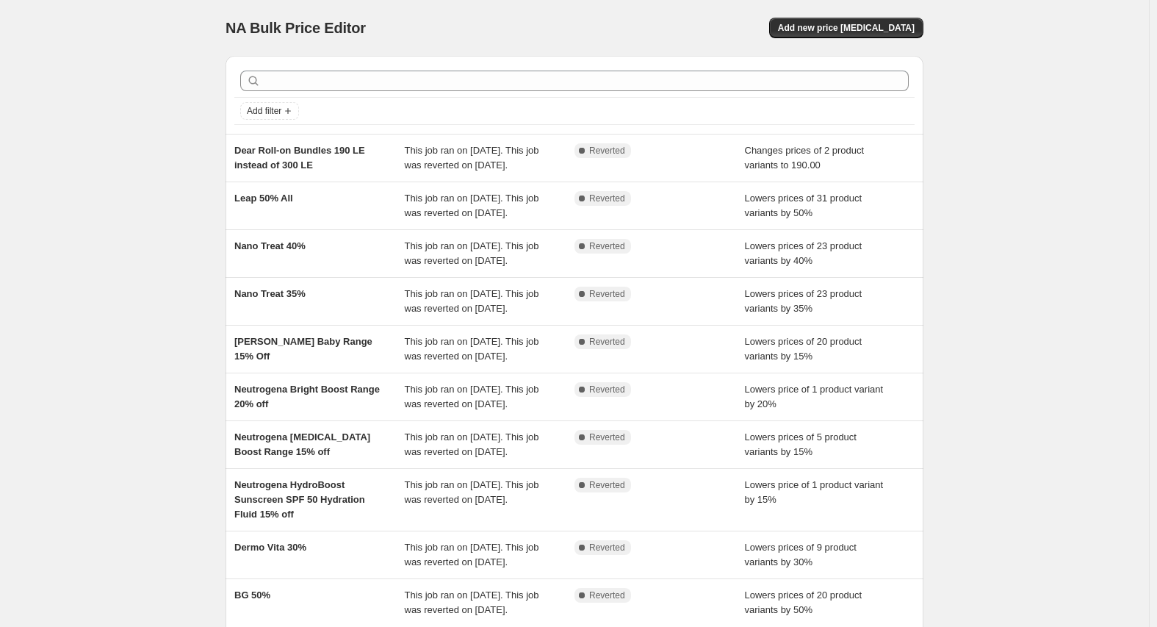
scroll to position [277, 0]
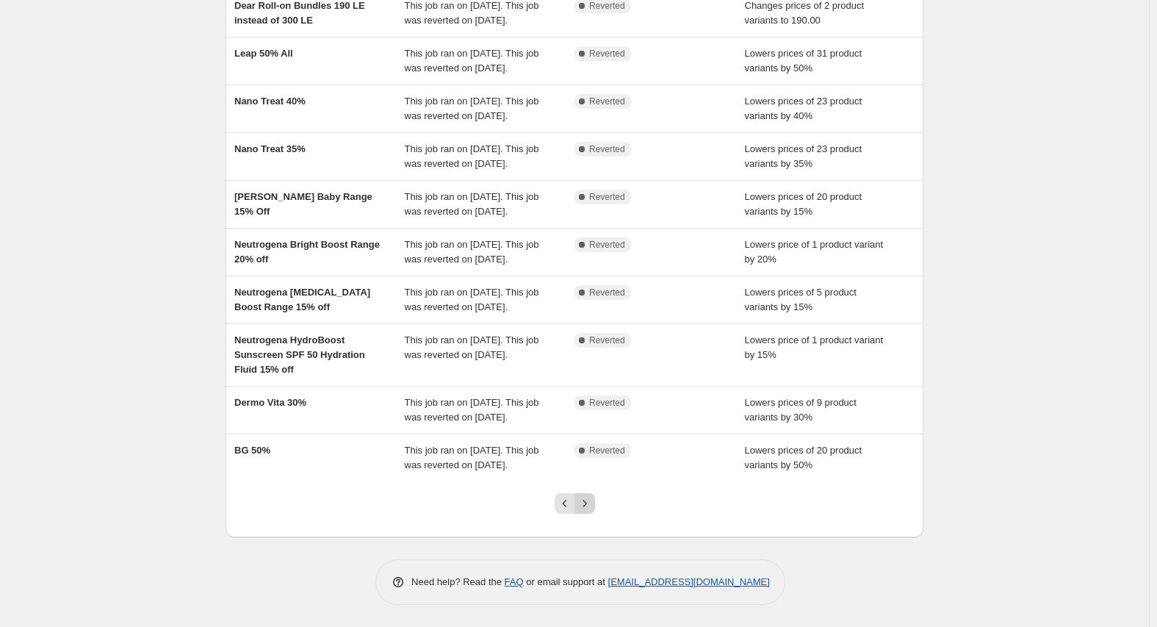
click at [586, 501] on icon "Next" at bounding box center [585, 503] width 4 height 7
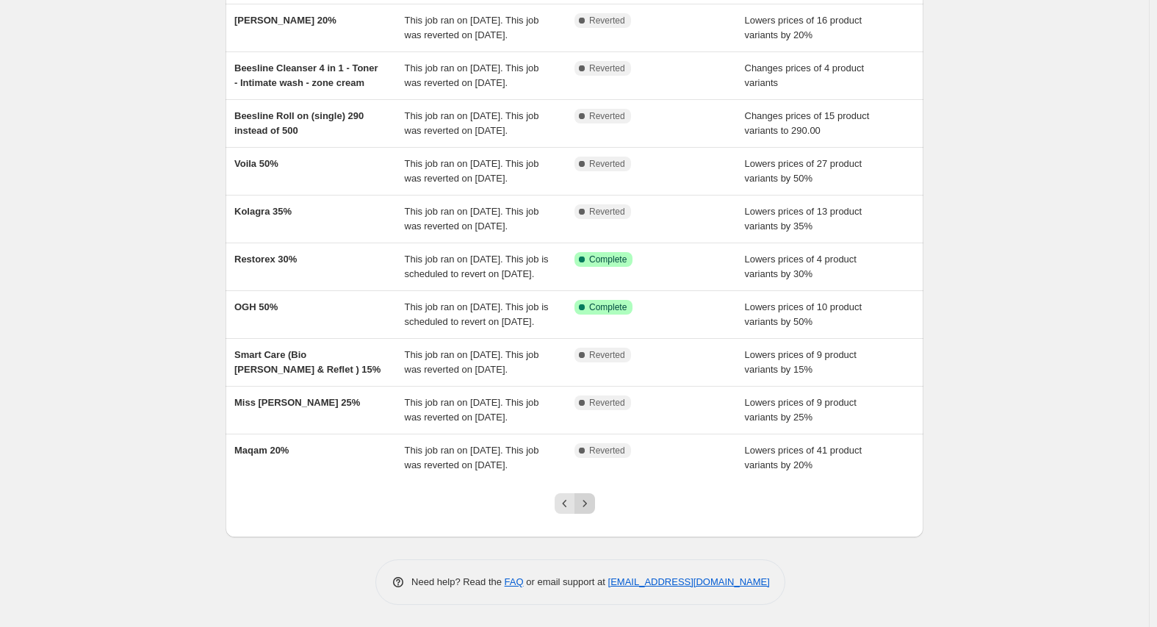
click at [591, 505] on icon "Next" at bounding box center [584, 503] width 15 height 15
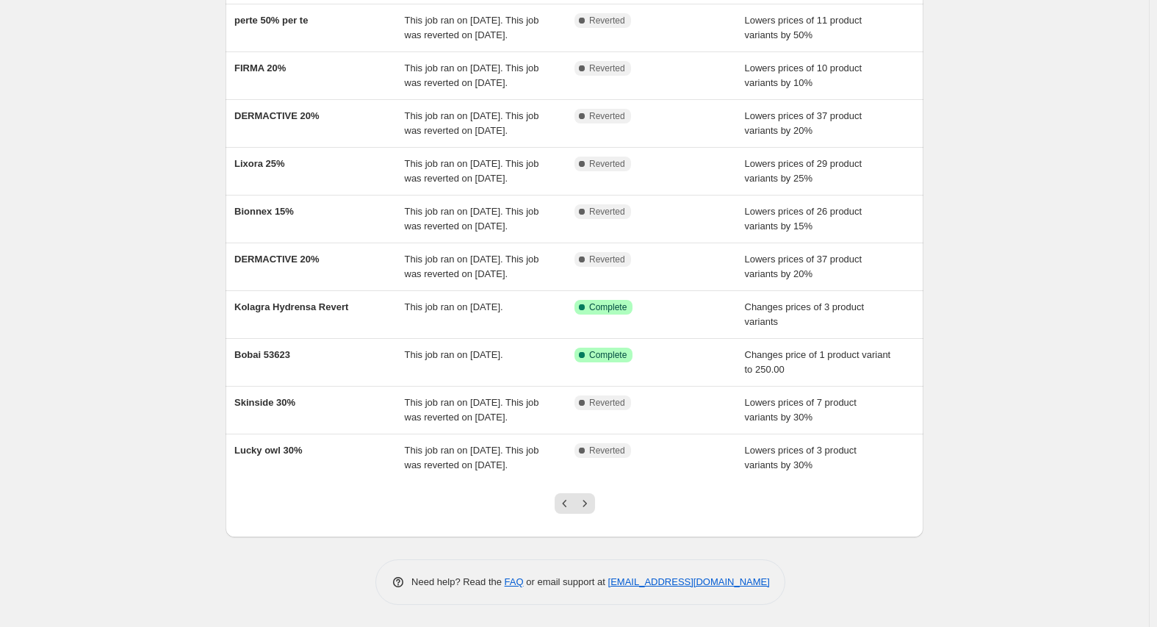
scroll to position [203, 0]
click at [595, 495] on button "Next" at bounding box center [584, 503] width 21 height 21
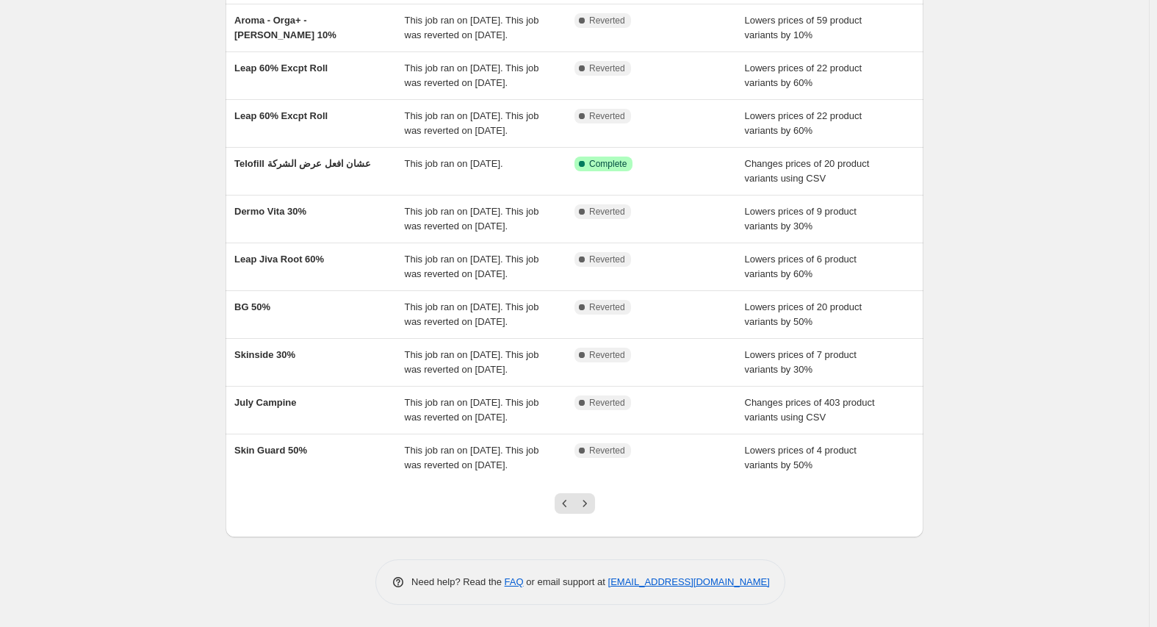
scroll to position [233, 0]
click at [588, 508] on icon "Next" at bounding box center [584, 503] width 15 height 15
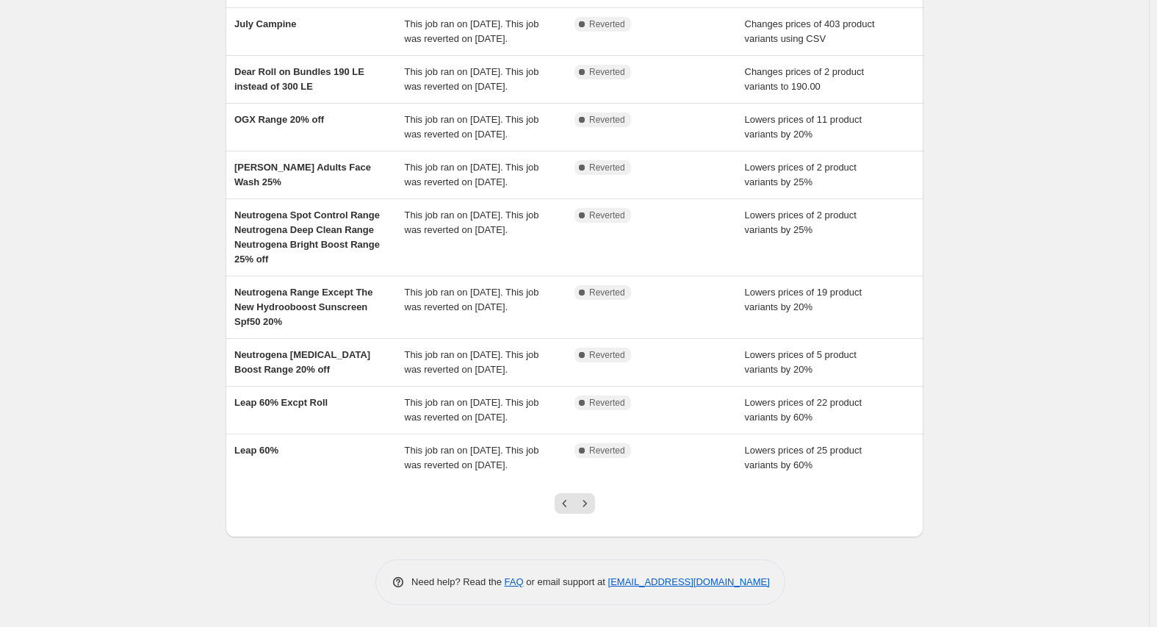
click at [588, 508] on icon "Next" at bounding box center [584, 503] width 15 height 15
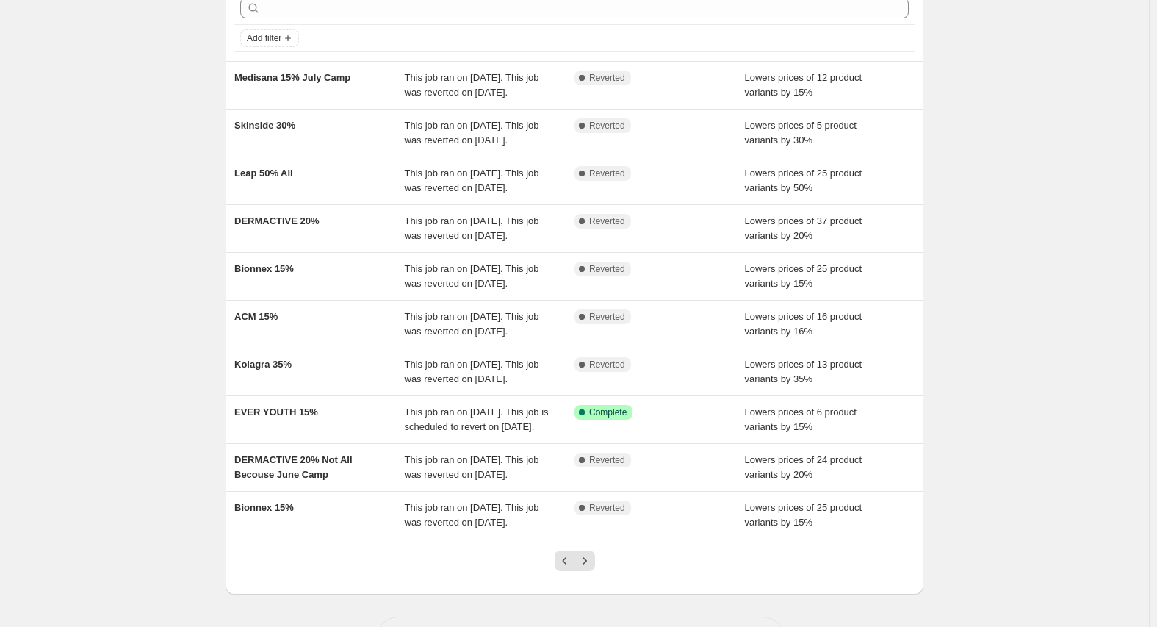
scroll to position [147, 0]
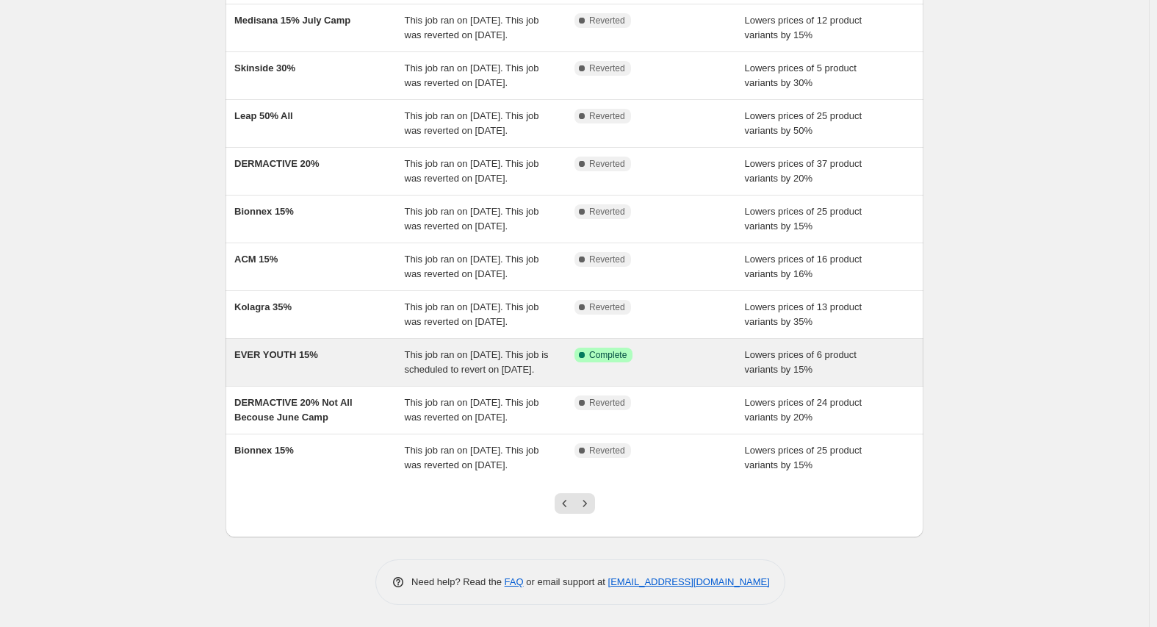
click at [275, 353] on span "EVER YOUTH 15%" at bounding box center [276, 354] width 84 height 11
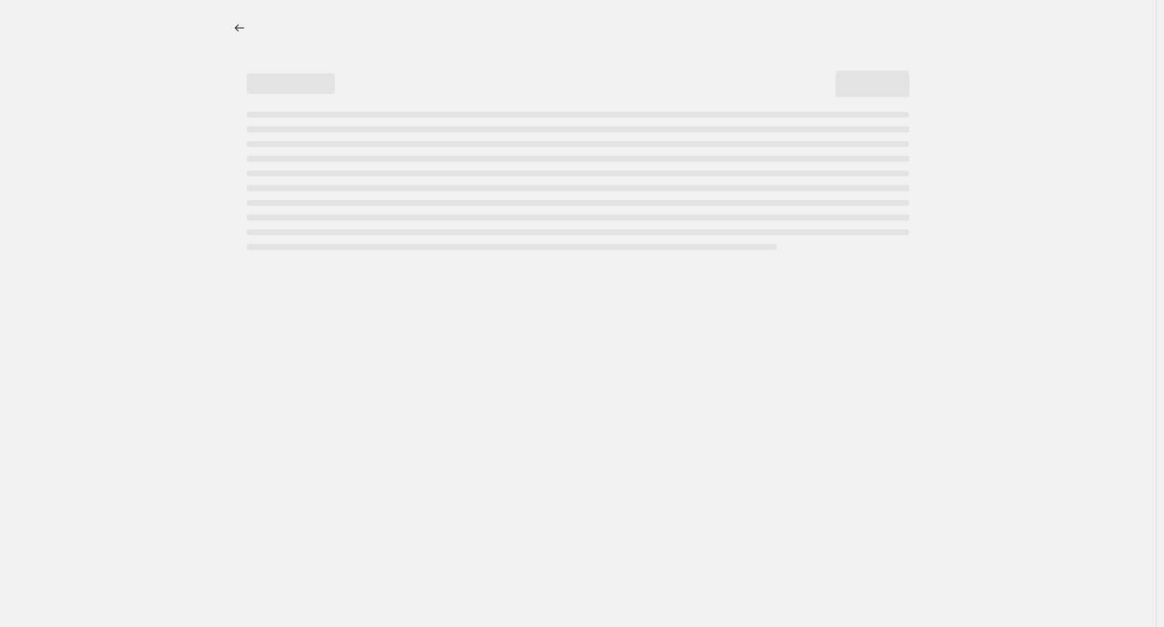
select select "percentage"
select select "collection"
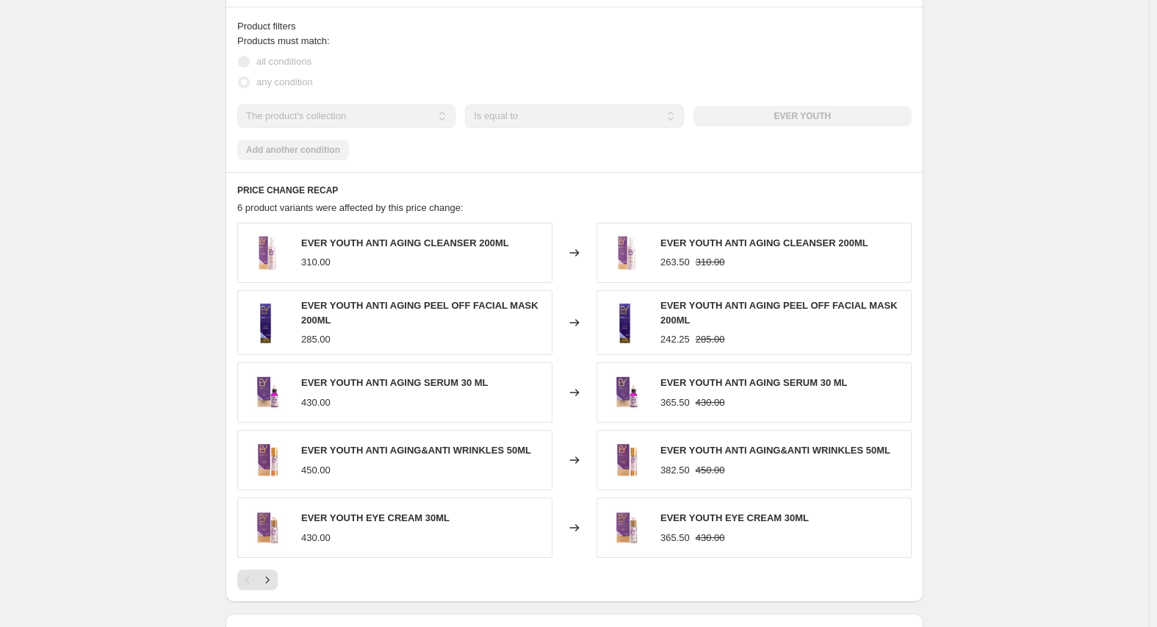
scroll to position [955, 0]
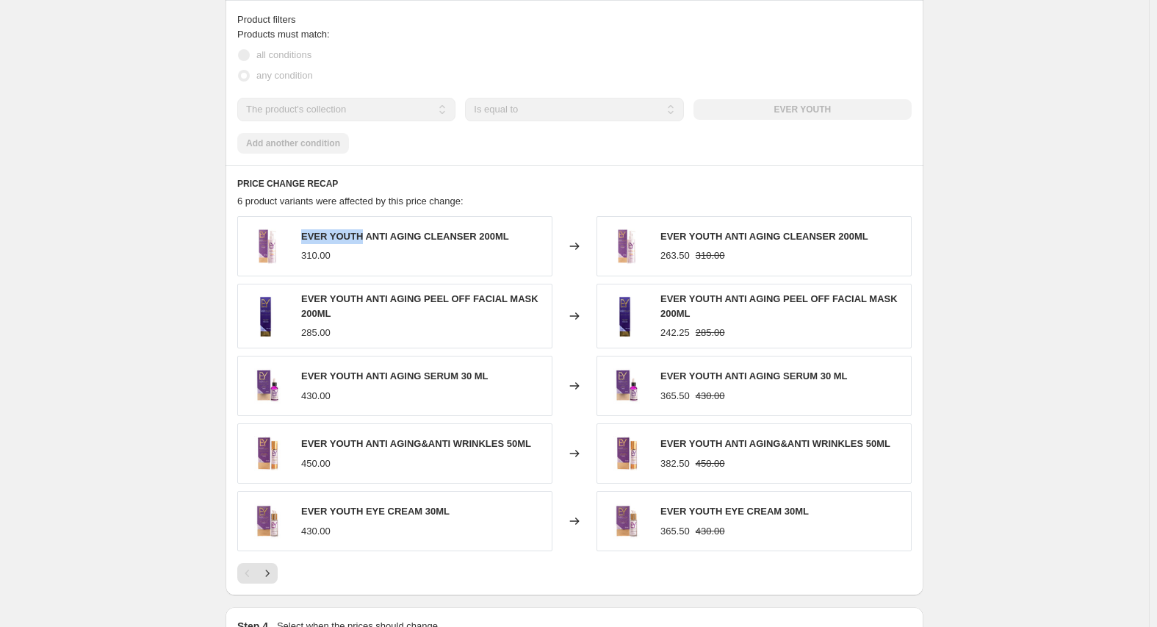
drag, startPoint x: 305, startPoint y: 248, endPoint x: 362, endPoint y: 253, distance: 57.5
click at [362, 242] on span "EVER YOUTH ANTI AGING CLEANSER 200ML" at bounding box center [405, 236] width 208 height 11
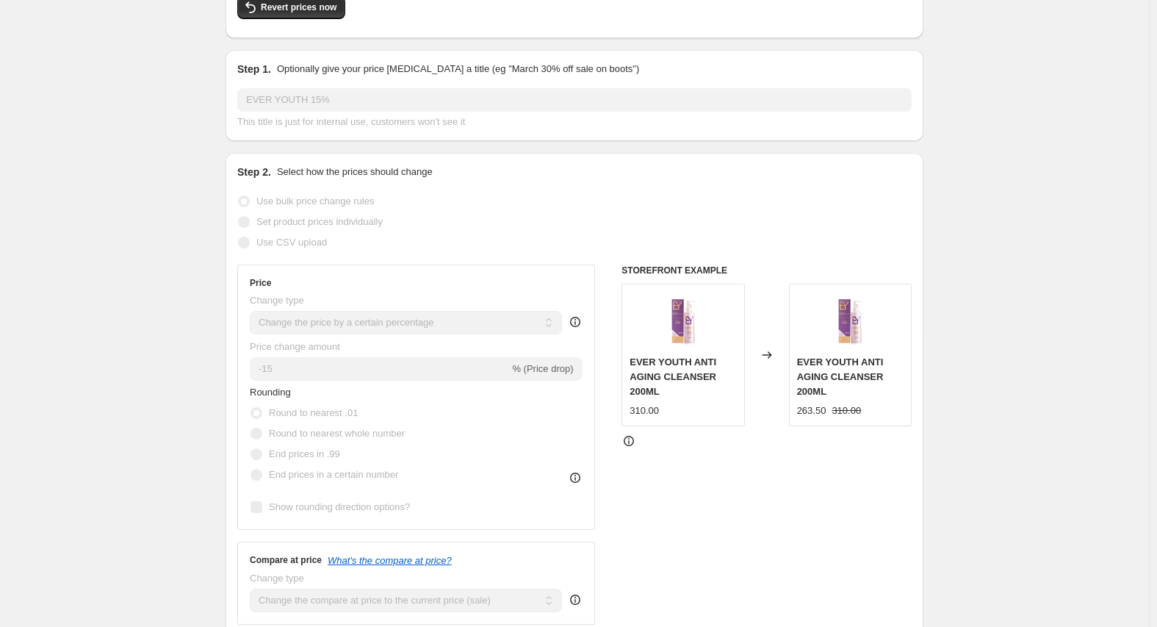
scroll to position [0, 0]
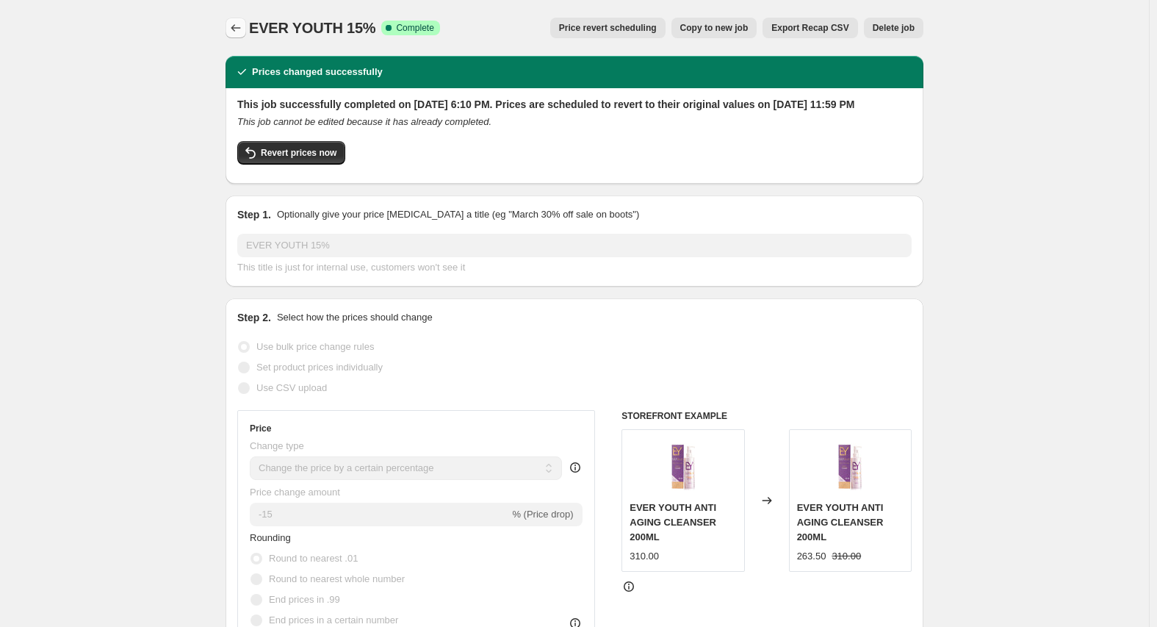
click at [246, 22] on button "Price change jobs" at bounding box center [236, 28] width 21 height 21
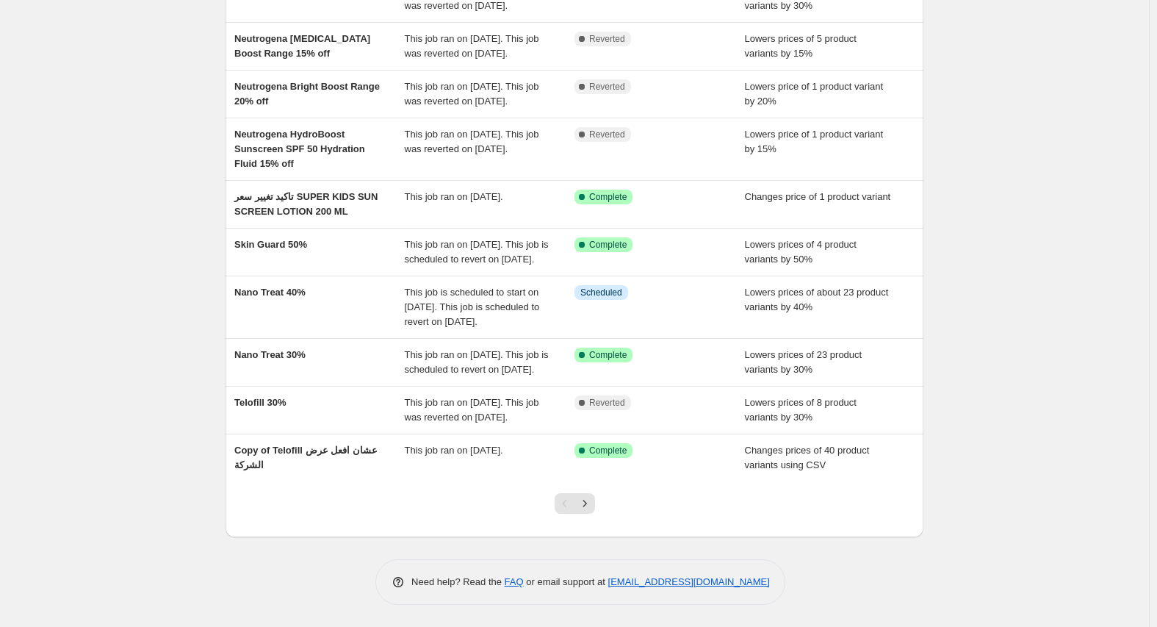
scroll to position [262, 0]
click at [591, 491] on div at bounding box center [575, 509] width 60 height 56
click at [591, 497] on icon "Next" at bounding box center [584, 503] width 15 height 15
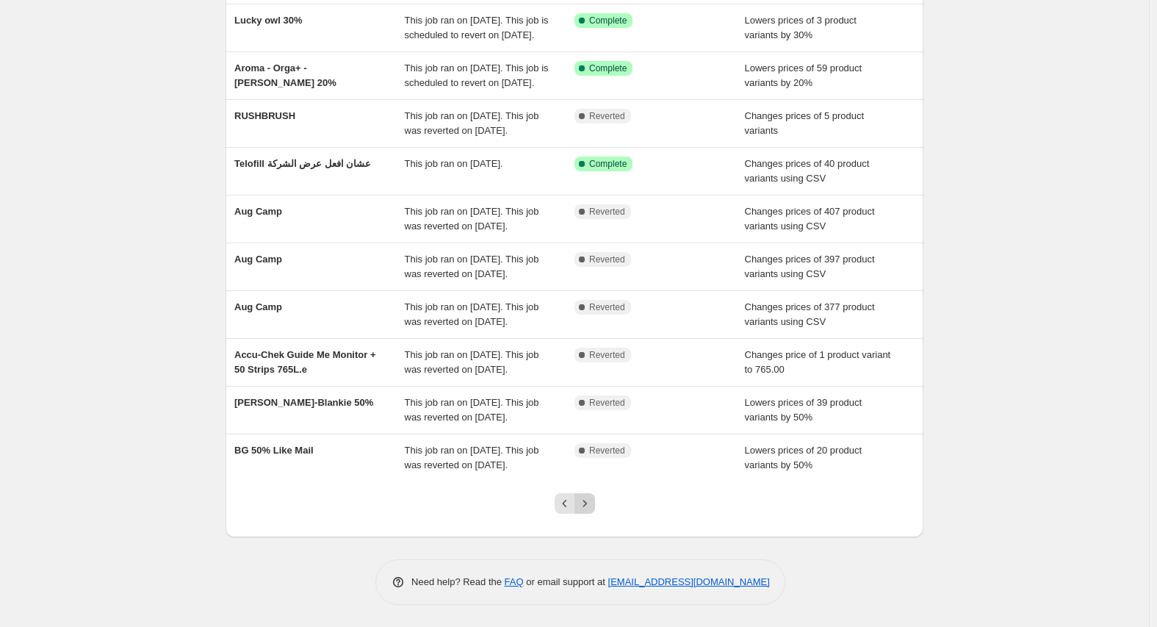
click at [588, 511] on button "Next" at bounding box center [584, 503] width 21 height 21
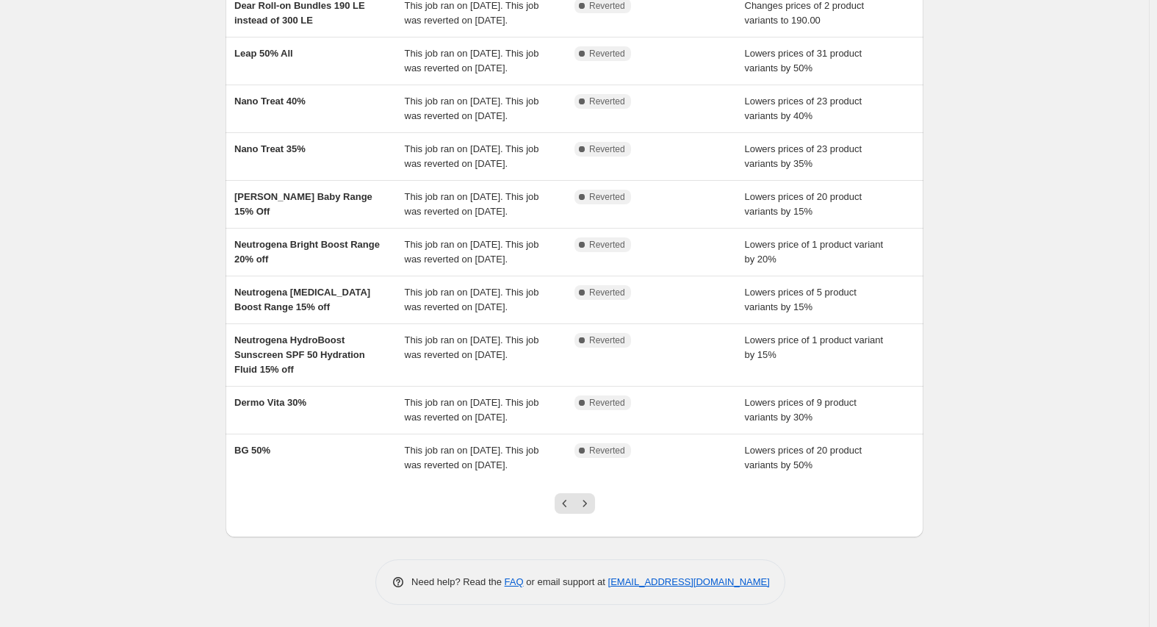
scroll to position [277, 0]
click at [595, 510] on button "Next" at bounding box center [584, 503] width 21 height 21
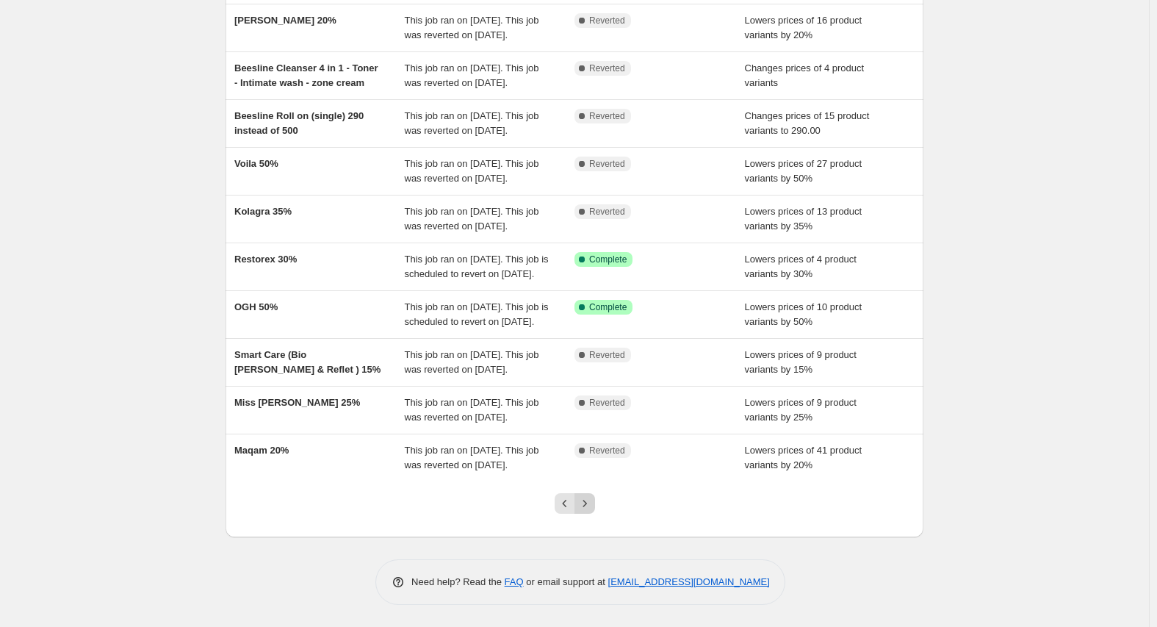
click at [595, 499] on button "Next" at bounding box center [584, 503] width 21 height 21
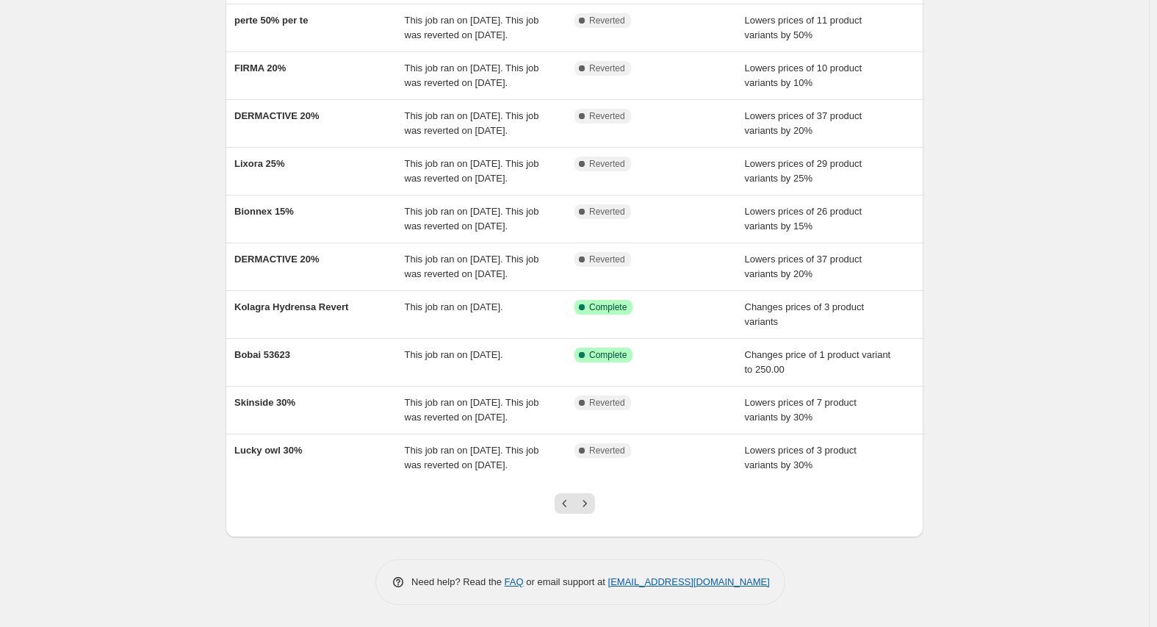
scroll to position [203, 0]
click at [591, 498] on icon "Next" at bounding box center [584, 503] width 15 height 15
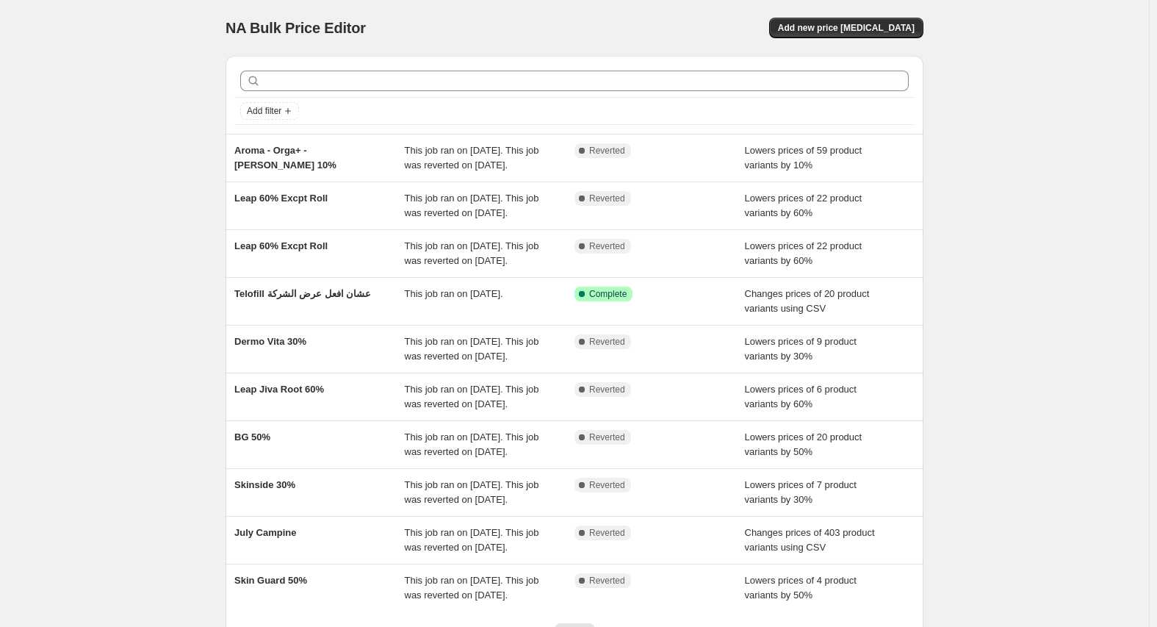
scroll to position [233, 0]
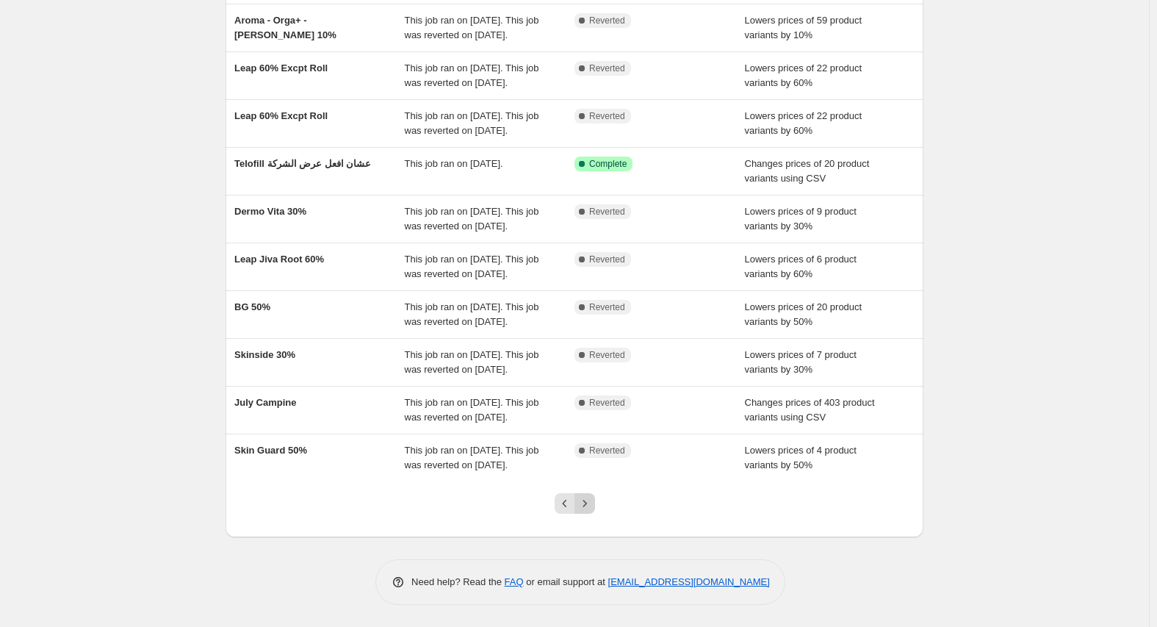
click at [592, 504] on icon "Next" at bounding box center [584, 503] width 15 height 15
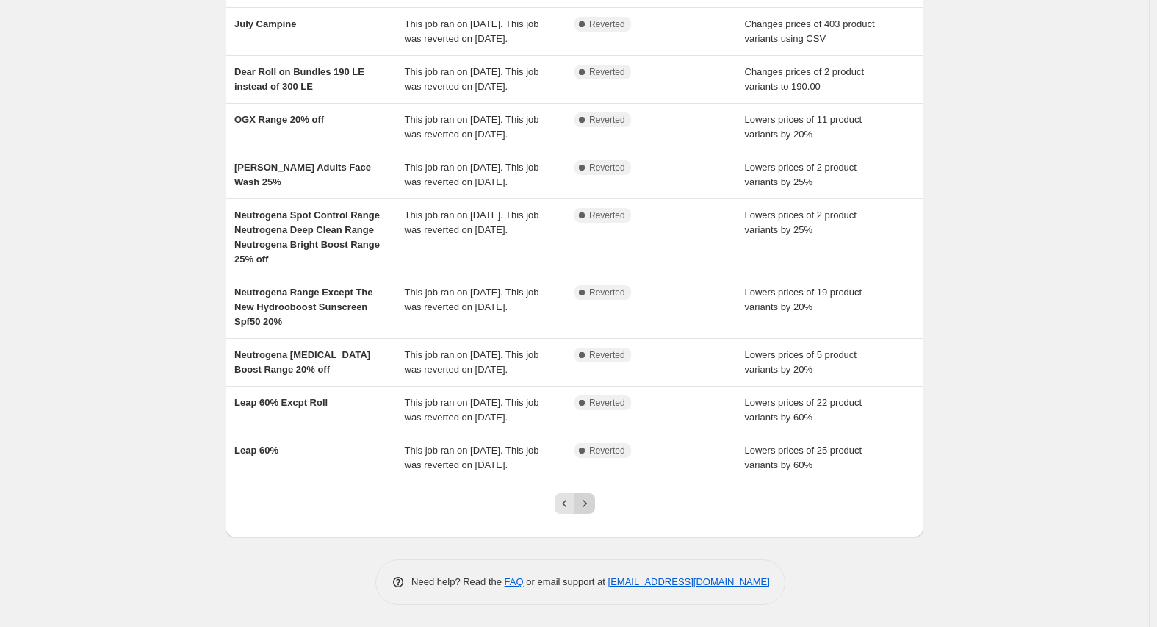
click at [592, 501] on icon "Next" at bounding box center [584, 503] width 15 height 15
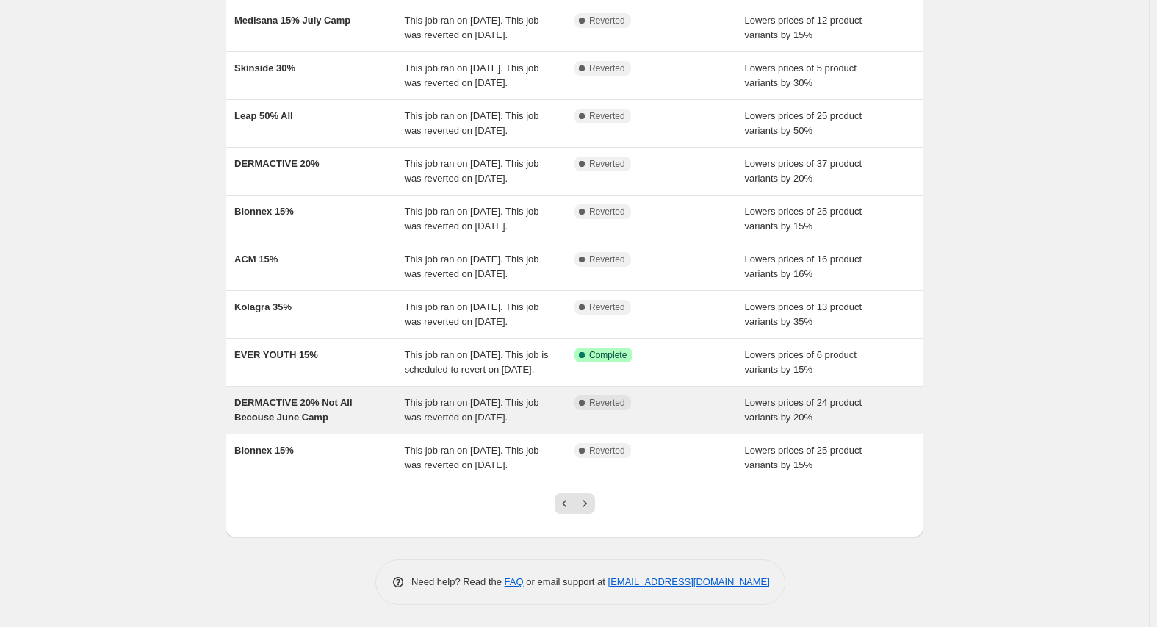
scroll to position [159, 0]
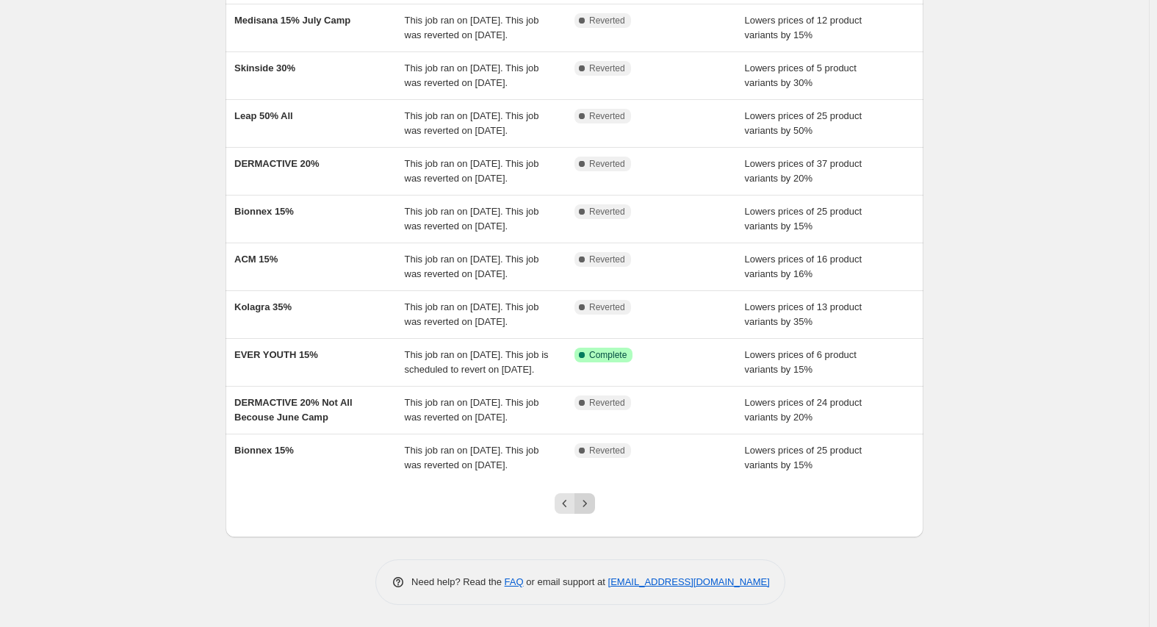
click at [585, 498] on icon "Next" at bounding box center [584, 503] width 15 height 15
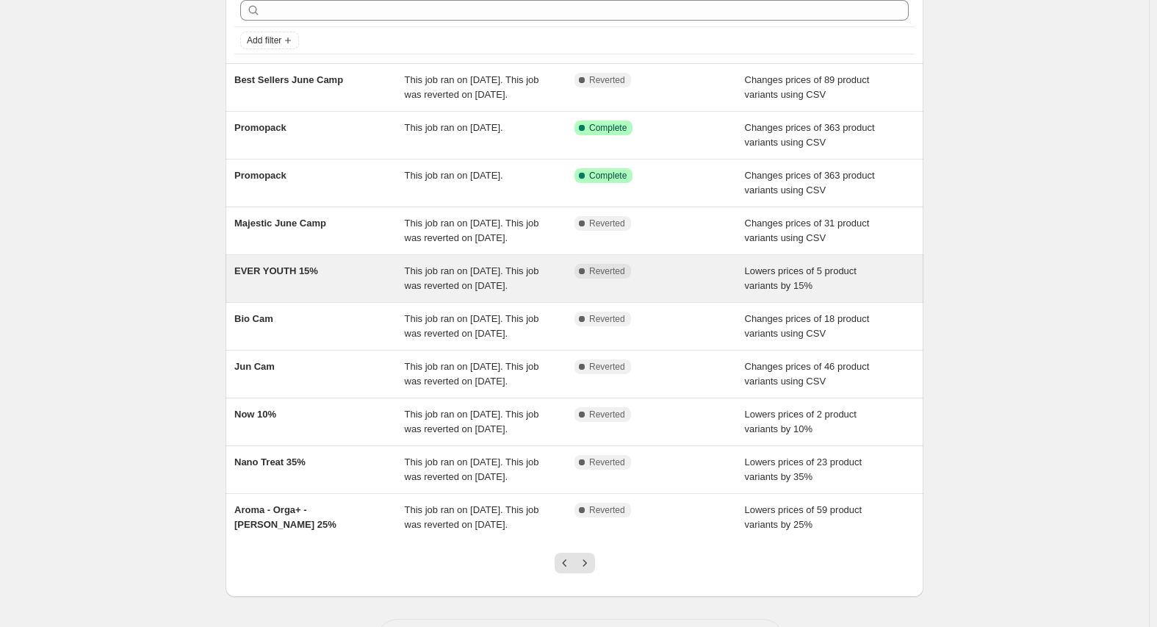
scroll to position [130, 0]
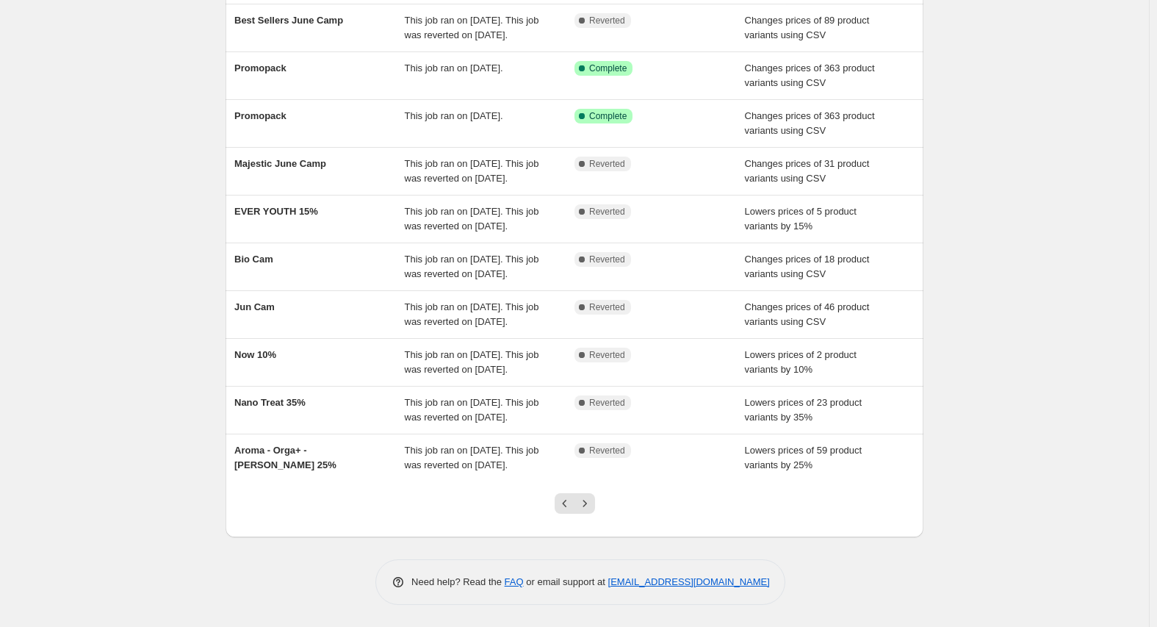
click at [593, 514] on div at bounding box center [575, 509] width 60 height 56
click at [588, 504] on icon "Next" at bounding box center [584, 503] width 15 height 15
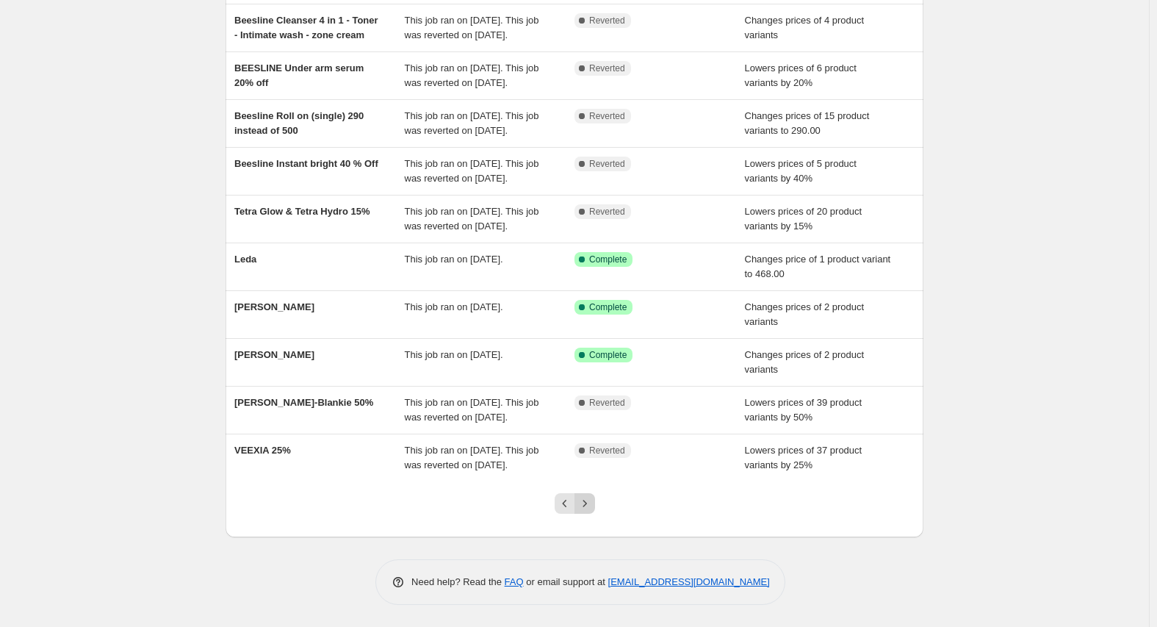
click at [585, 500] on icon "Next" at bounding box center [584, 503] width 15 height 15
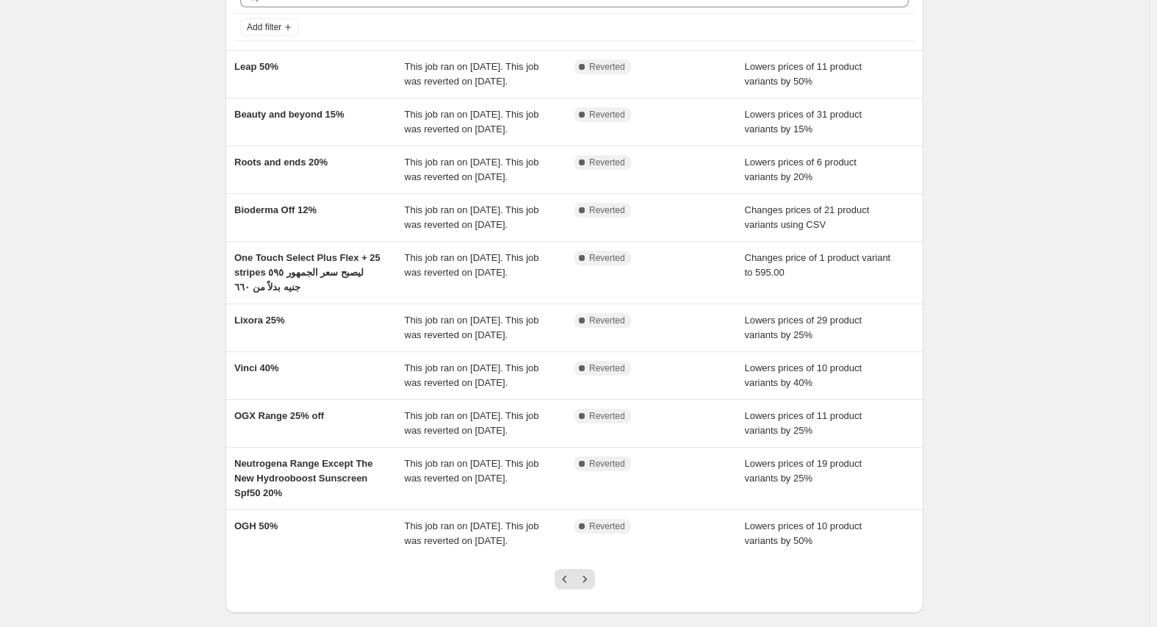
scroll to position [159, 0]
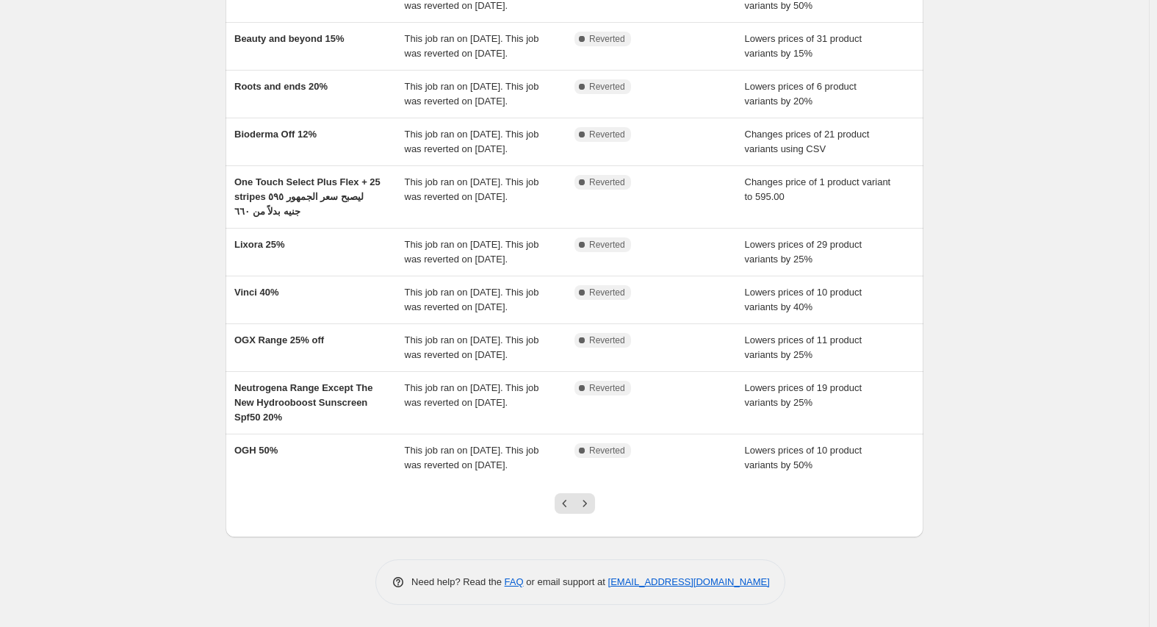
click at [599, 511] on div at bounding box center [575, 509] width 60 height 56
click at [599, 508] on div at bounding box center [575, 509] width 60 height 56
click at [591, 503] on icon "Next" at bounding box center [584, 503] width 15 height 15
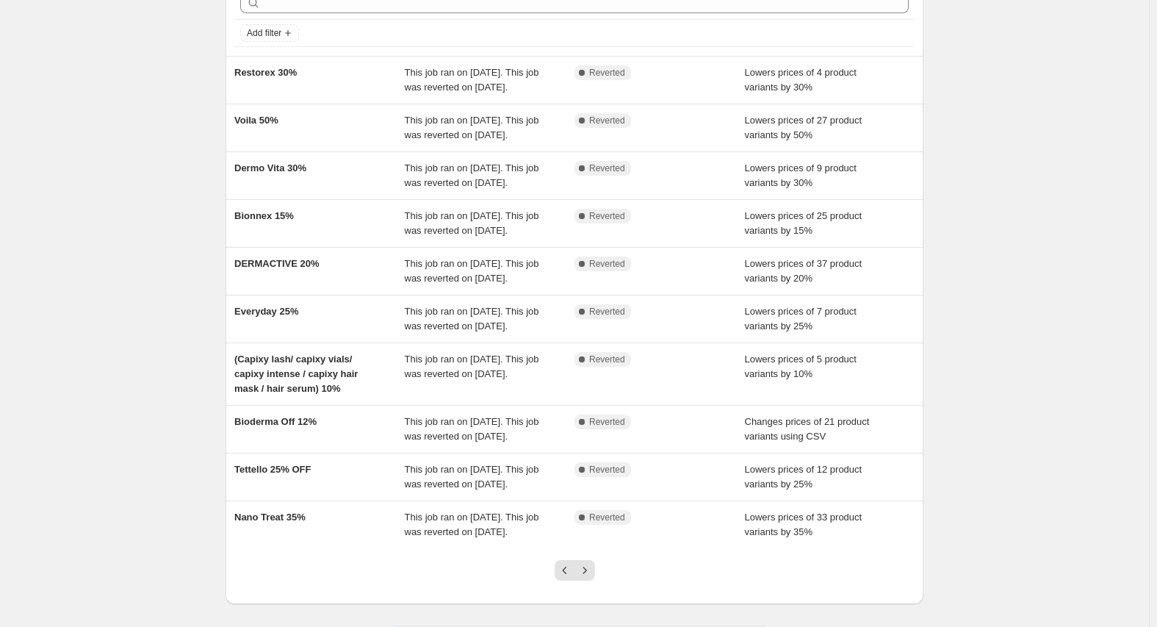
scroll to position [145, 0]
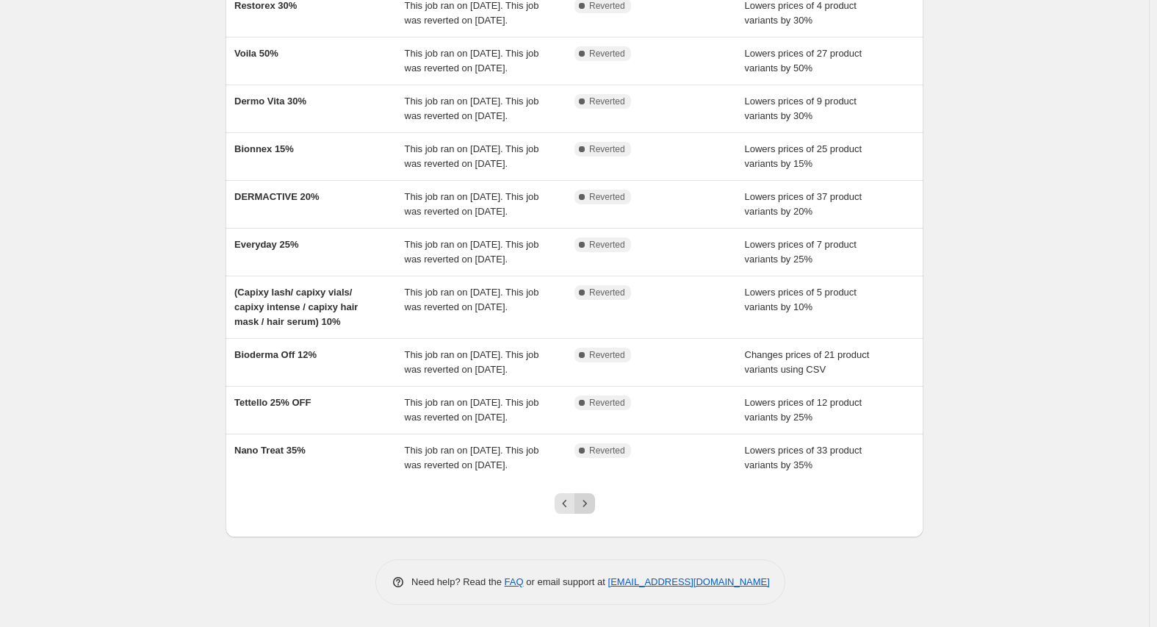
click at [587, 493] on button "Next" at bounding box center [584, 503] width 21 height 21
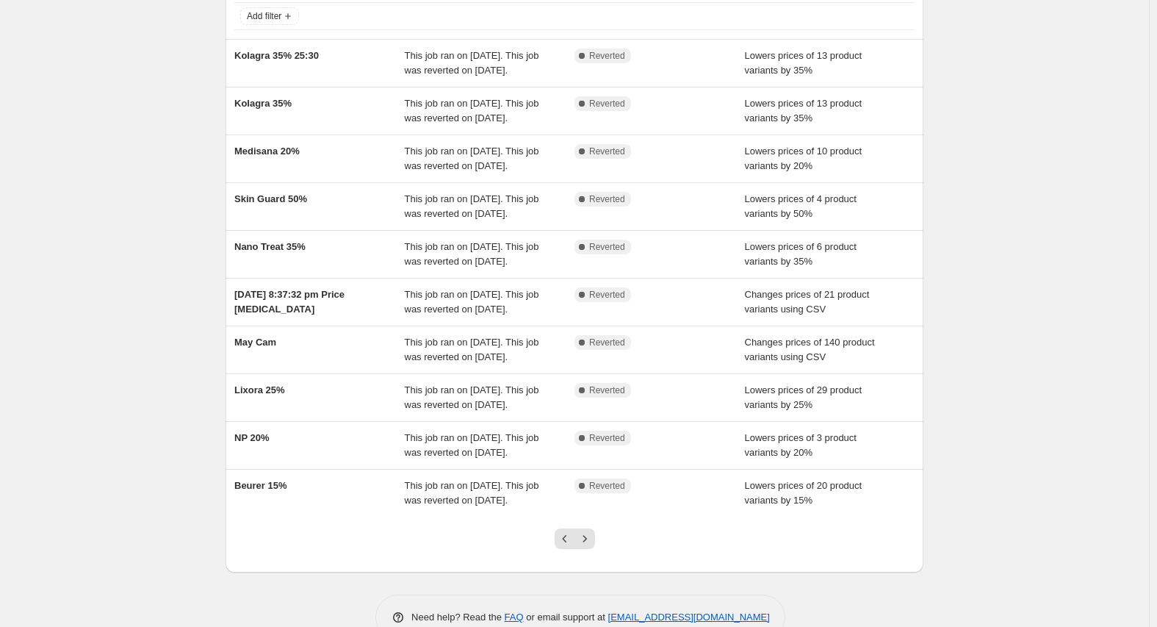
scroll to position [130, 0]
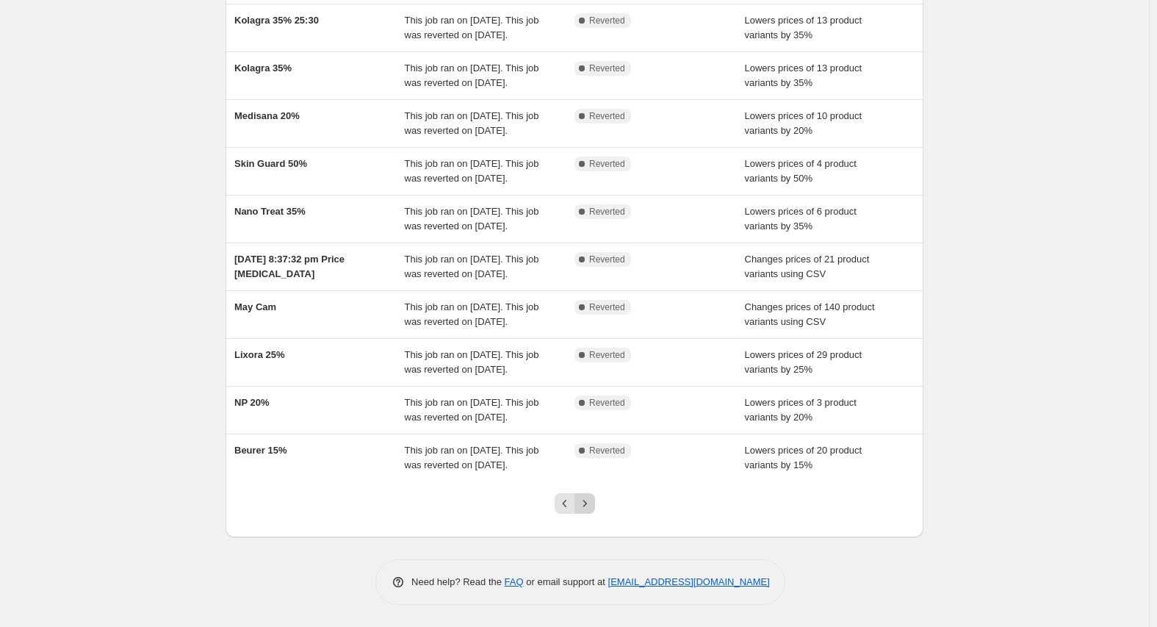
click at [591, 502] on icon "Next" at bounding box center [584, 503] width 15 height 15
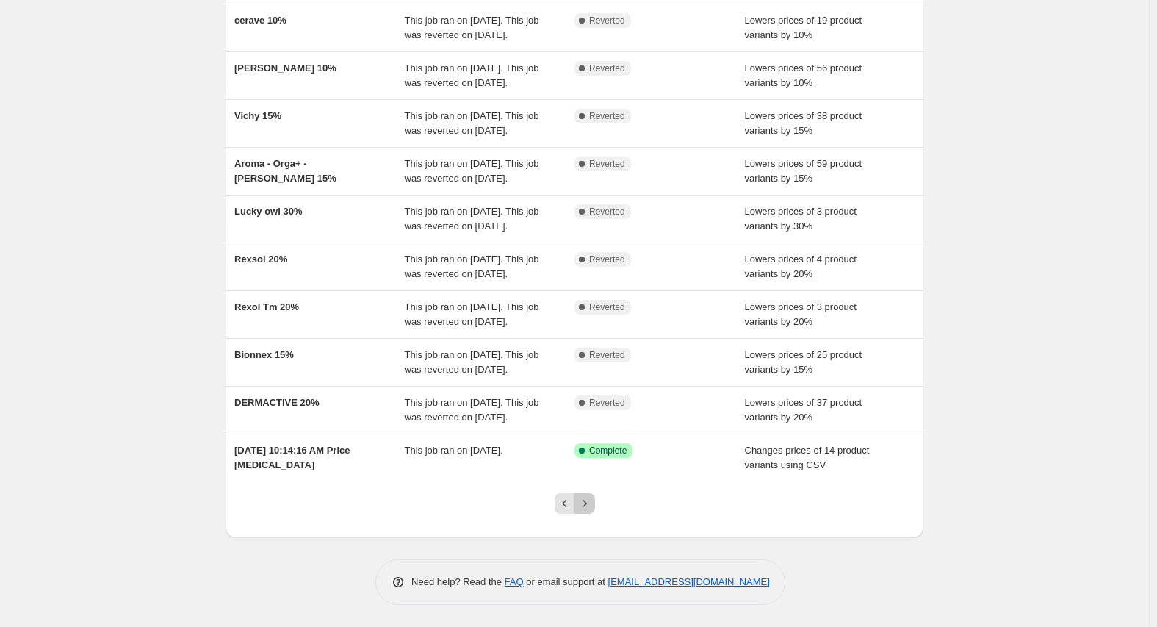
click at [592, 508] on icon "Next" at bounding box center [584, 503] width 15 height 15
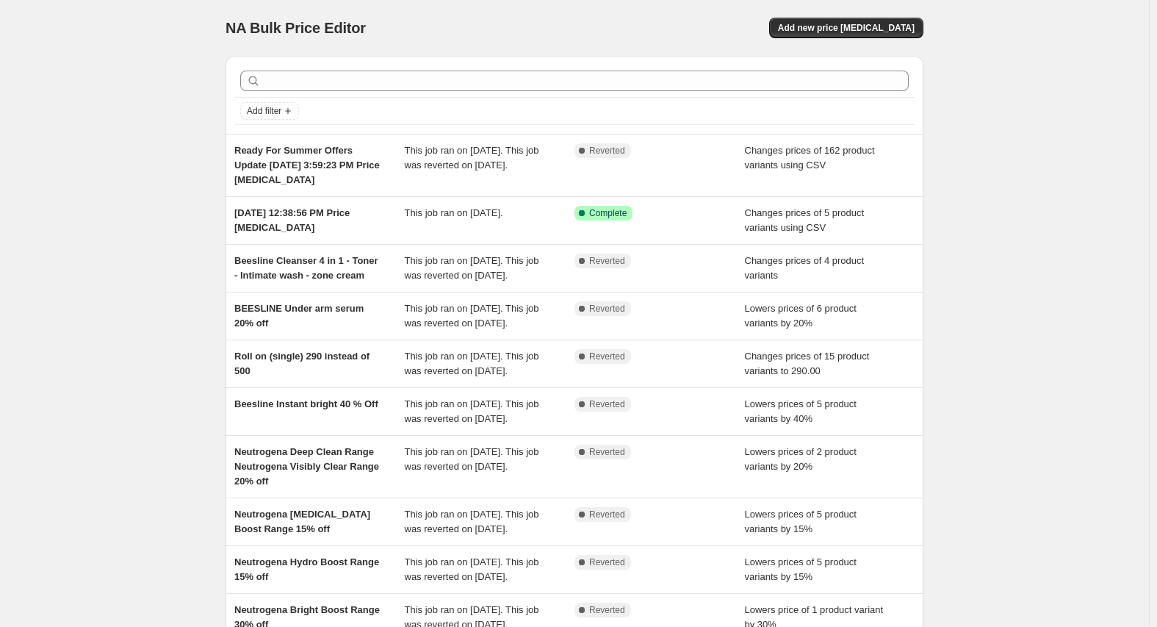
scroll to position [159, 0]
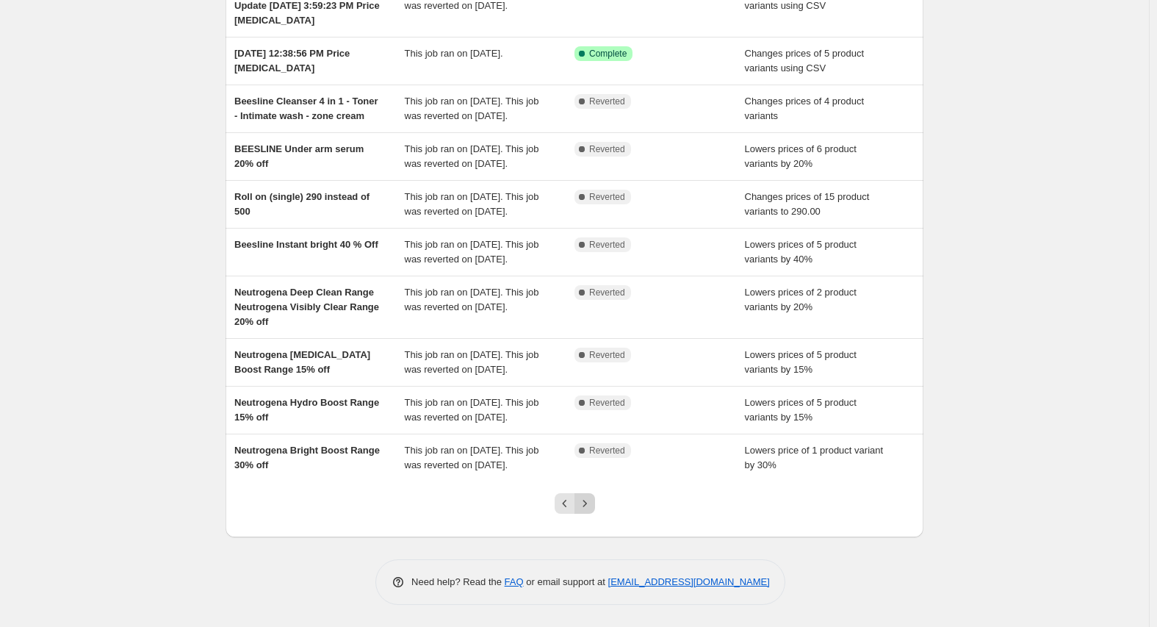
click at [591, 503] on icon "Next" at bounding box center [584, 503] width 15 height 15
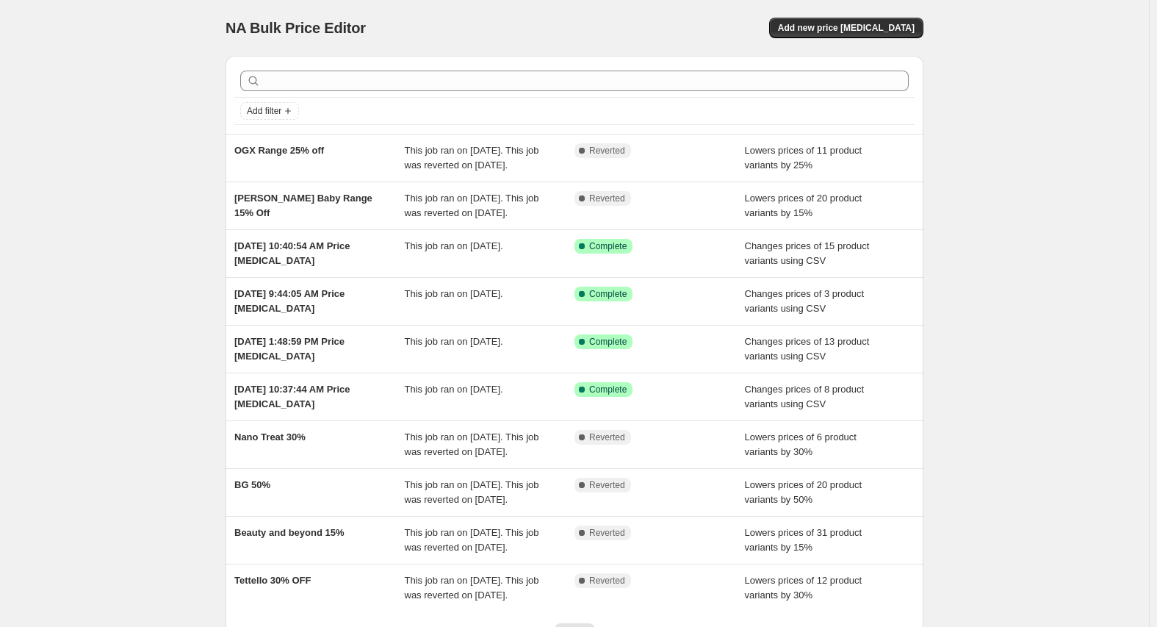
scroll to position [130, 0]
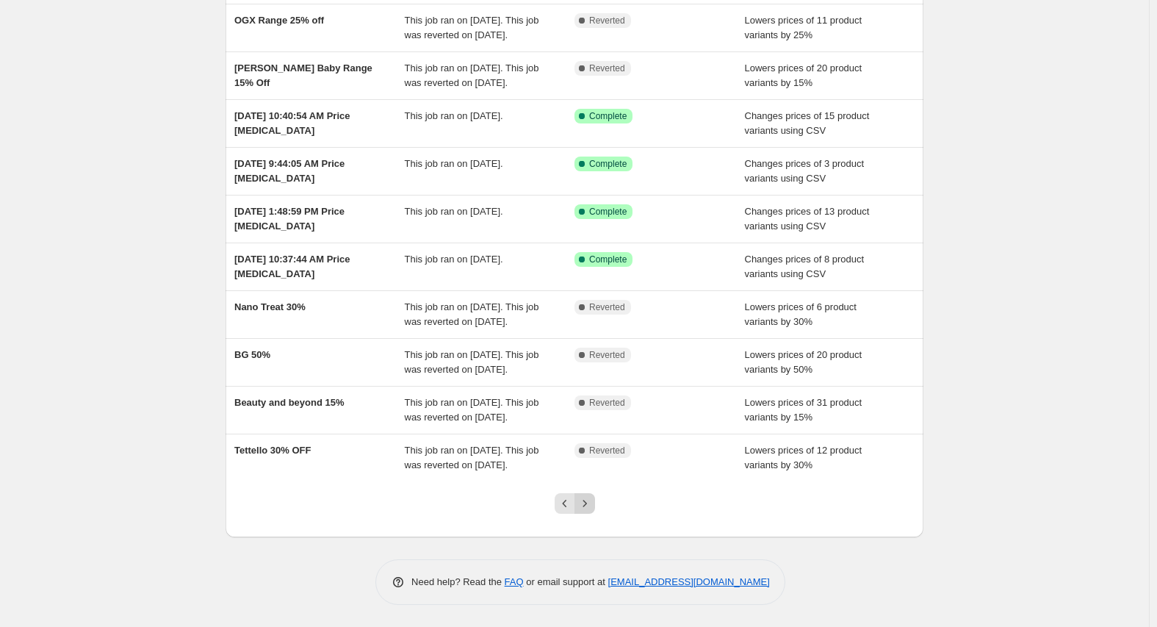
click at [590, 507] on icon "Next" at bounding box center [584, 503] width 15 height 15
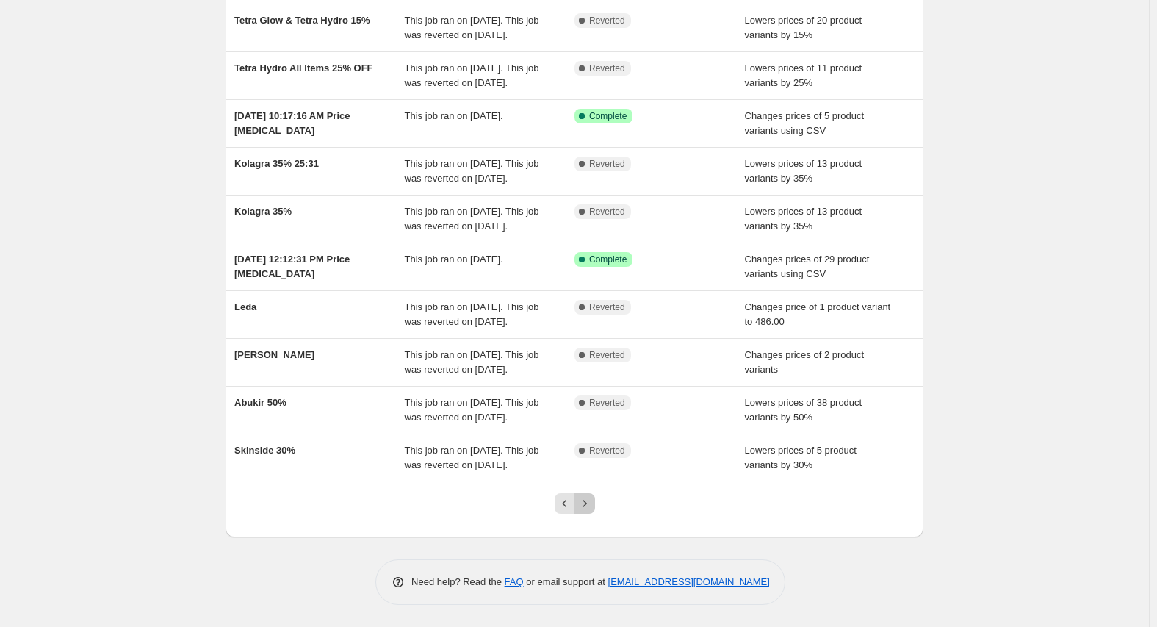
click at [586, 500] on icon "Next" at bounding box center [584, 503] width 15 height 15
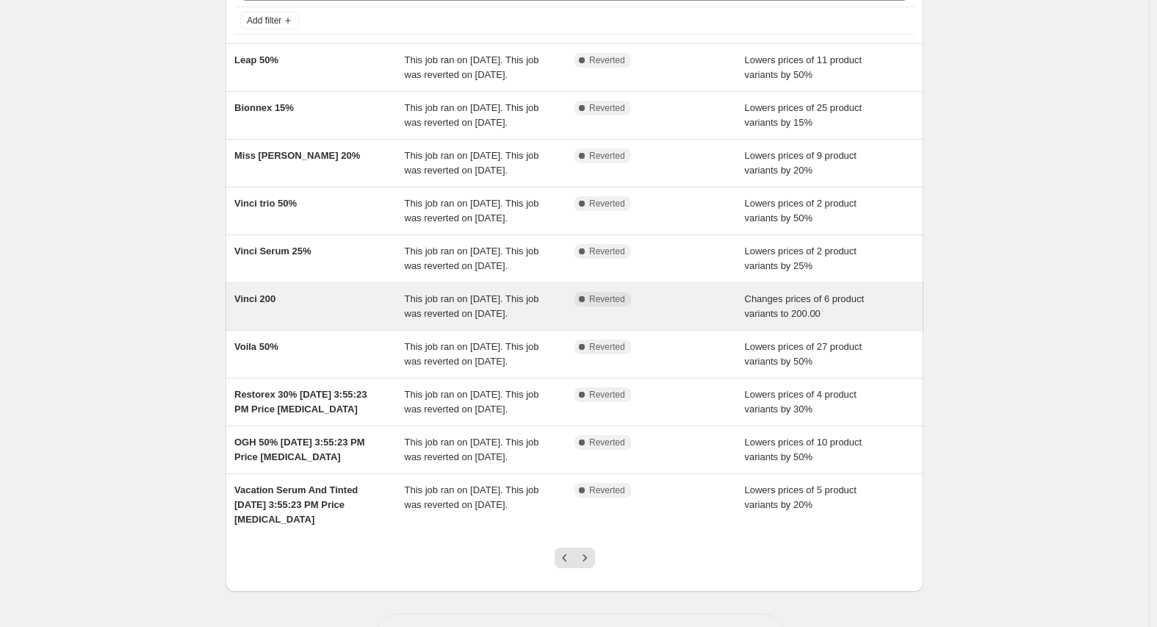
scroll to position [145, 0]
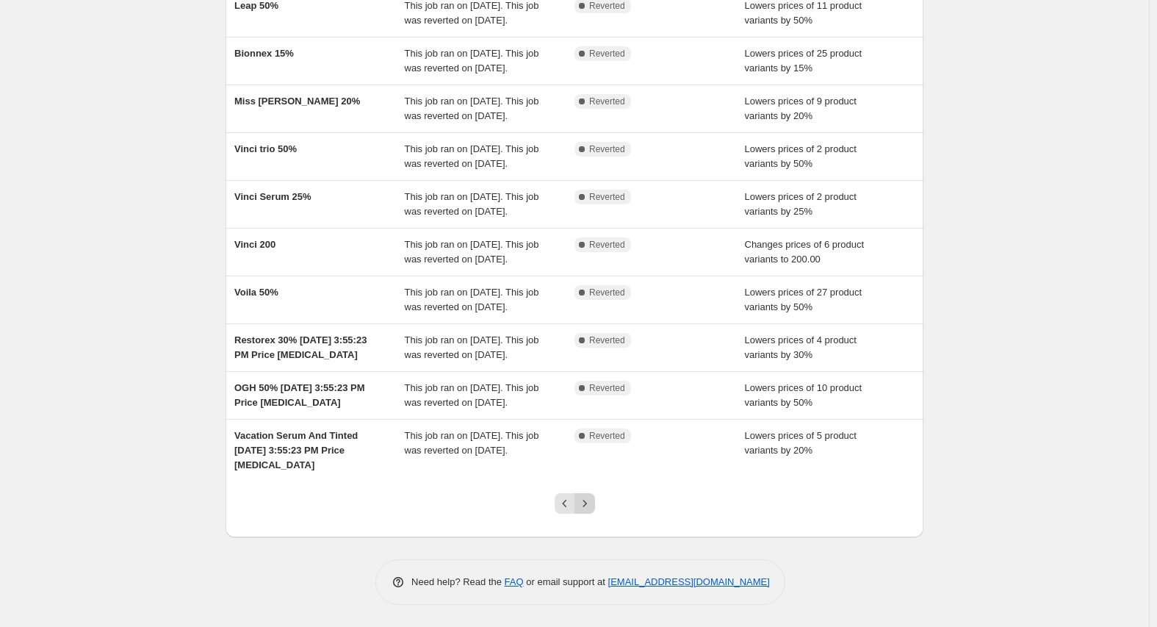
click at [591, 504] on icon "Next" at bounding box center [584, 503] width 15 height 15
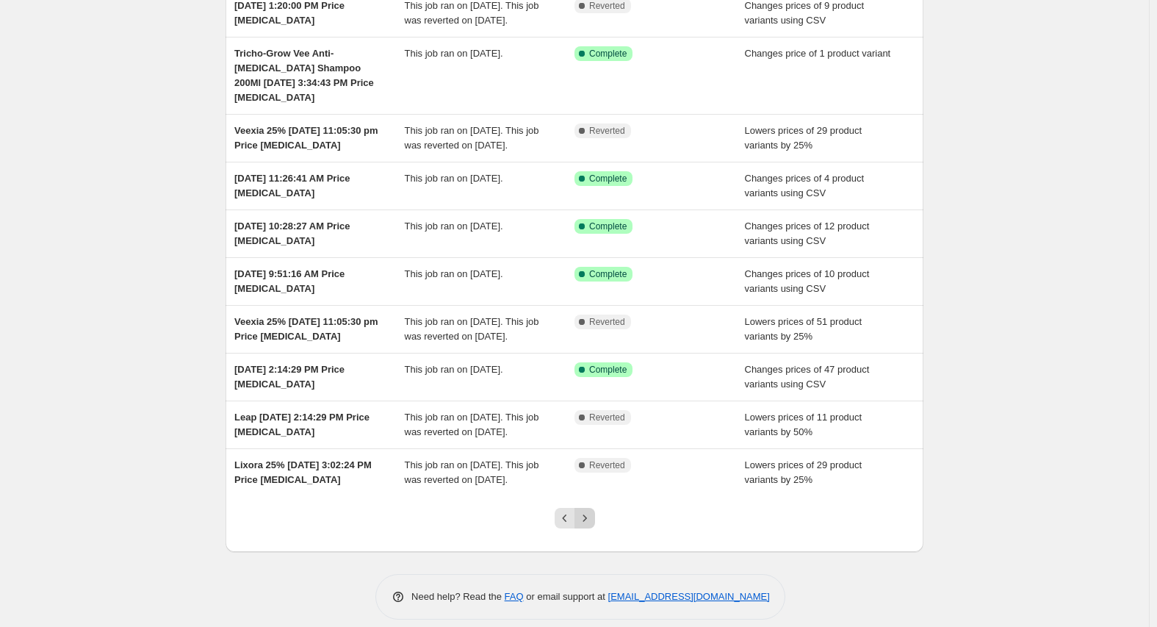
click at [591, 511] on icon "Next" at bounding box center [584, 518] width 15 height 15
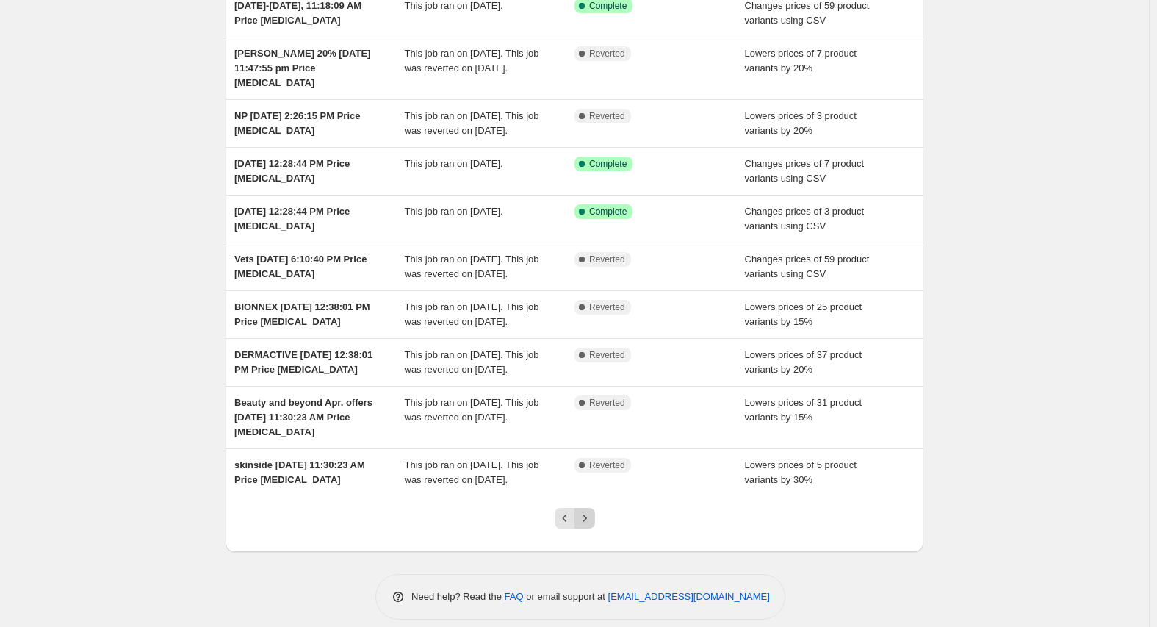
click at [580, 511] on icon "Next" at bounding box center [584, 518] width 15 height 15
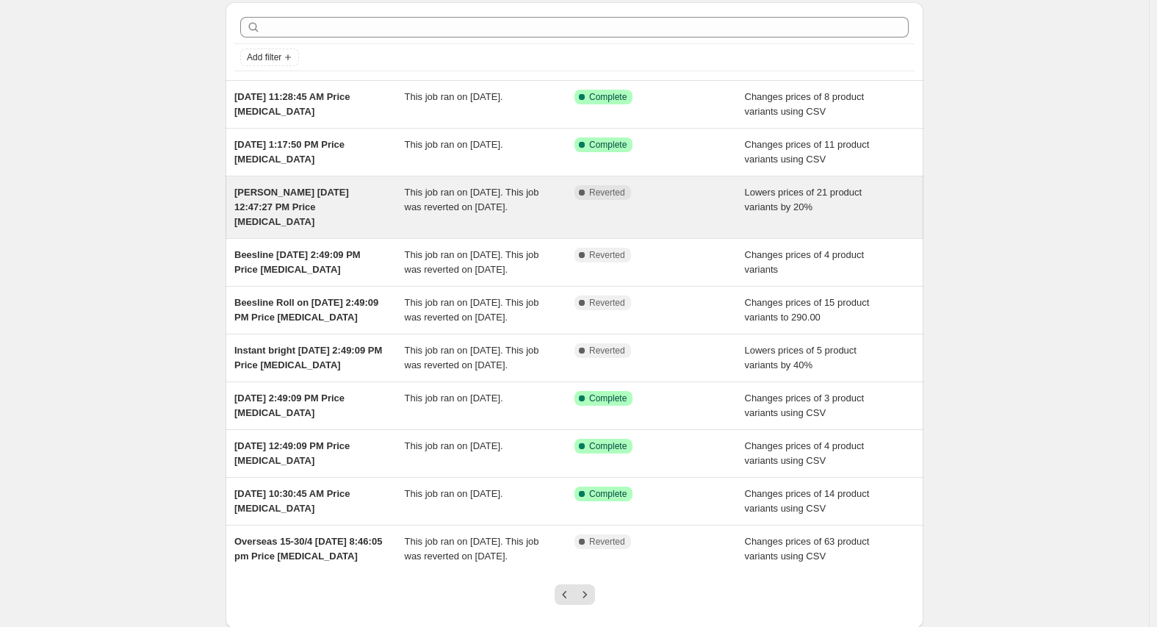
scroll to position [0, 0]
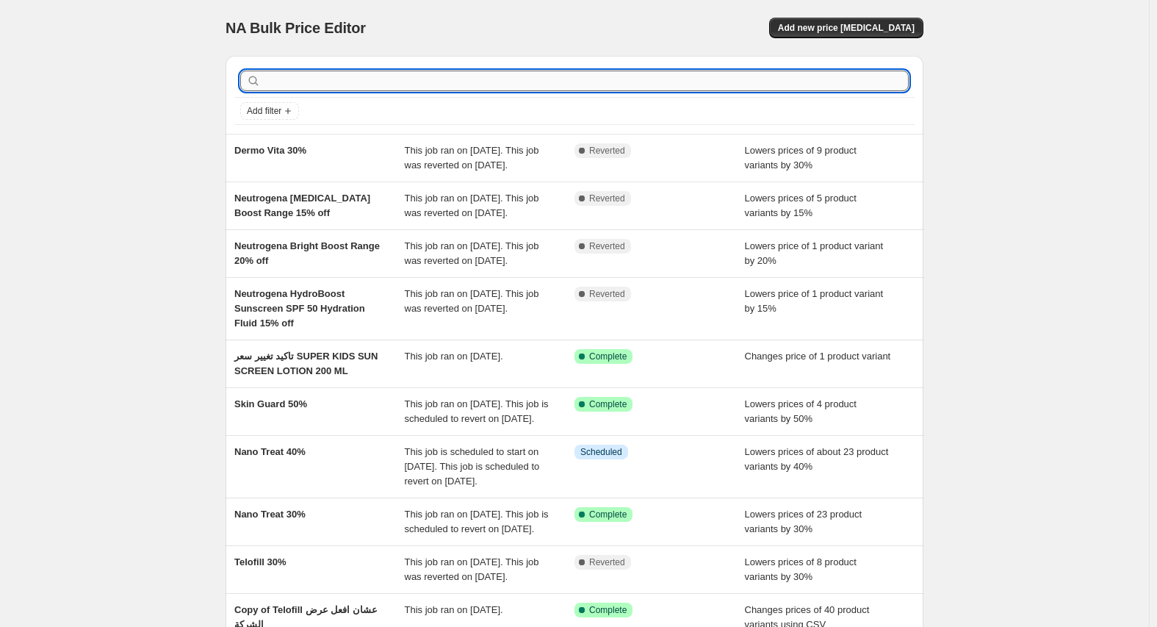
click at [449, 86] on input "text" at bounding box center [586, 81] width 645 height 21
type input "سنهى"
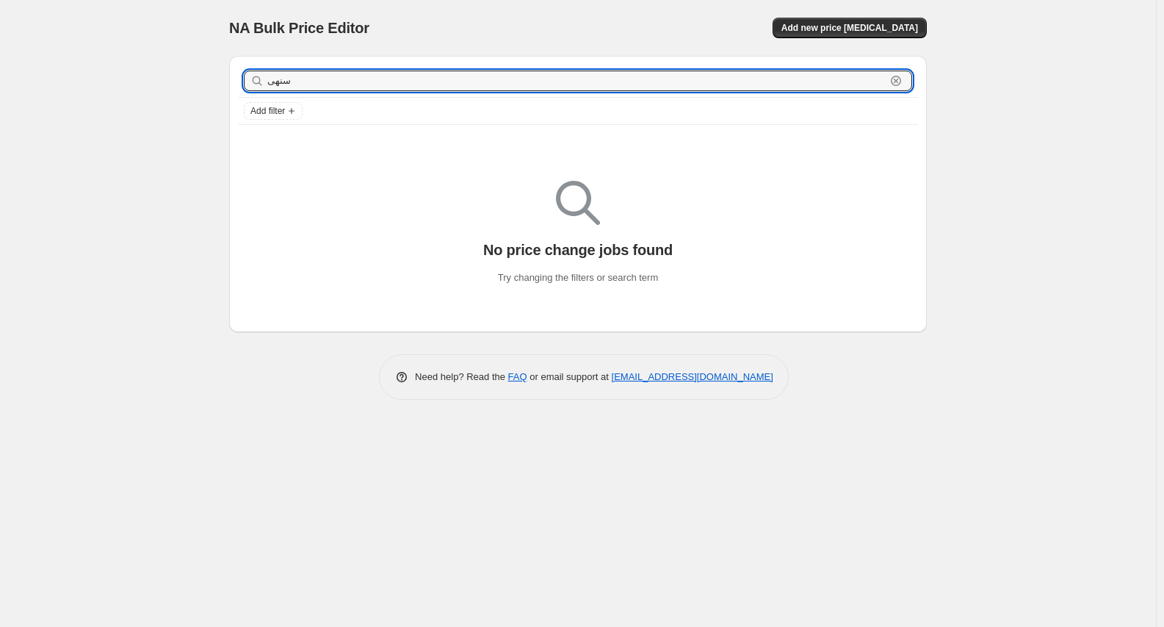
click at [449, 86] on input "سنهى" at bounding box center [576, 81] width 619 height 21
type input "skin"
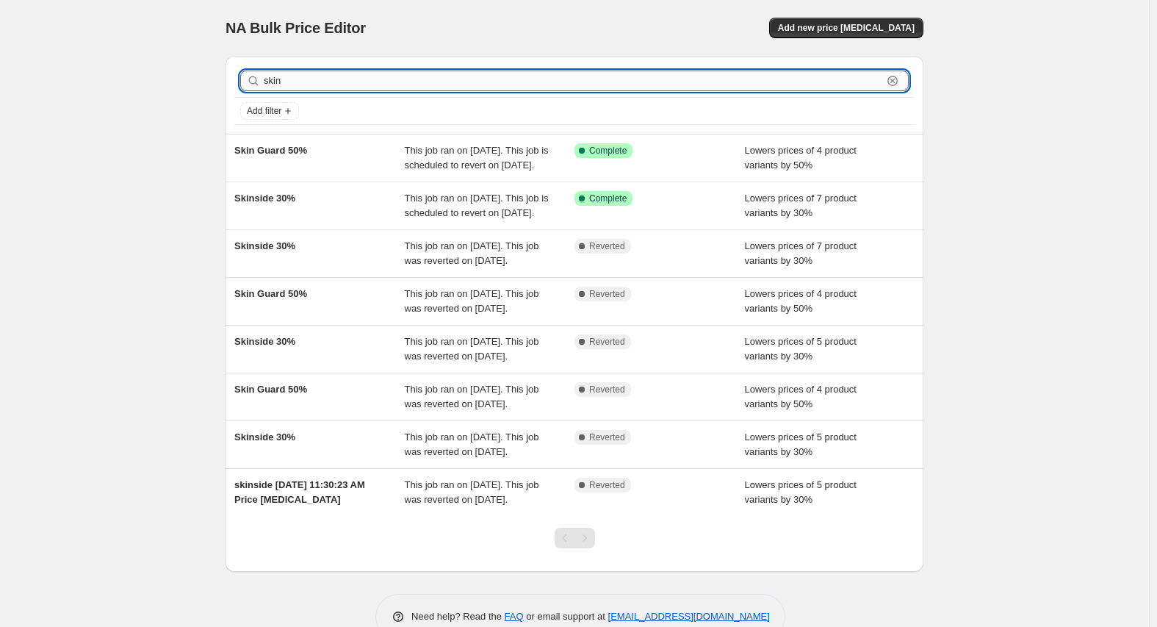
click at [298, 82] on input "skin" at bounding box center [573, 81] width 619 height 21
